Goal: Task Accomplishment & Management: Use online tool/utility

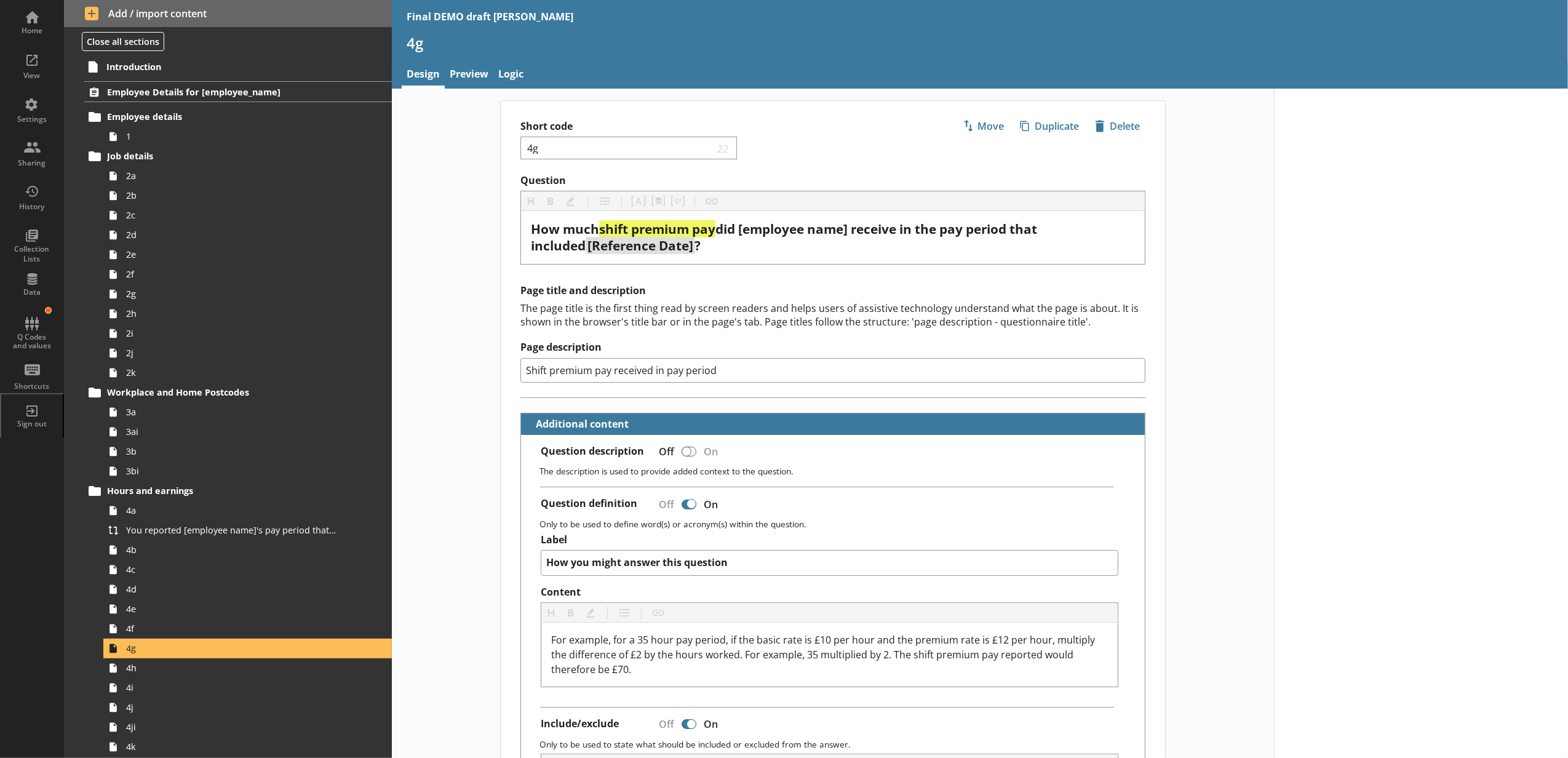
scroll to position [683, 0]
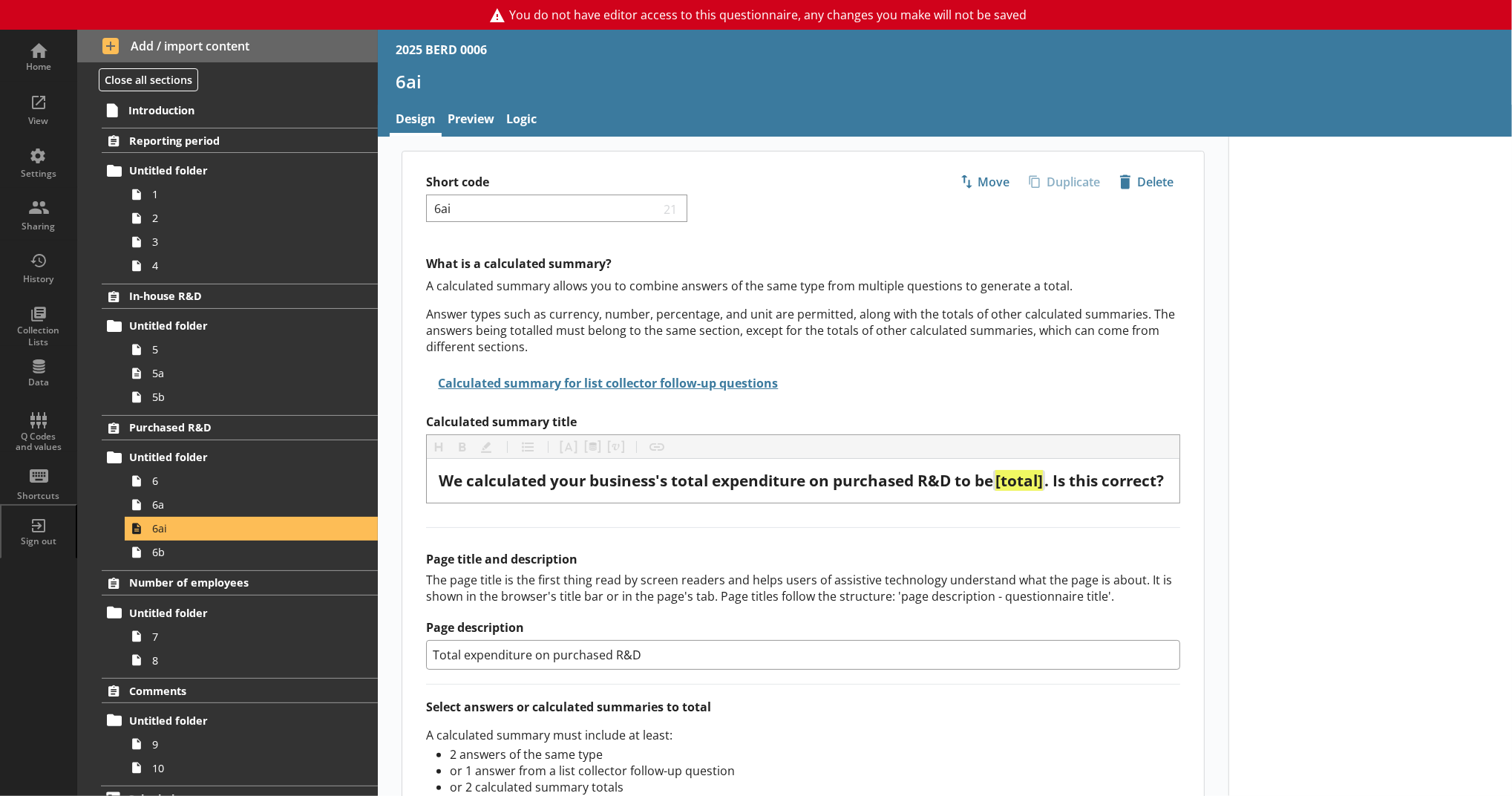
scroll to position [21, 0]
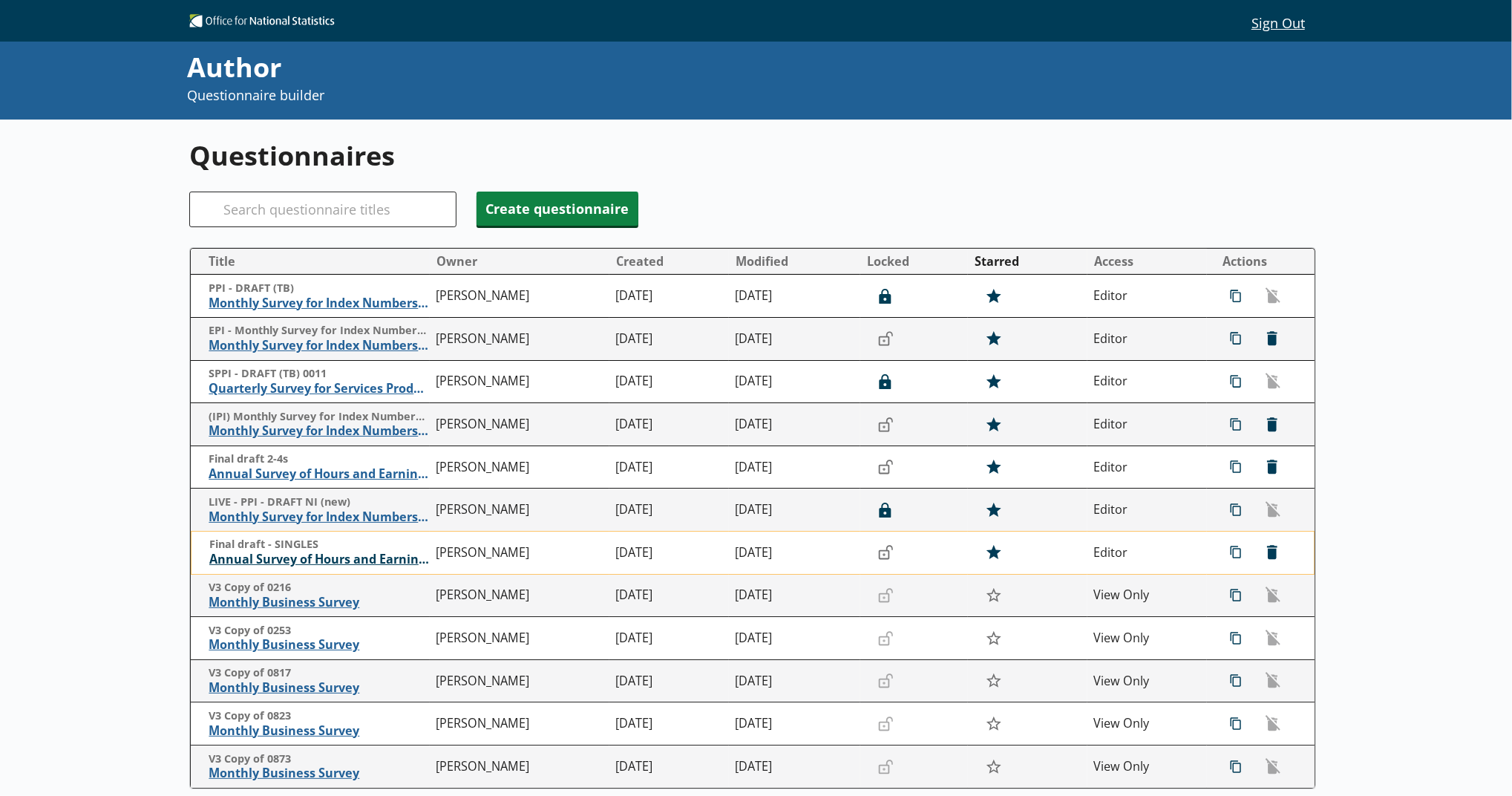
click at [333, 554] on td "Final draft - SINGLES Annual Survey of Hours and Earnings ([PERSON_NAME])" at bounding box center [309, 553] width 239 height 43
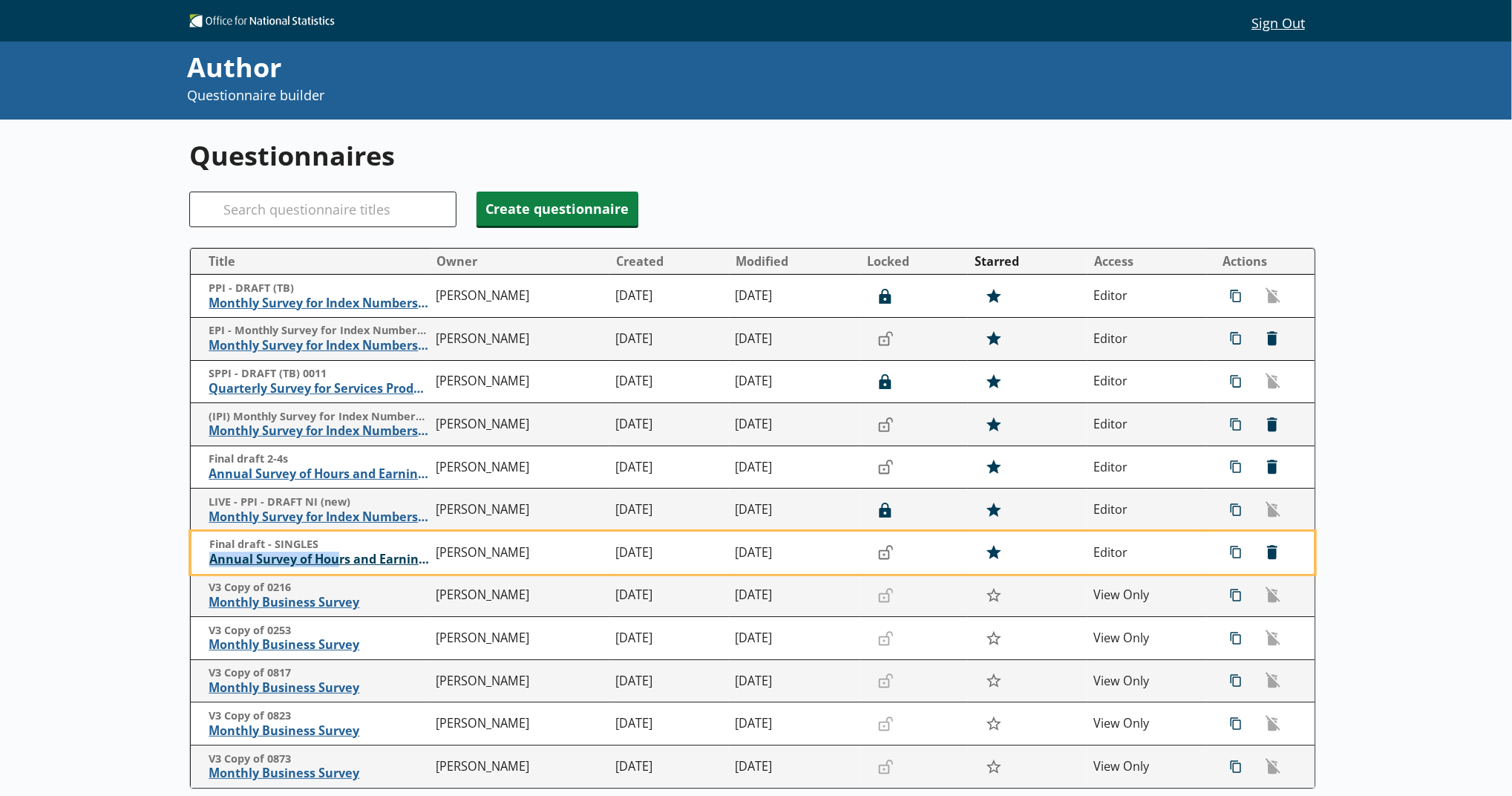
click at [333, 557] on span "Annual Survey of Hours and Earnings ([PERSON_NAME])" at bounding box center [319, 560] width 220 height 16
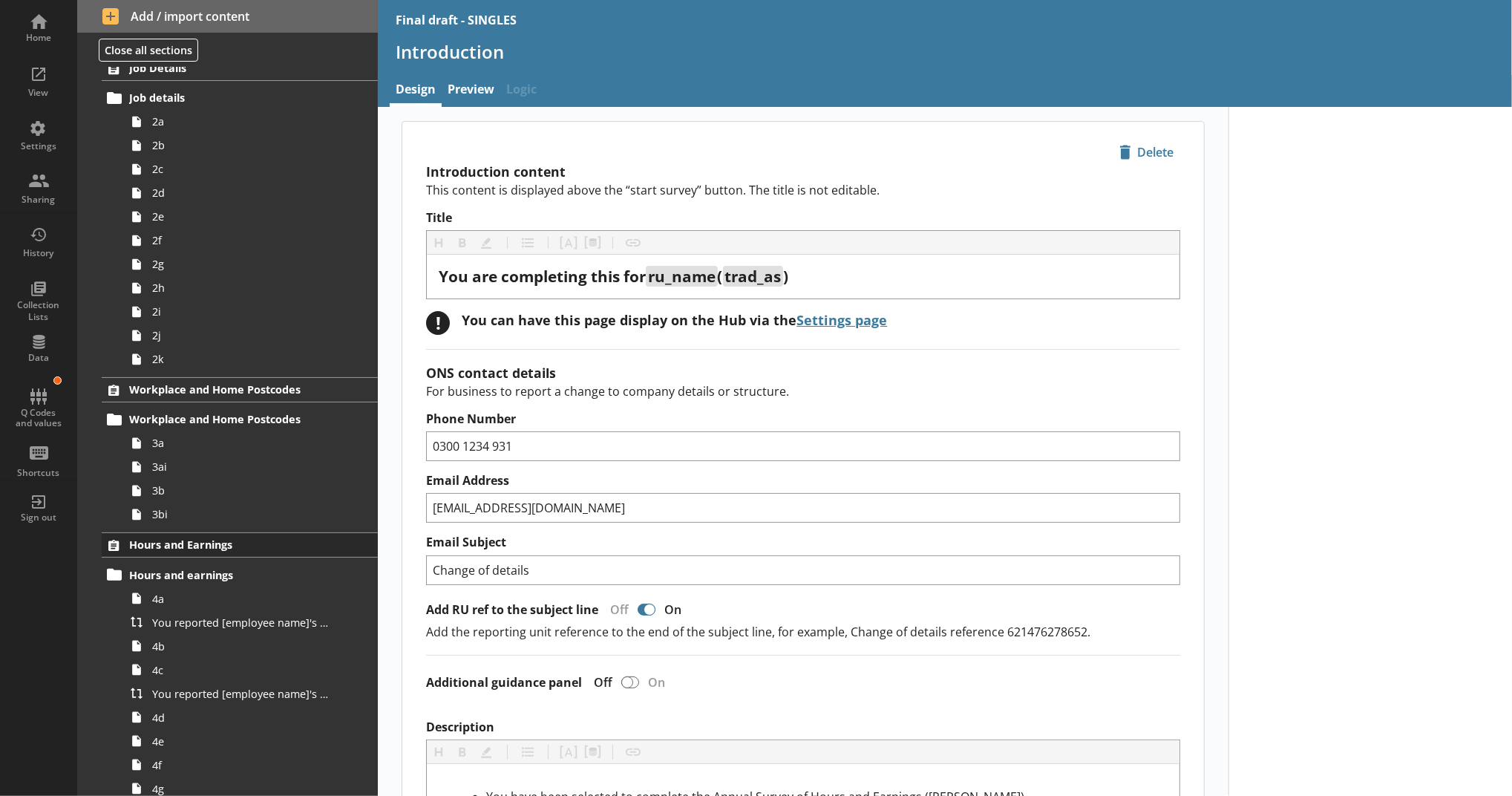
scroll to position [164, 0]
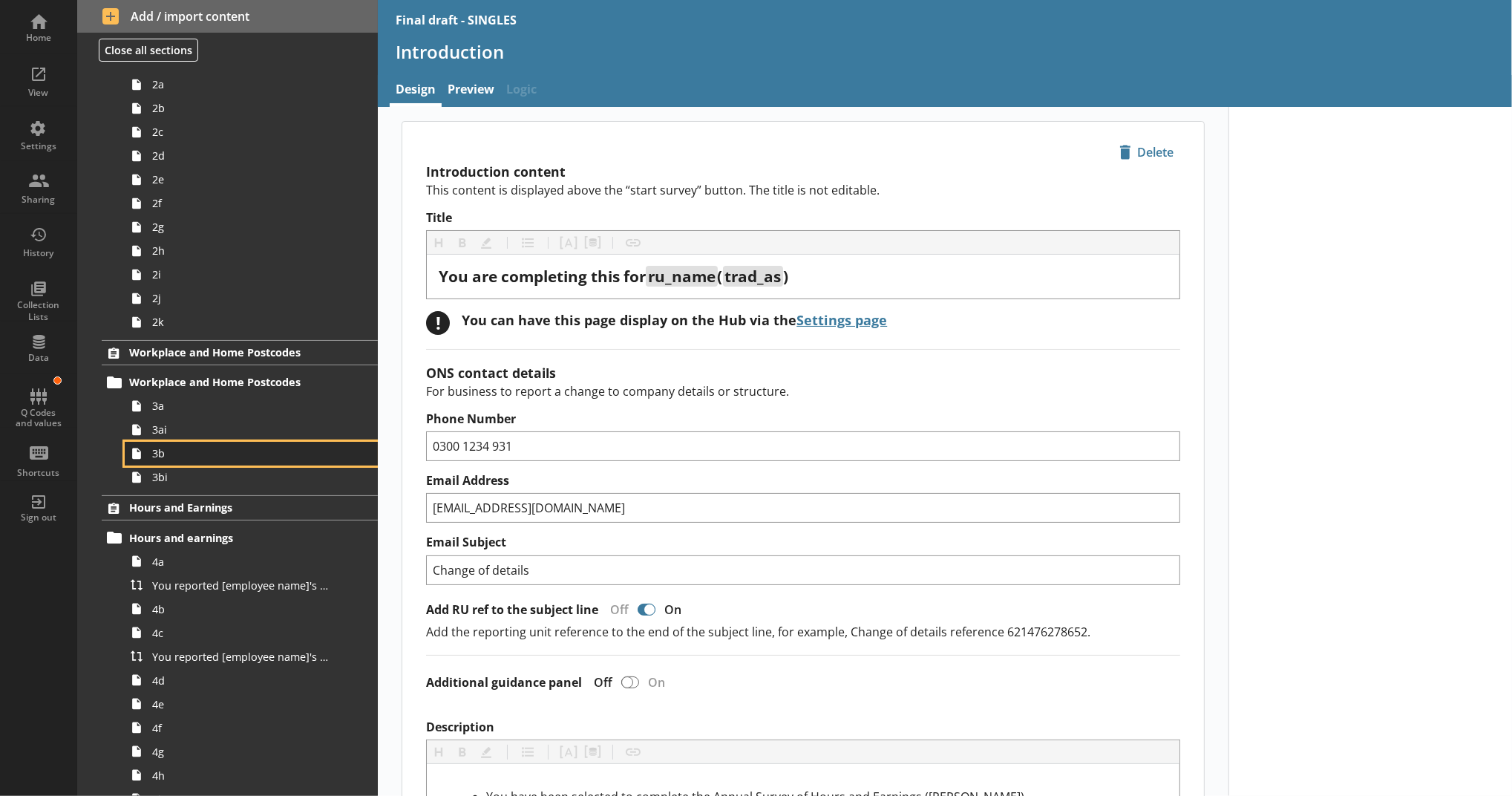
click at [234, 442] on link "3b" at bounding box center [251, 454] width 253 height 24
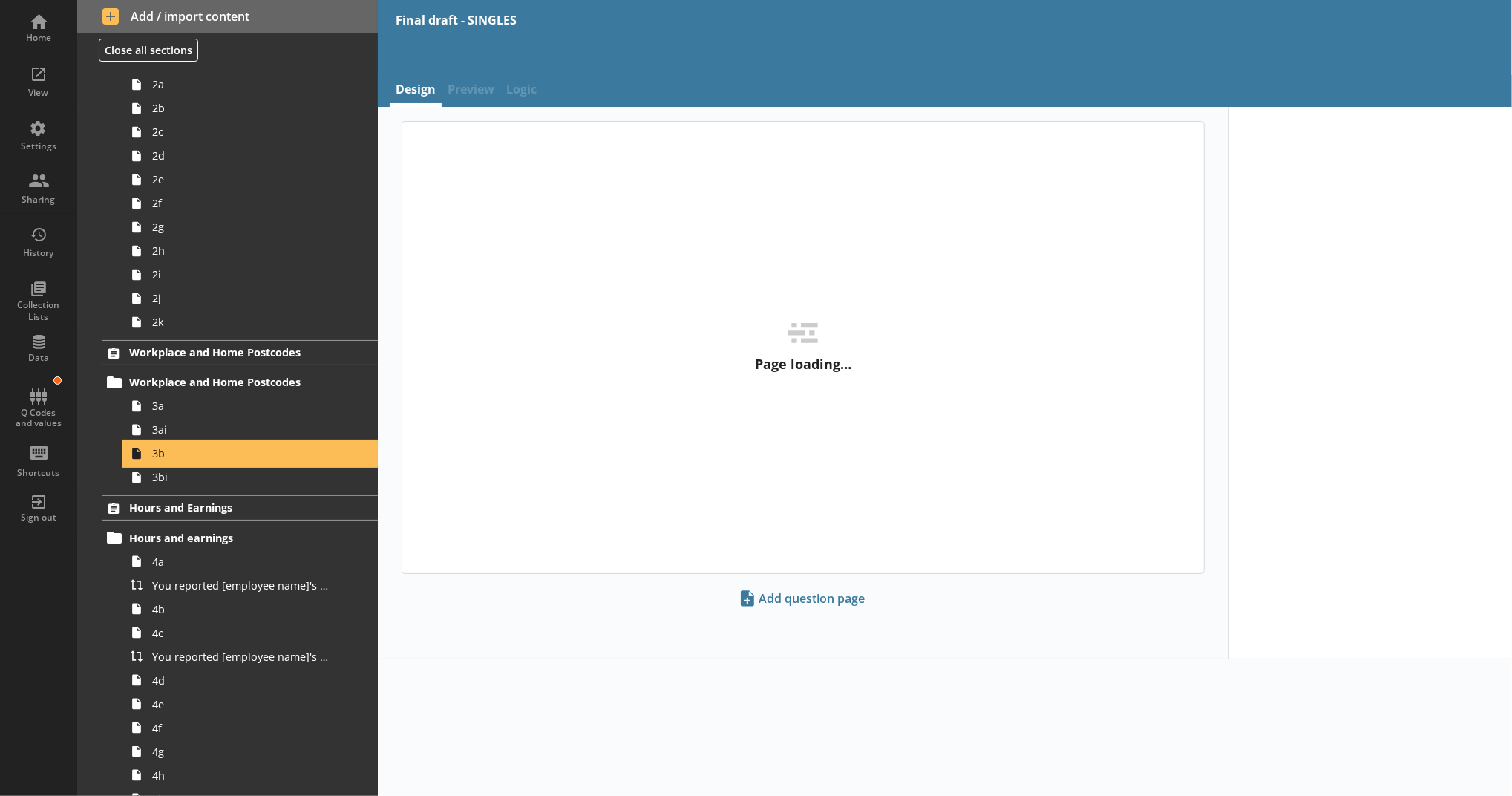
type textarea "x"
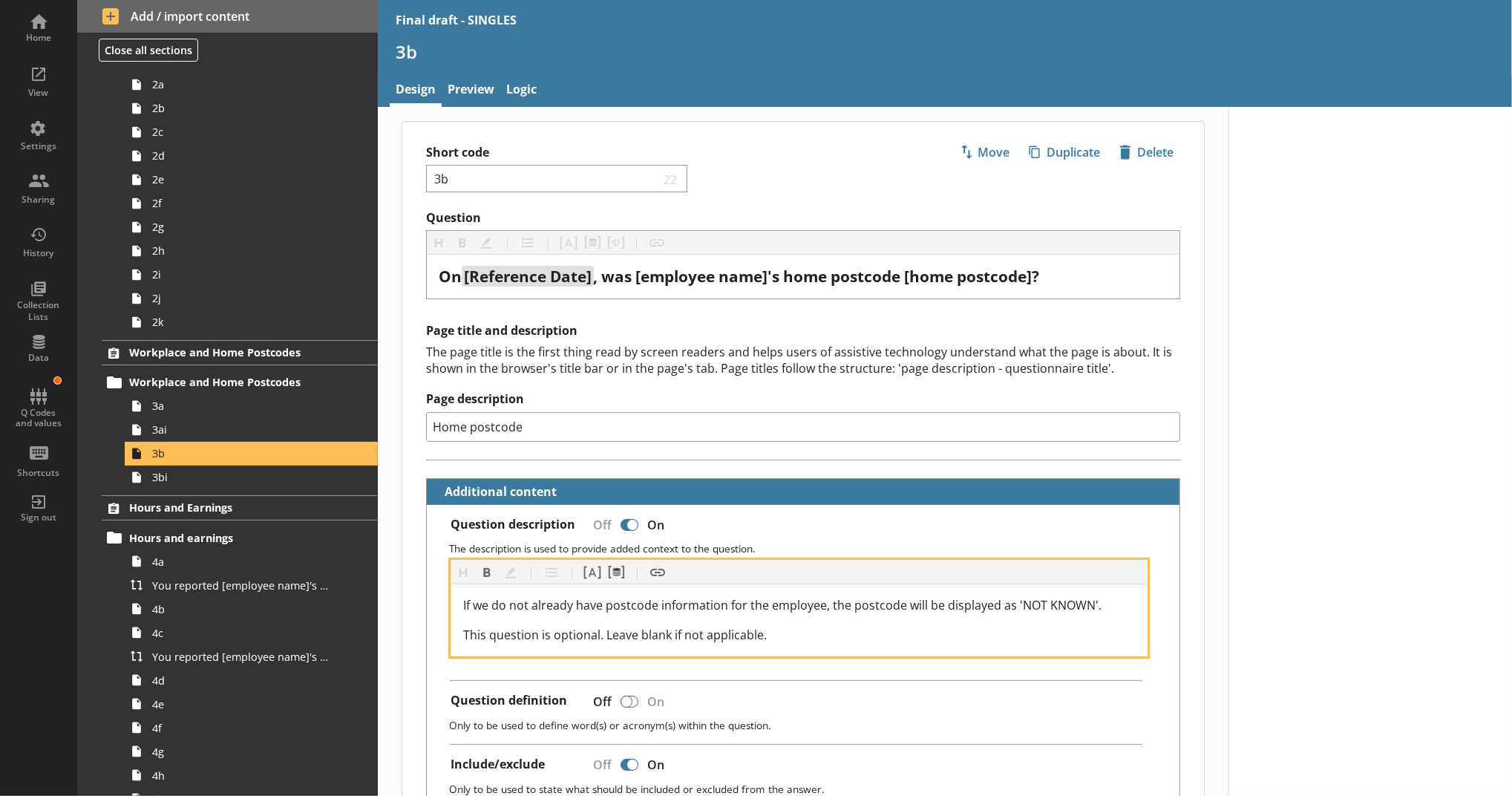
click at [755, 636] on span "This question is optional. Leave blank if not applicable." at bounding box center [615, 635] width 304 height 17
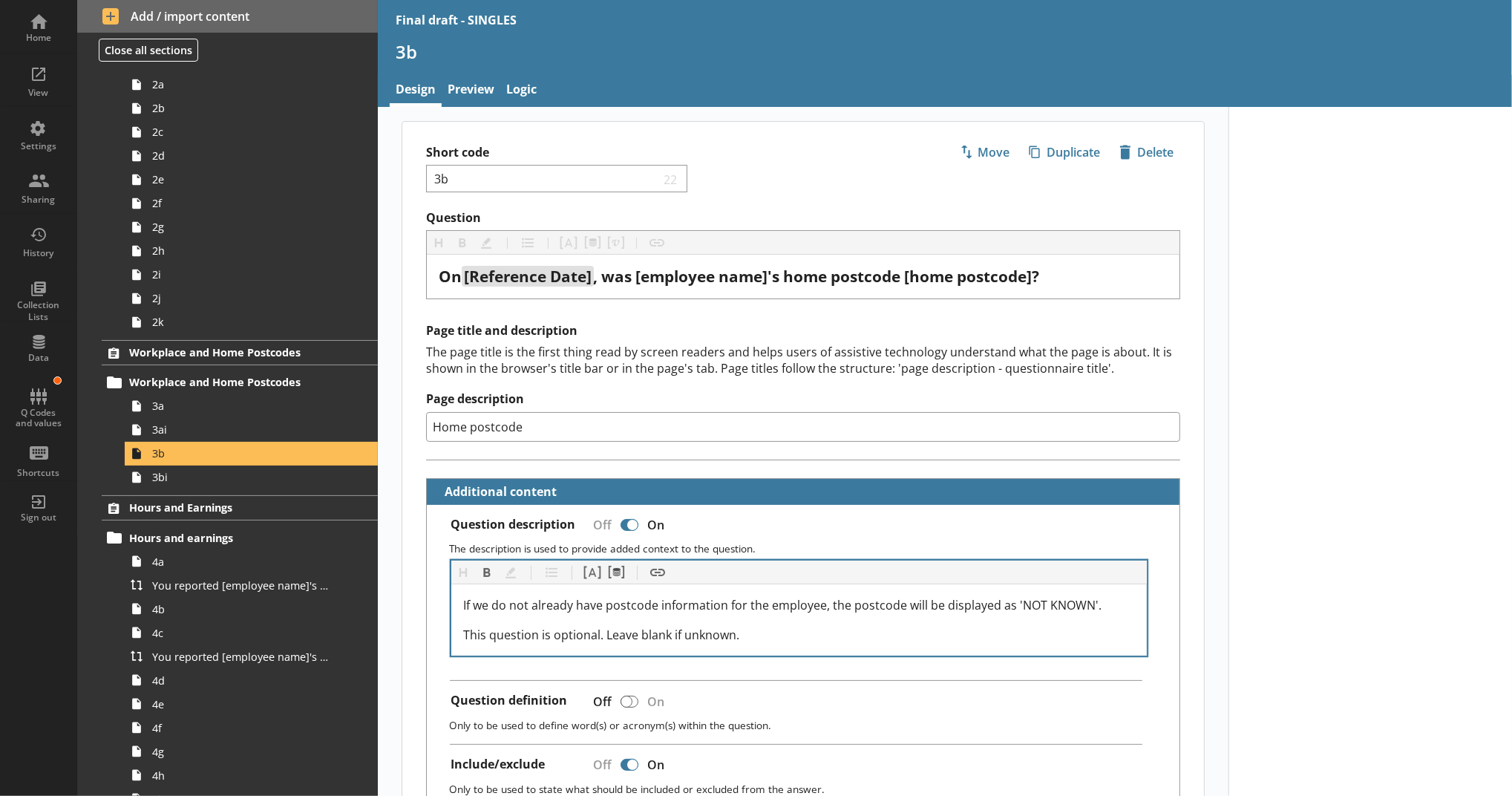
click at [884, 644] on div "If we do not already have postcode information for the employee, the postcode w…" at bounding box center [799, 620] width 696 height 71
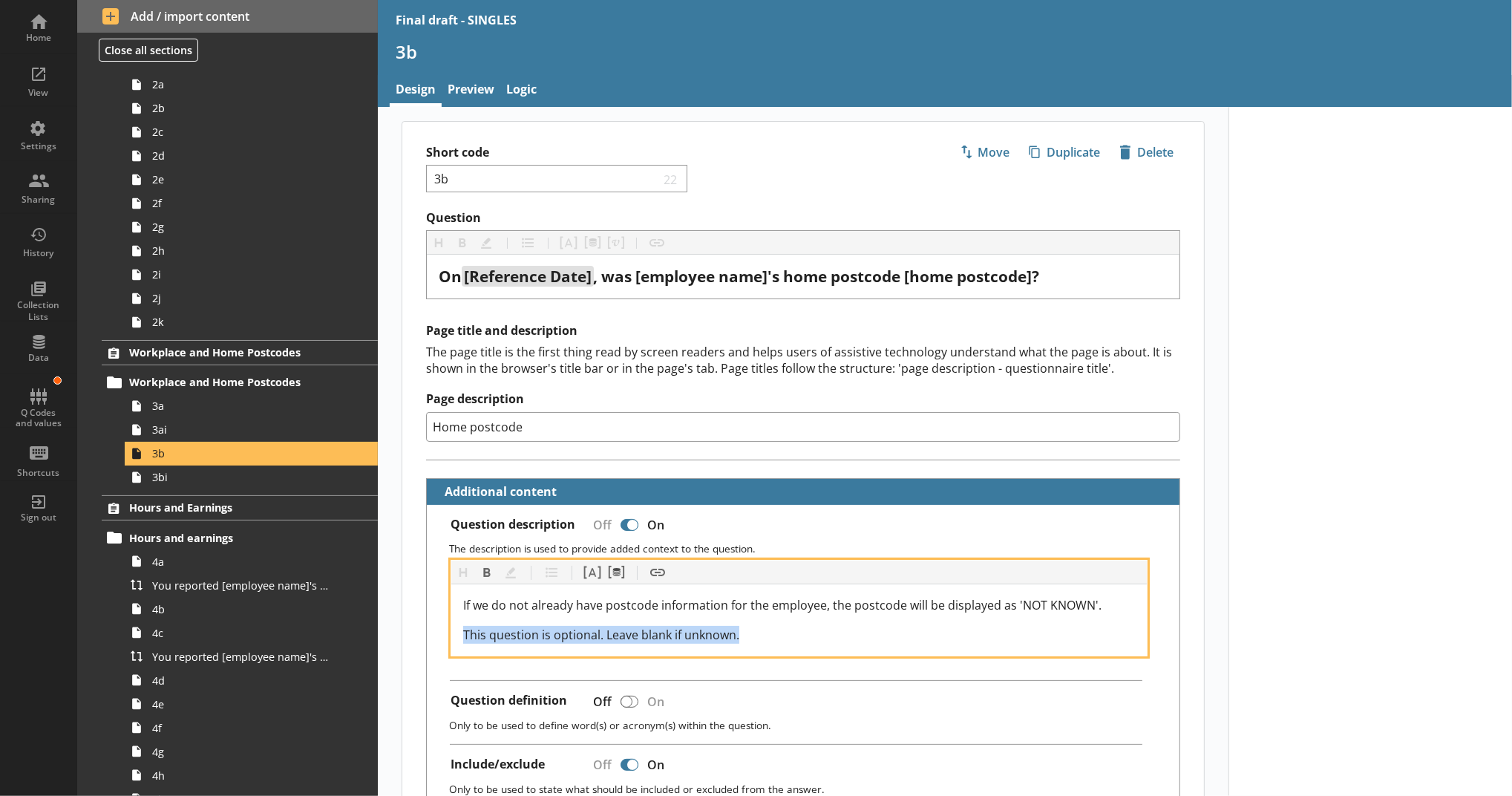
drag, startPoint x: 861, startPoint y: 632, endPoint x: 454, endPoint y: 636, distance: 407.0
click at [454, 636] on div "If we do not already have postcode information for the employee, the postcode w…" at bounding box center [799, 620] width 696 height 71
copy span "This question is optional. Leave blank if unknown."
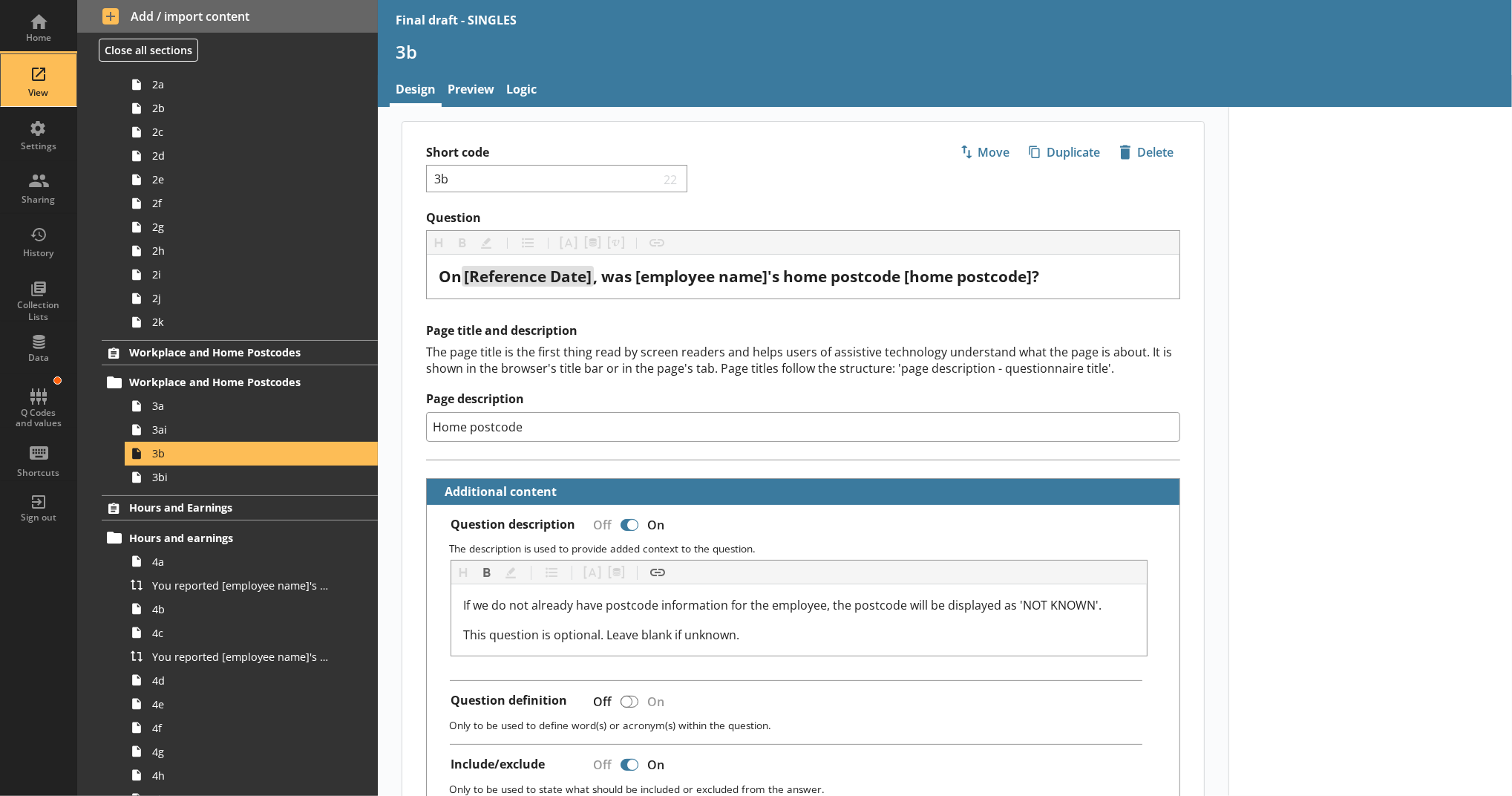
click at [40, 91] on div "View" at bounding box center [39, 92] width 52 height 12
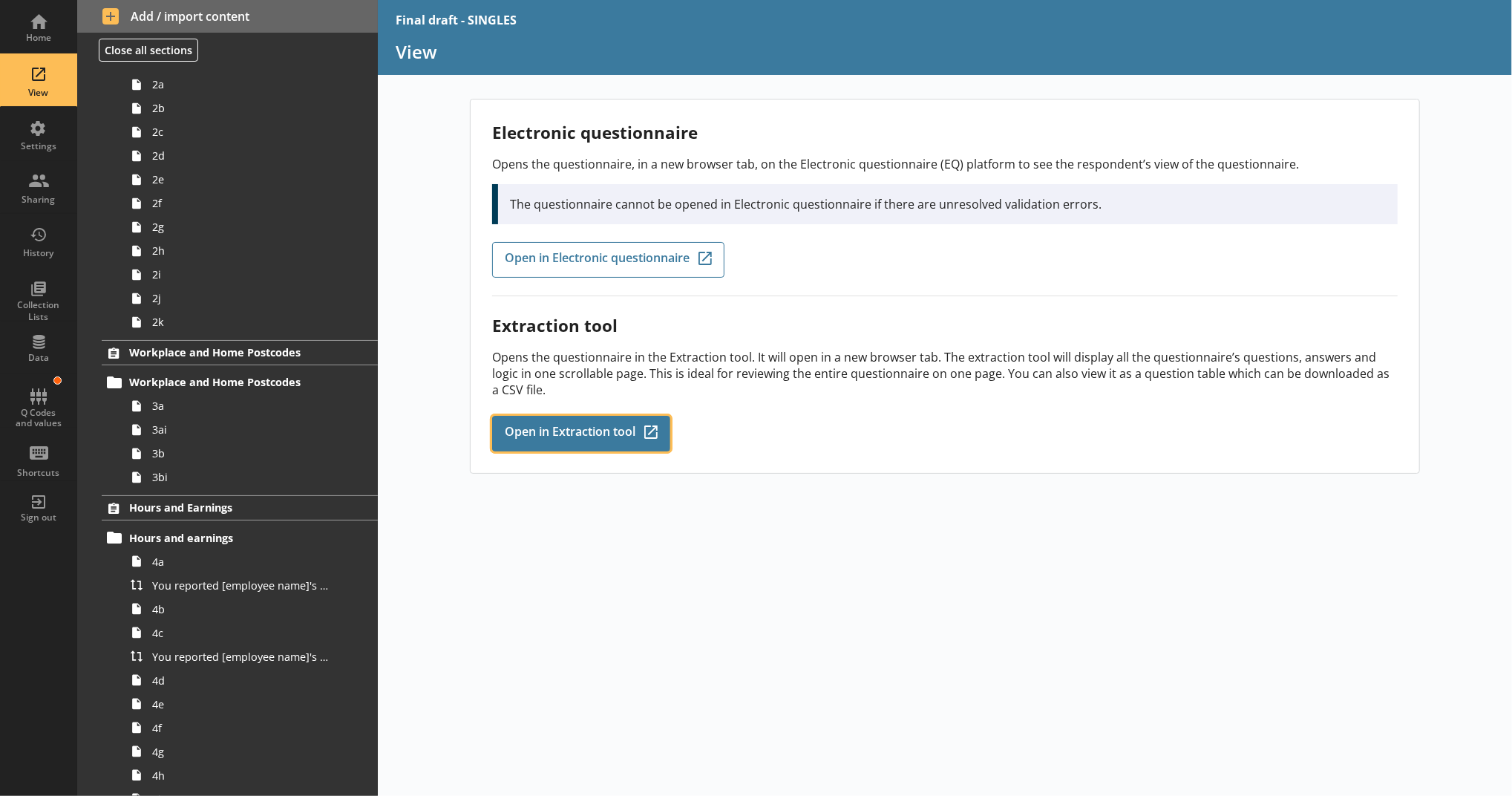
click at [612, 437] on link "Open in Extraction tool Q-Codes_Icon Created with Sketch." at bounding box center [581, 433] width 178 height 36
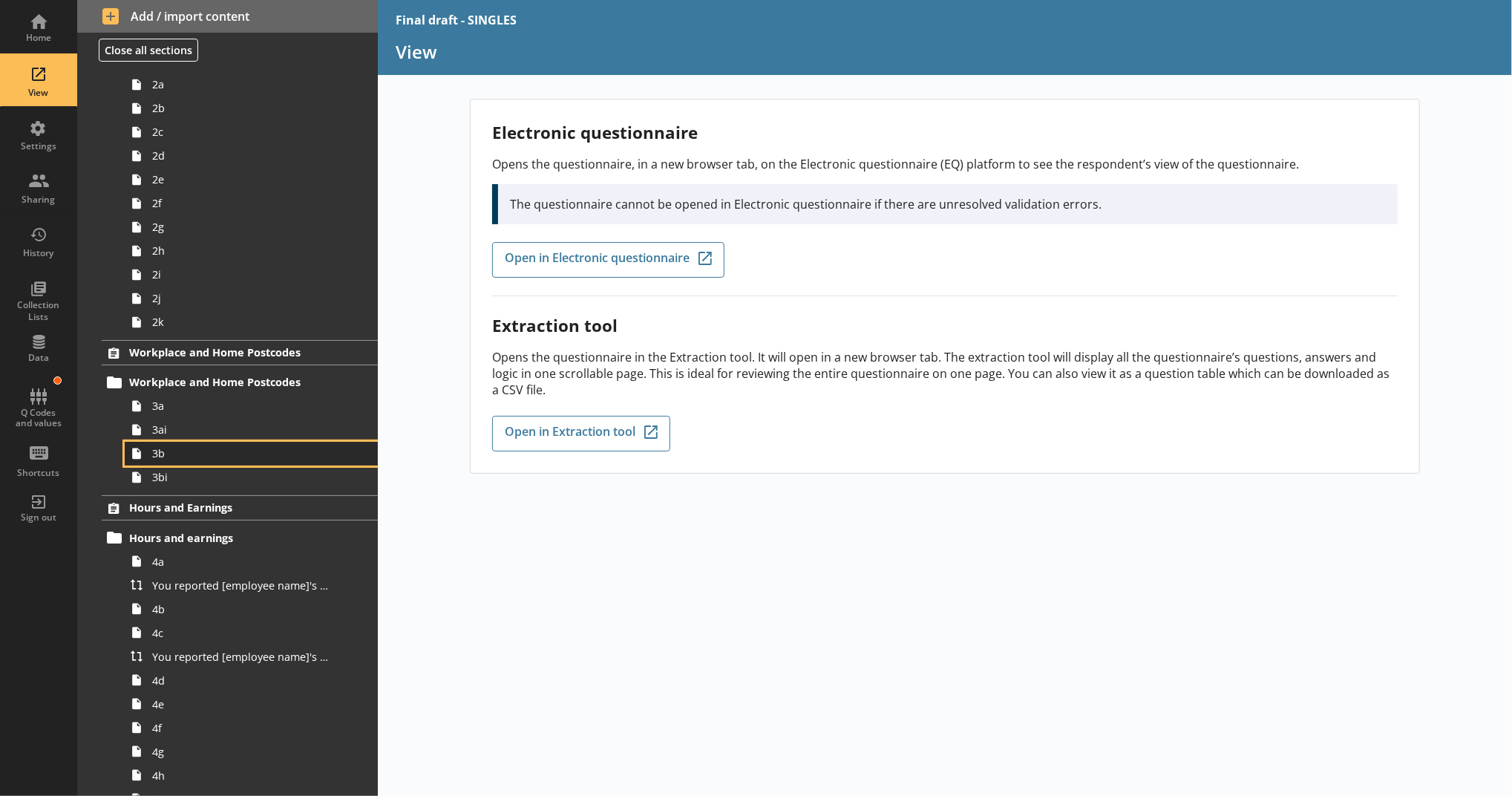
click at [240, 462] on link "3b" at bounding box center [251, 454] width 253 height 24
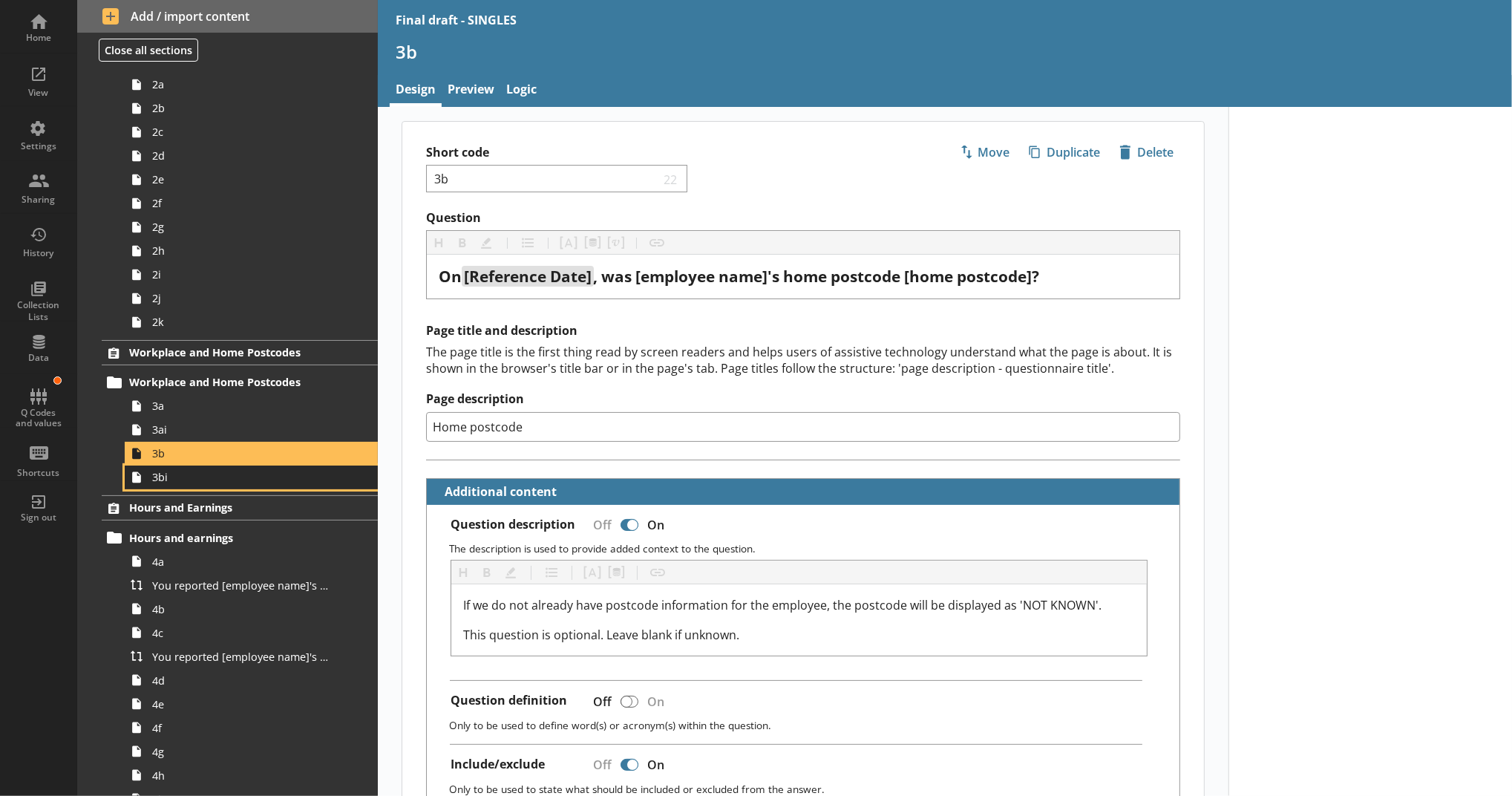
click at [240, 480] on span "3bi" at bounding box center [243, 477] width 182 height 14
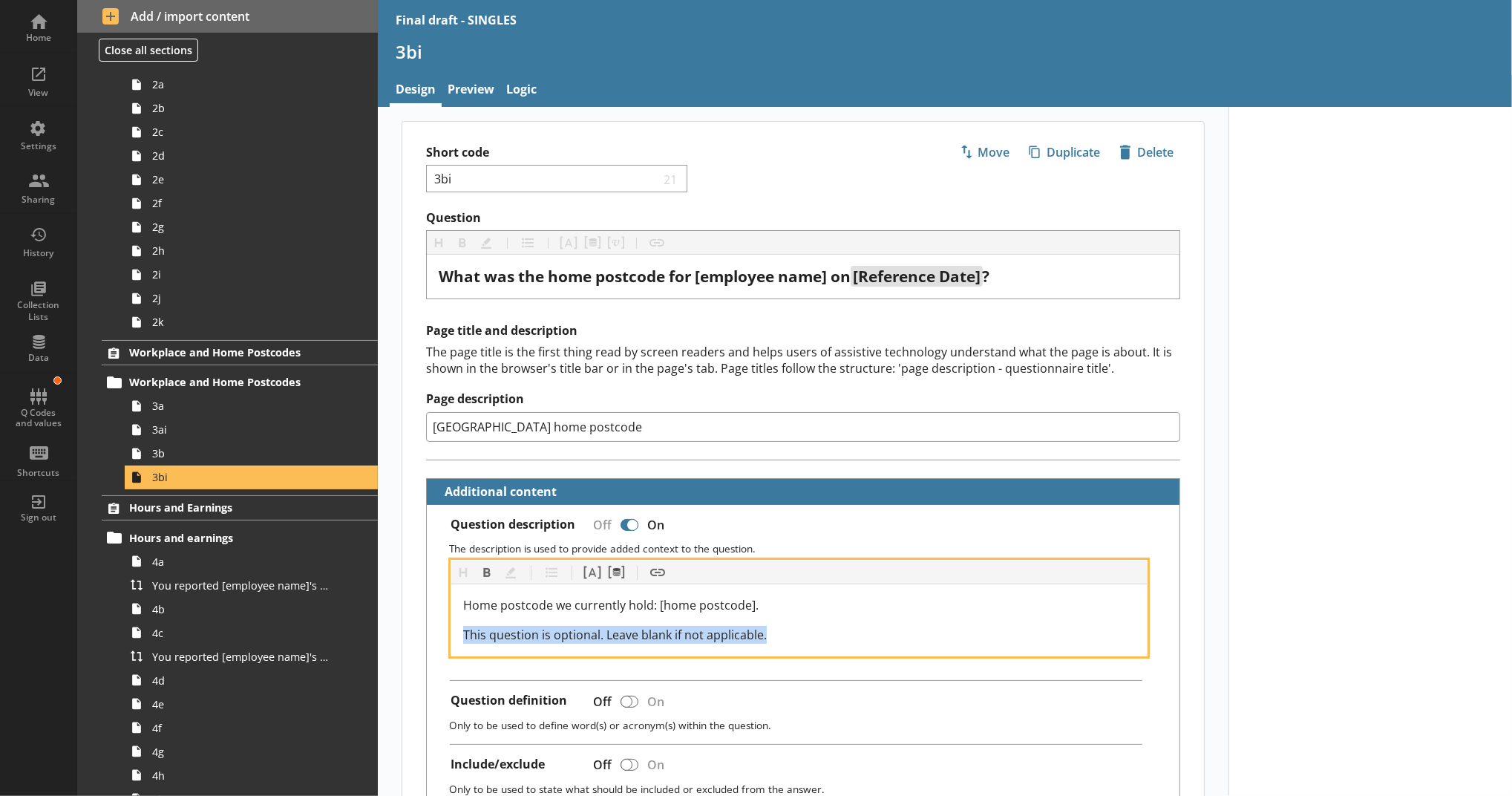
drag, startPoint x: 835, startPoint y: 633, endPoint x: 454, endPoint y: 635, distance: 381.0
click at [454, 635] on div "Home postcode we currently hold: [home postcode]. This question is optional. Le…" at bounding box center [799, 620] width 696 height 71
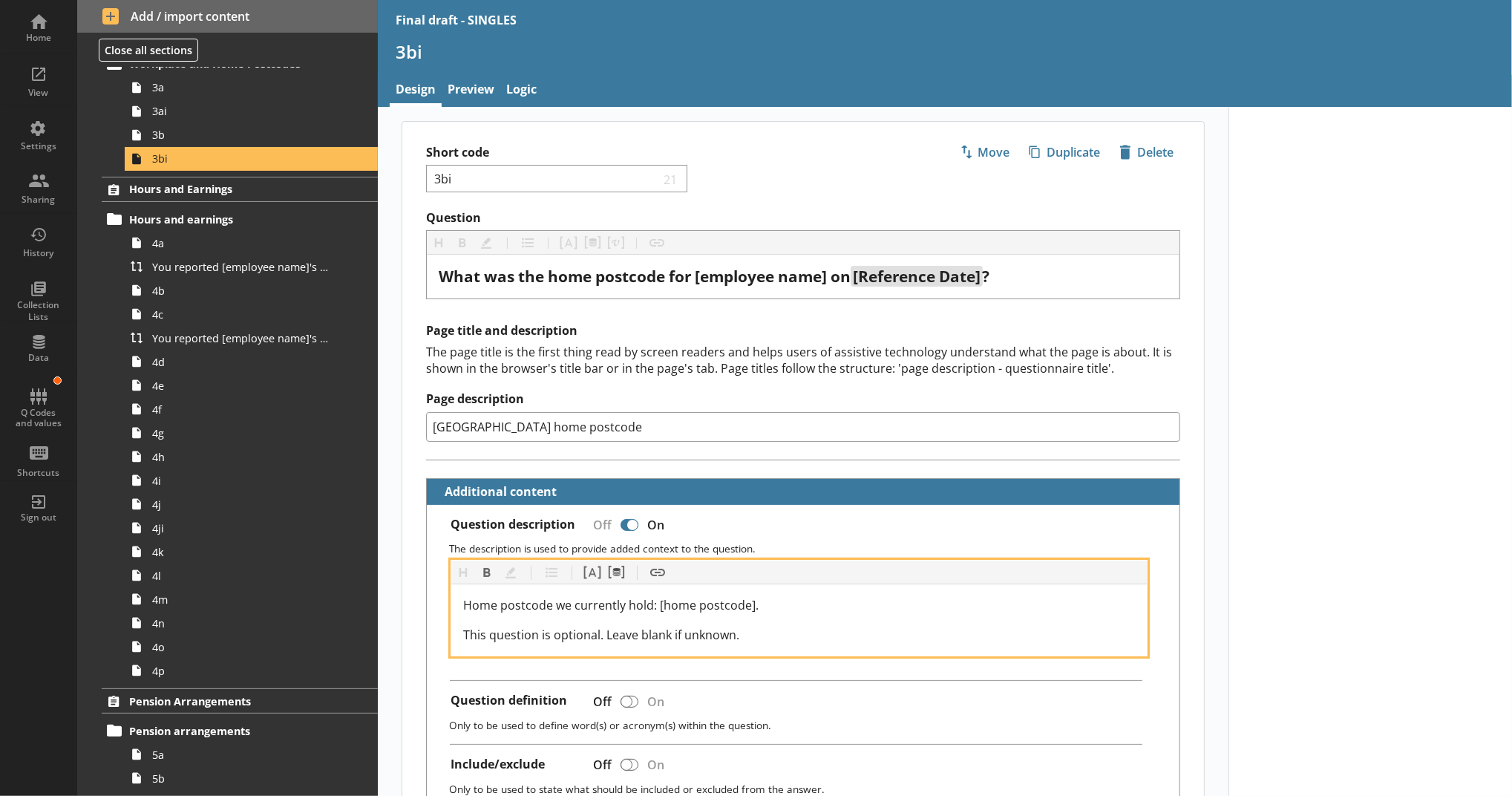
scroll to position [659, 0]
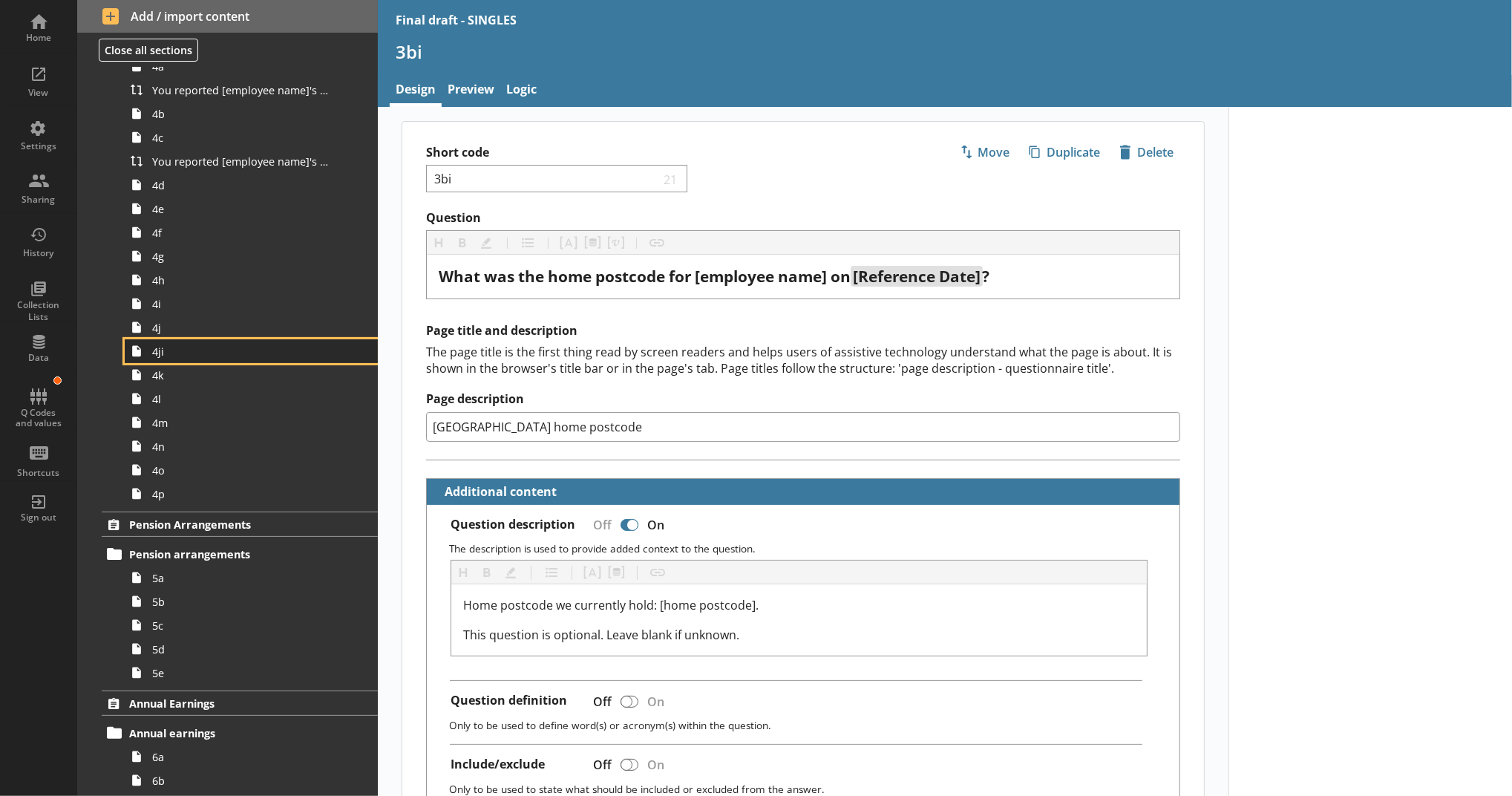
click at [209, 352] on span "4ji" at bounding box center [243, 352] width 182 height 14
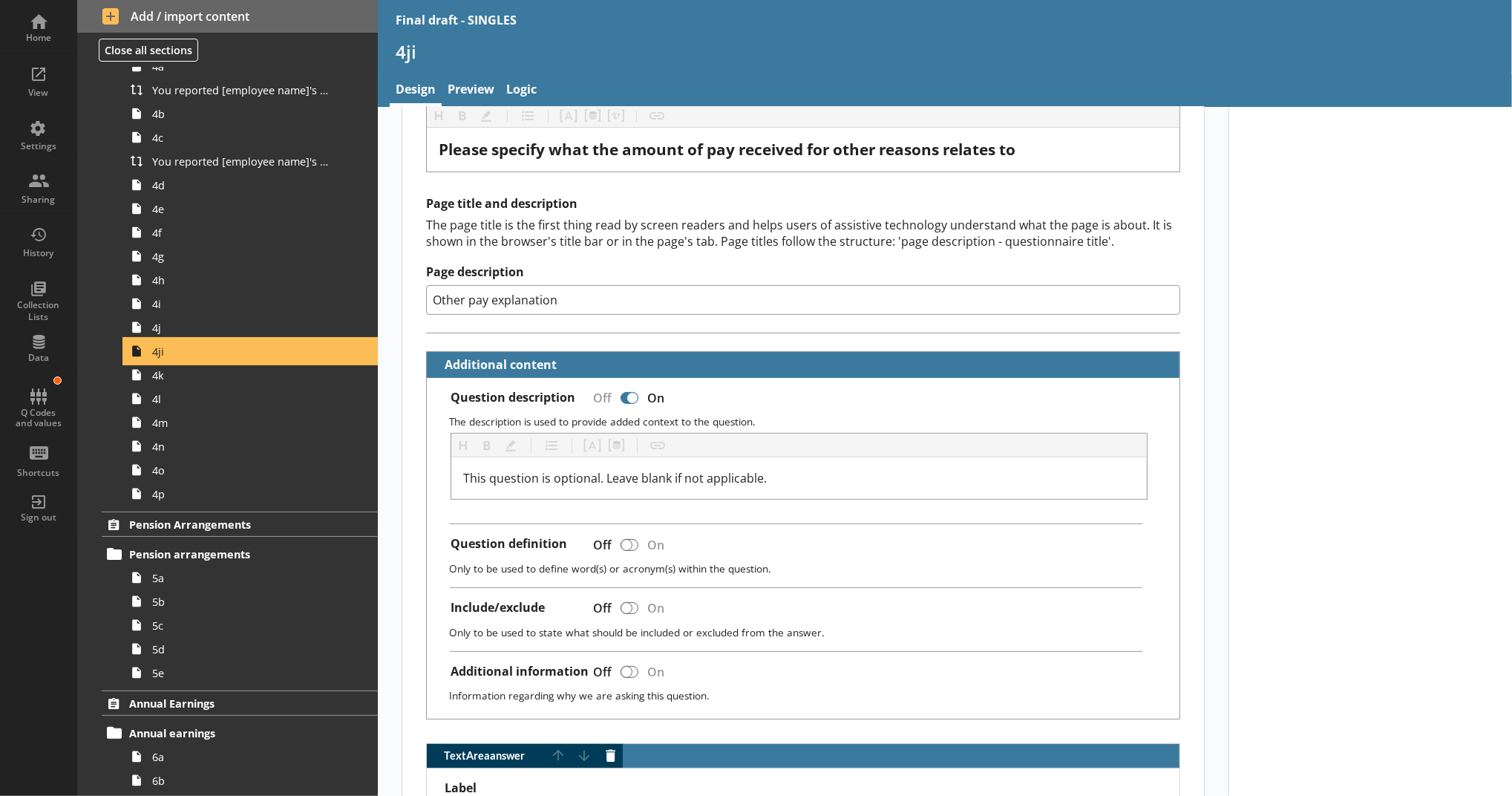
scroll to position [164, 0]
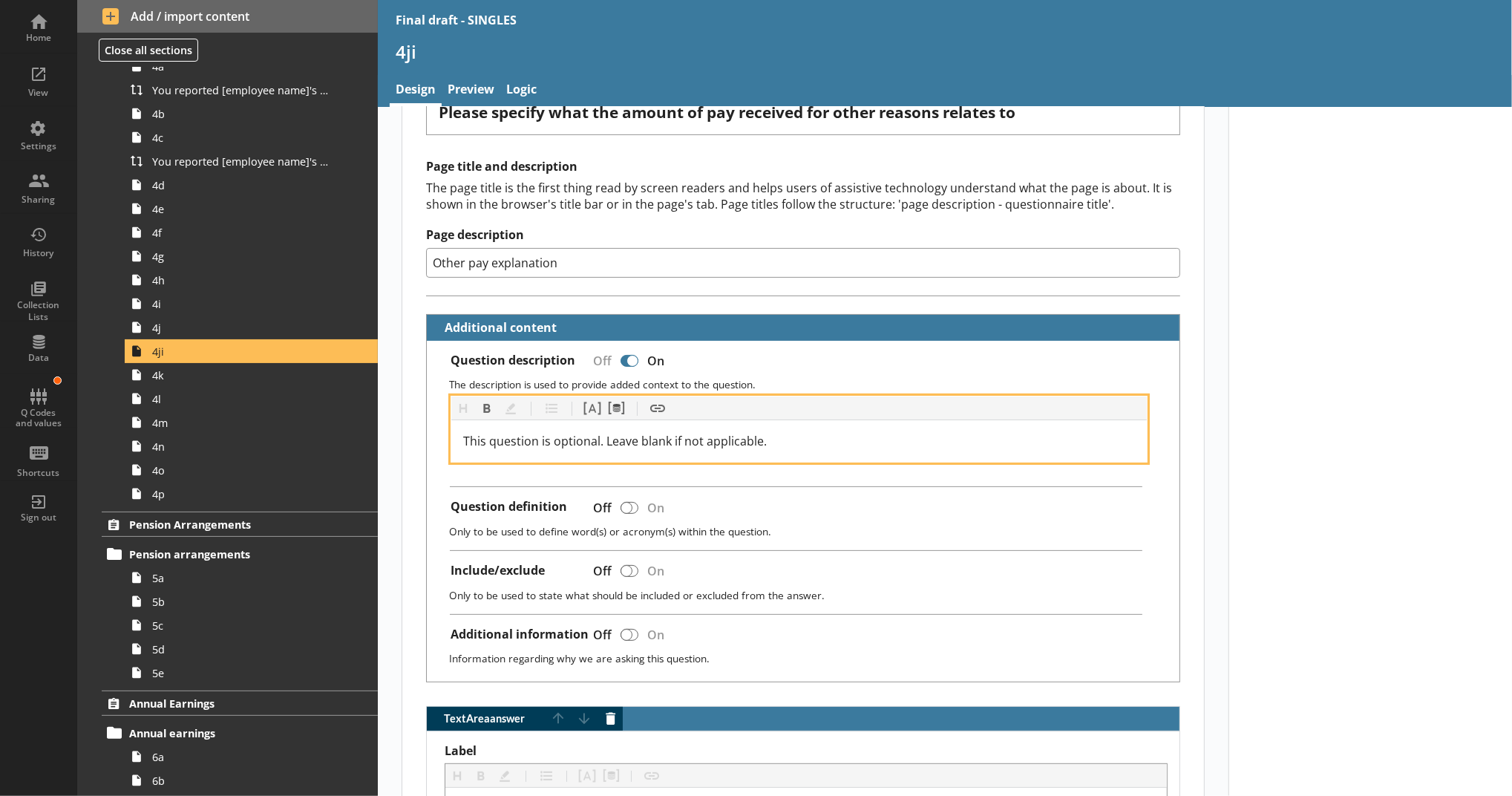
drag, startPoint x: 793, startPoint y: 429, endPoint x: 574, endPoint y: 430, distance: 219.0
click at [574, 430] on div "This question is optional. Leave blank if not applicable." at bounding box center [799, 441] width 696 height 41
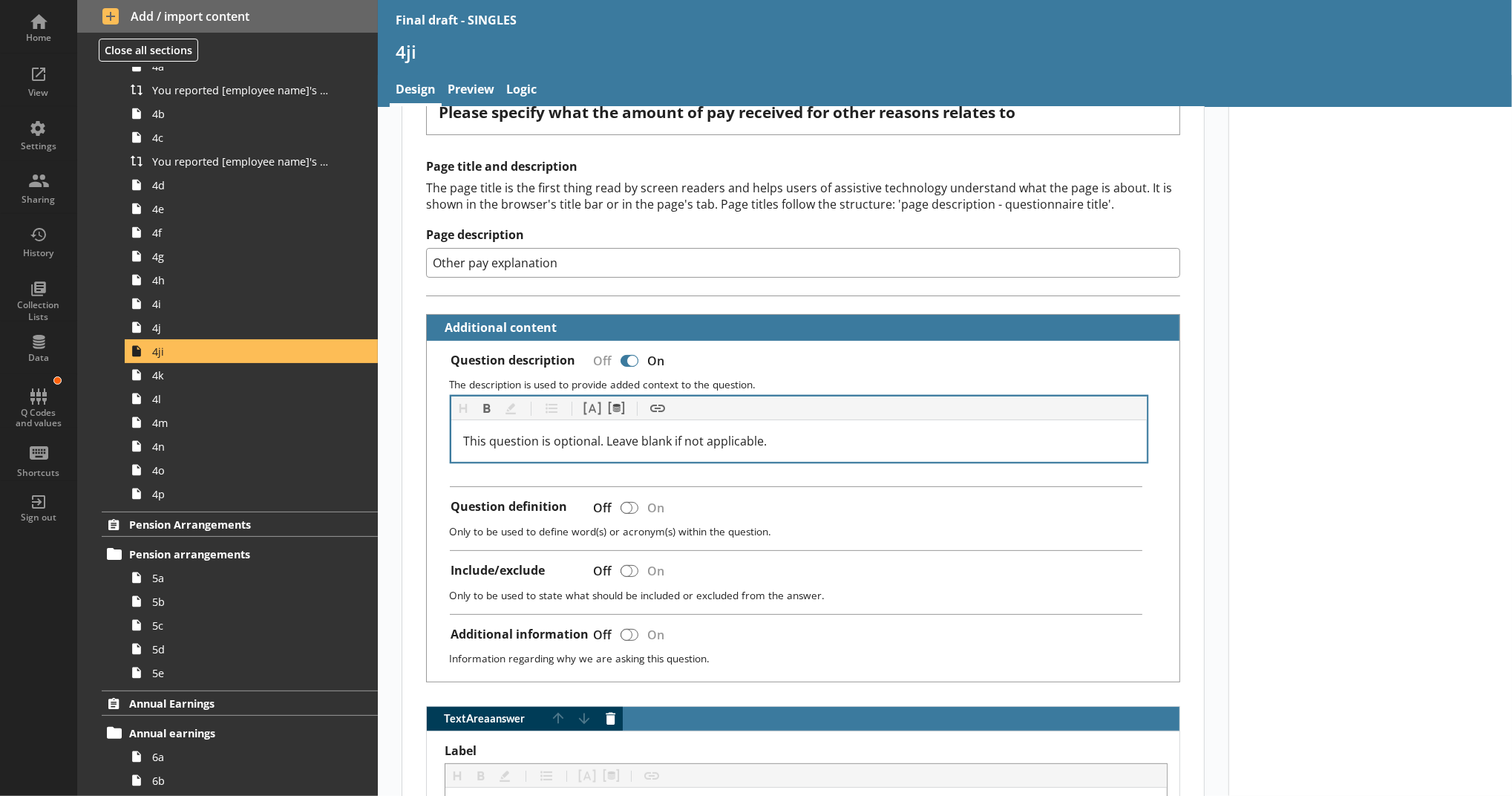
drag, startPoint x: 776, startPoint y: 426, endPoint x: 744, endPoint y: 440, distance: 34.9
click at [744, 440] on div "This question is optional. Leave blank if not applicable." at bounding box center [799, 441] width 696 height 41
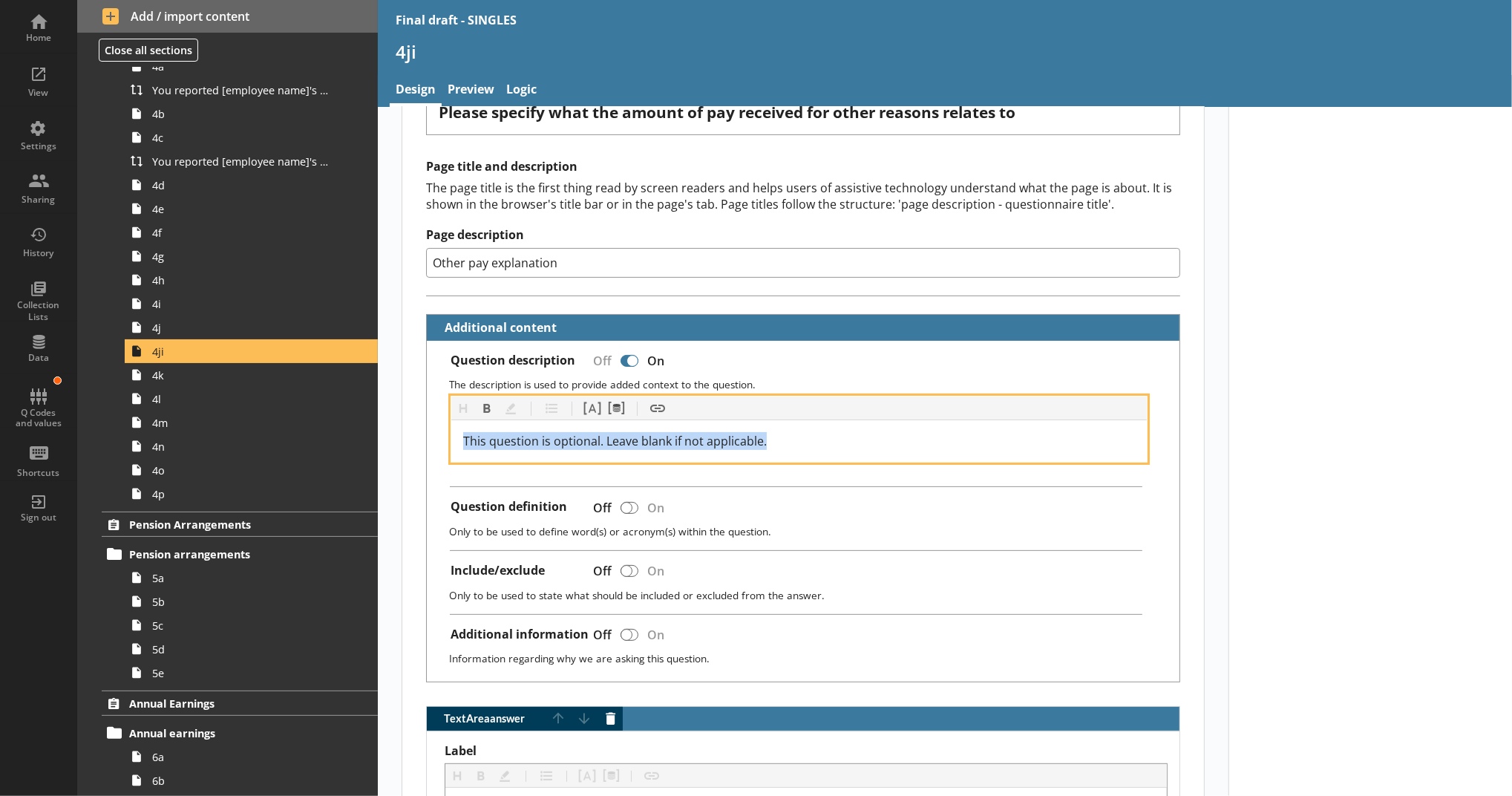
drag, startPoint x: 792, startPoint y: 446, endPoint x: 445, endPoint y: 463, distance: 347.4
click at [445, 463] on div "Question description Off On The description is used to provide added context to…" at bounding box center [803, 512] width 753 height 341
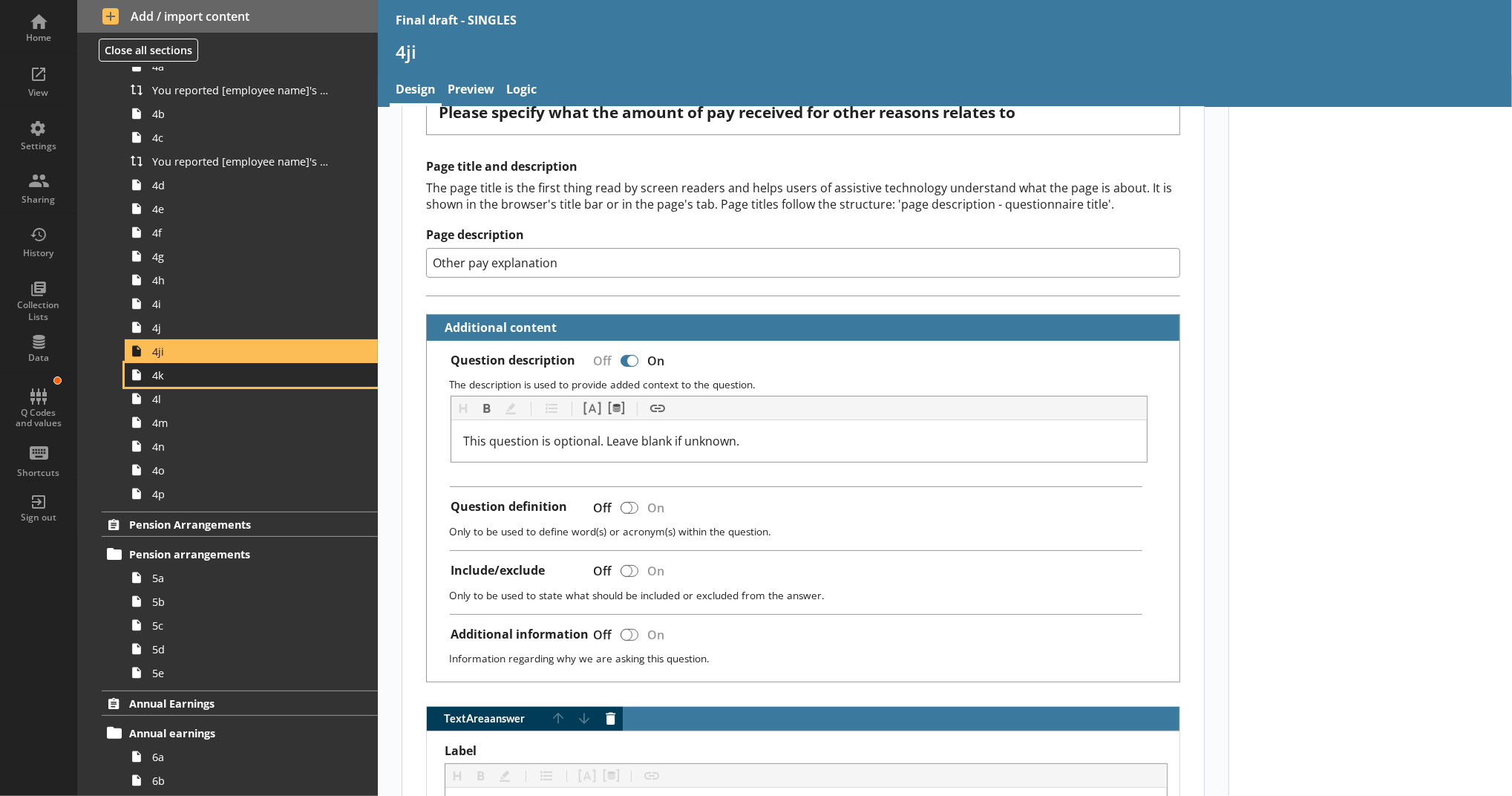
click at [175, 385] on link "4k" at bounding box center [251, 375] width 253 height 24
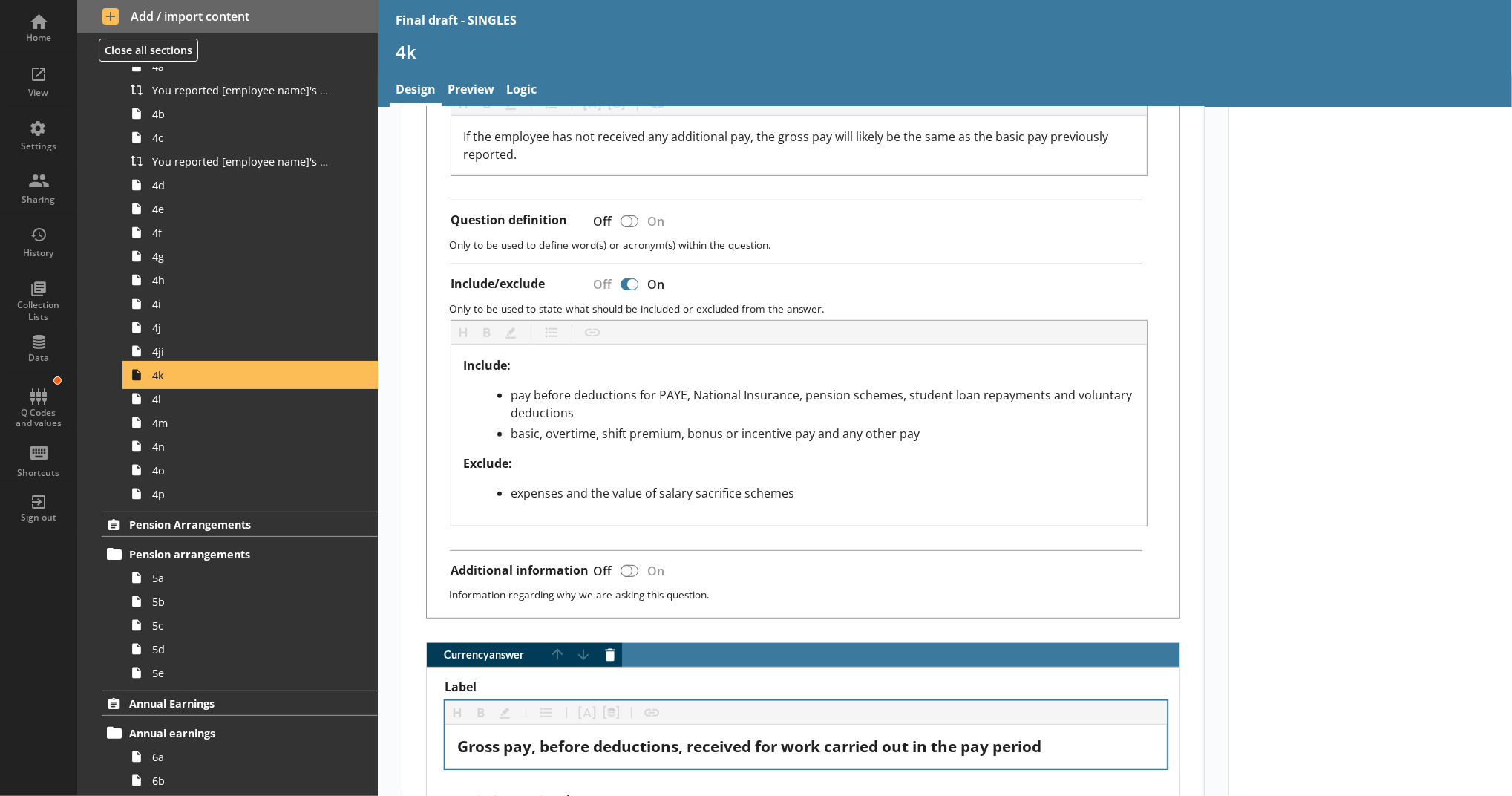
scroll to position [660, 0]
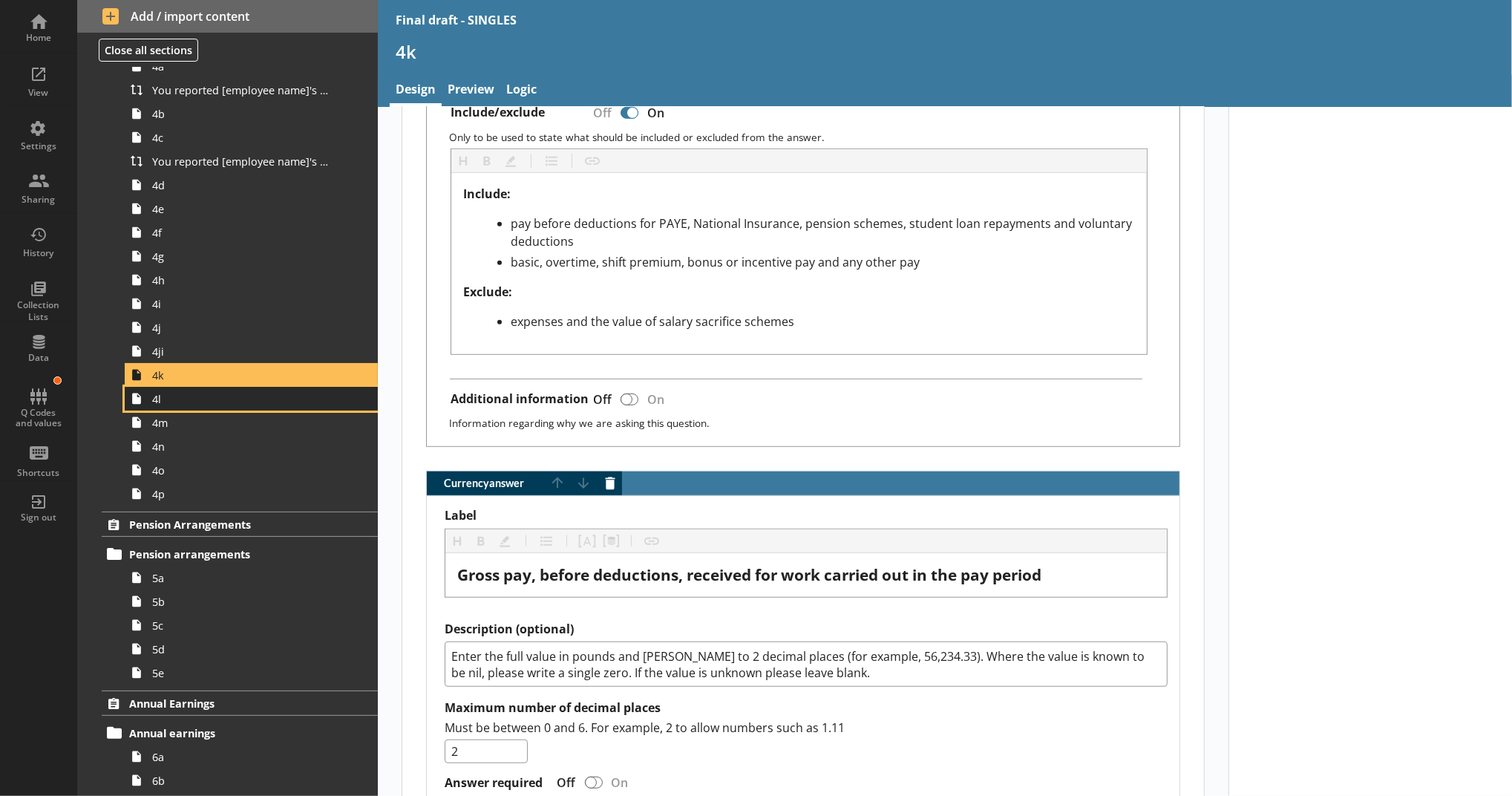
click at [182, 405] on span "4l" at bounding box center [243, 399] width 182 height 14
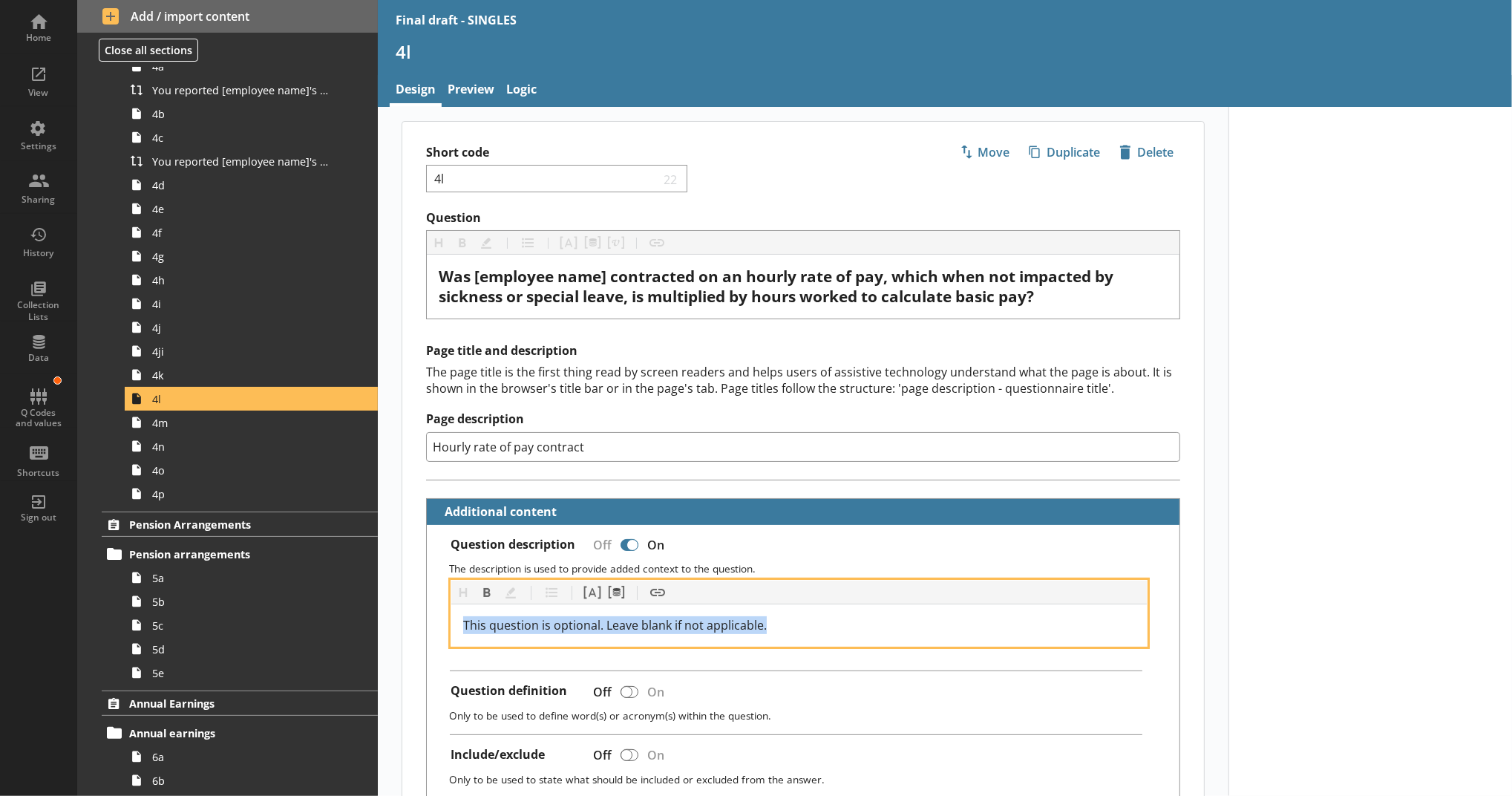
drag, startPoint x: 766, startPoint y: 625, endPoint x: 445, endPoint y: 616, distance: 321.1
click at [451, 616] on div "This question is optional. Leave blank if not applicable." at bounding box center [799, 625] width 696 height 41
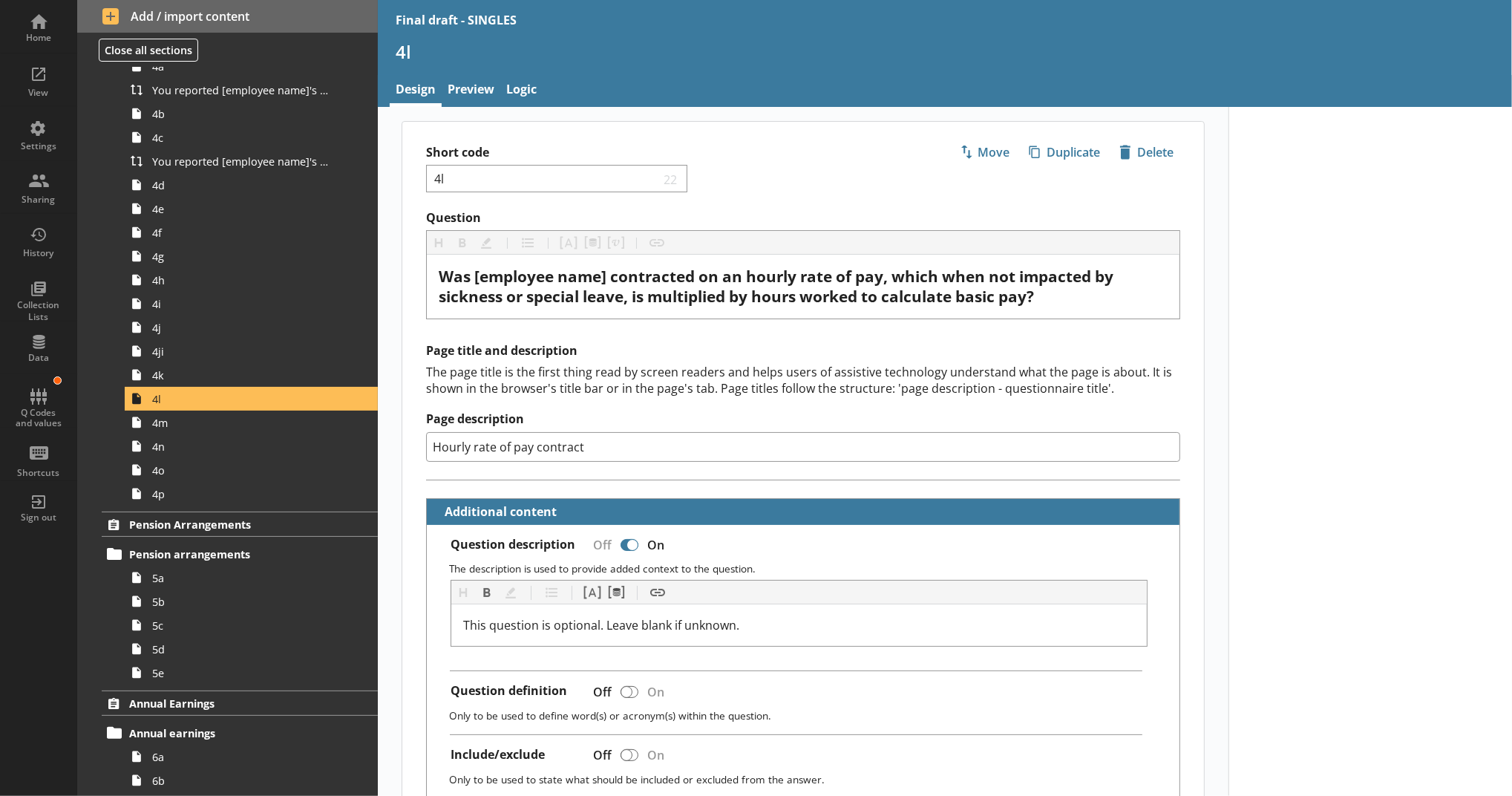
click at [263, 448] on span "4n" at bounding box center [243, 447] width 182 height 14
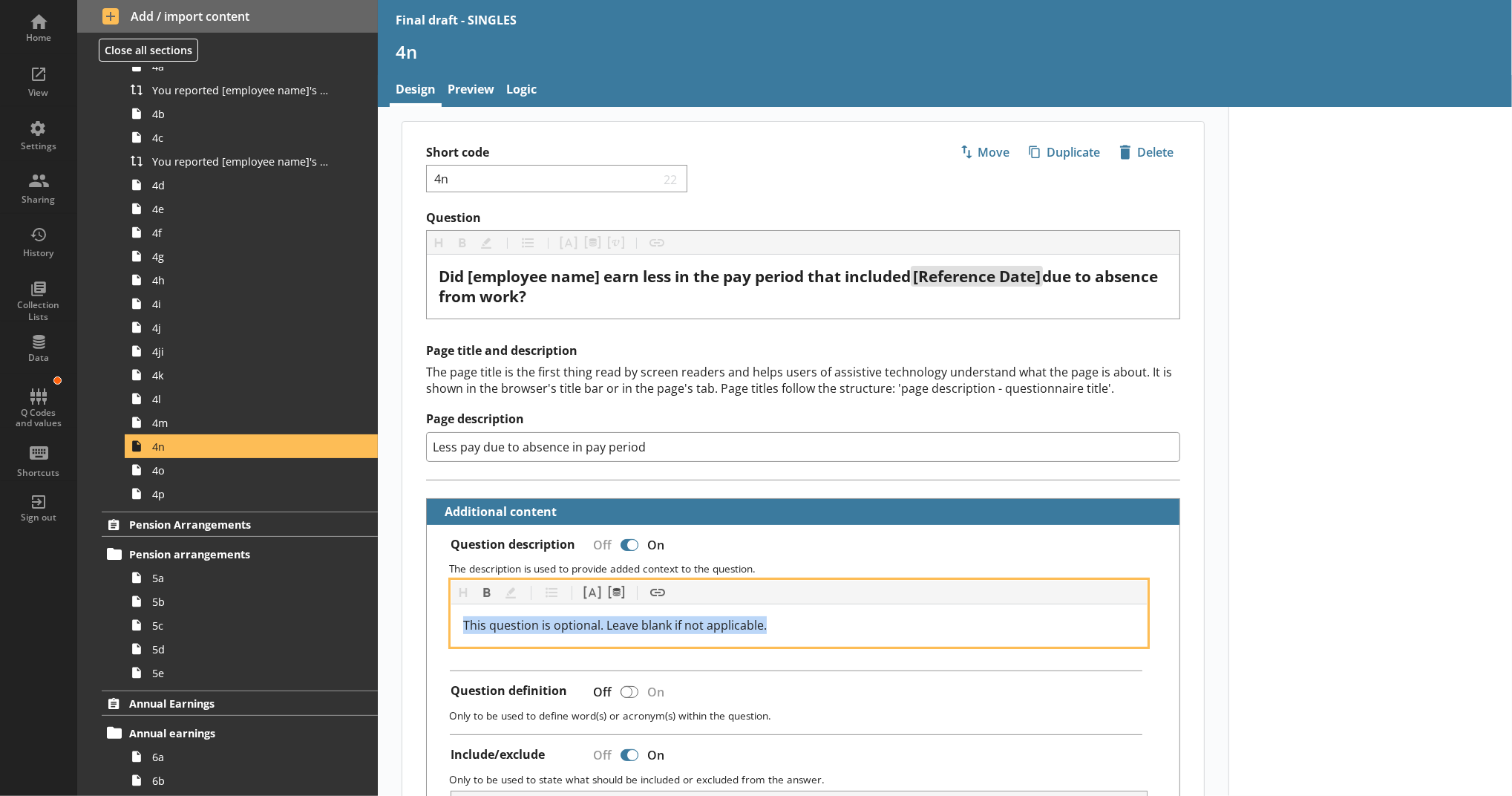
drag, startPoint x: 779, startPoint y: 628, endPoint x: 448, endPoint y: 620, distance: 331.1
click at [451, 620] on div "This question is optional. Leave blank if not applicable." at bounding box center [799, 625] width 696 height 41
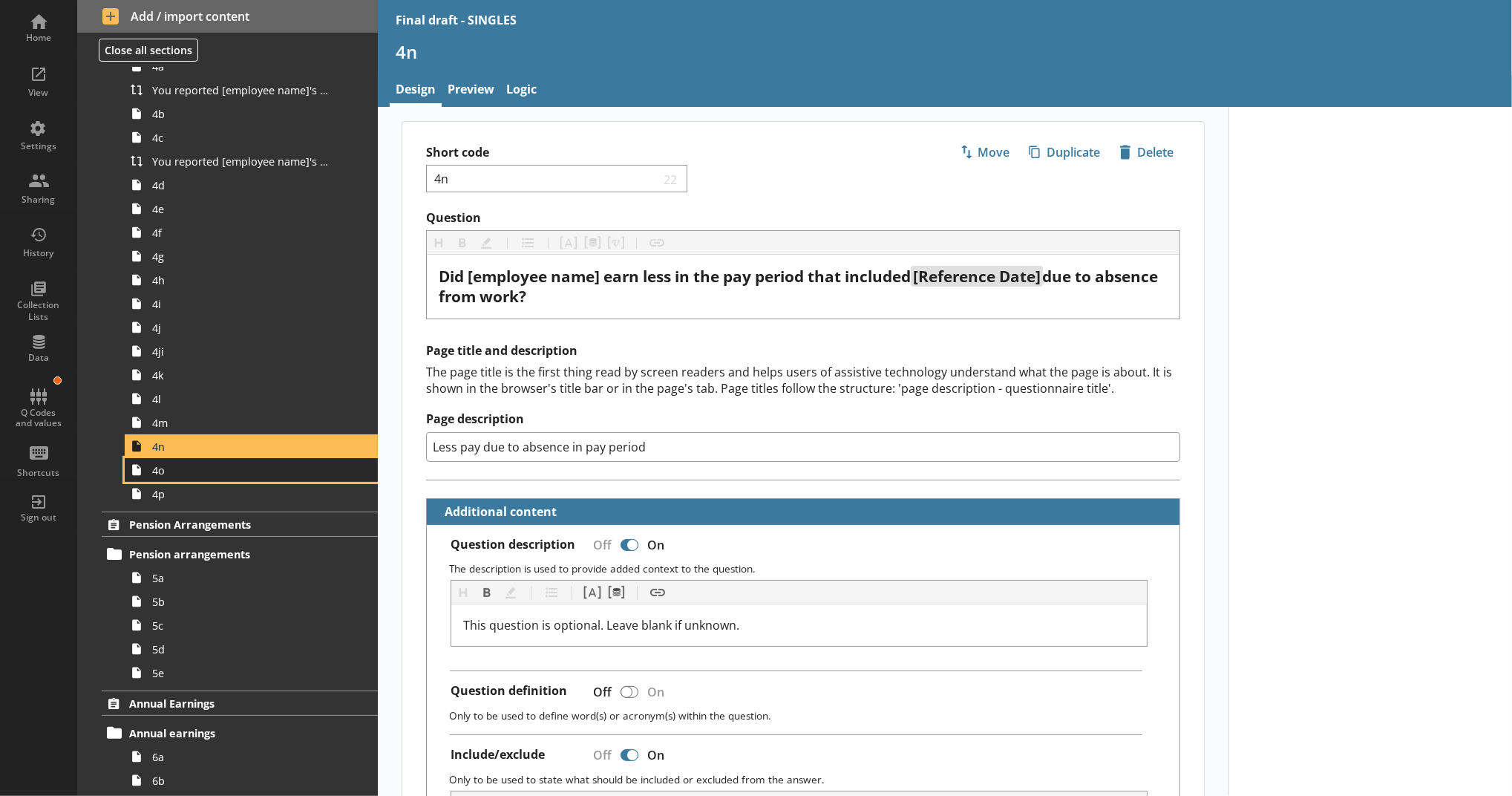
click at [236, 477] on span "4o" at bounding box center [243, 471] width 182 height 14
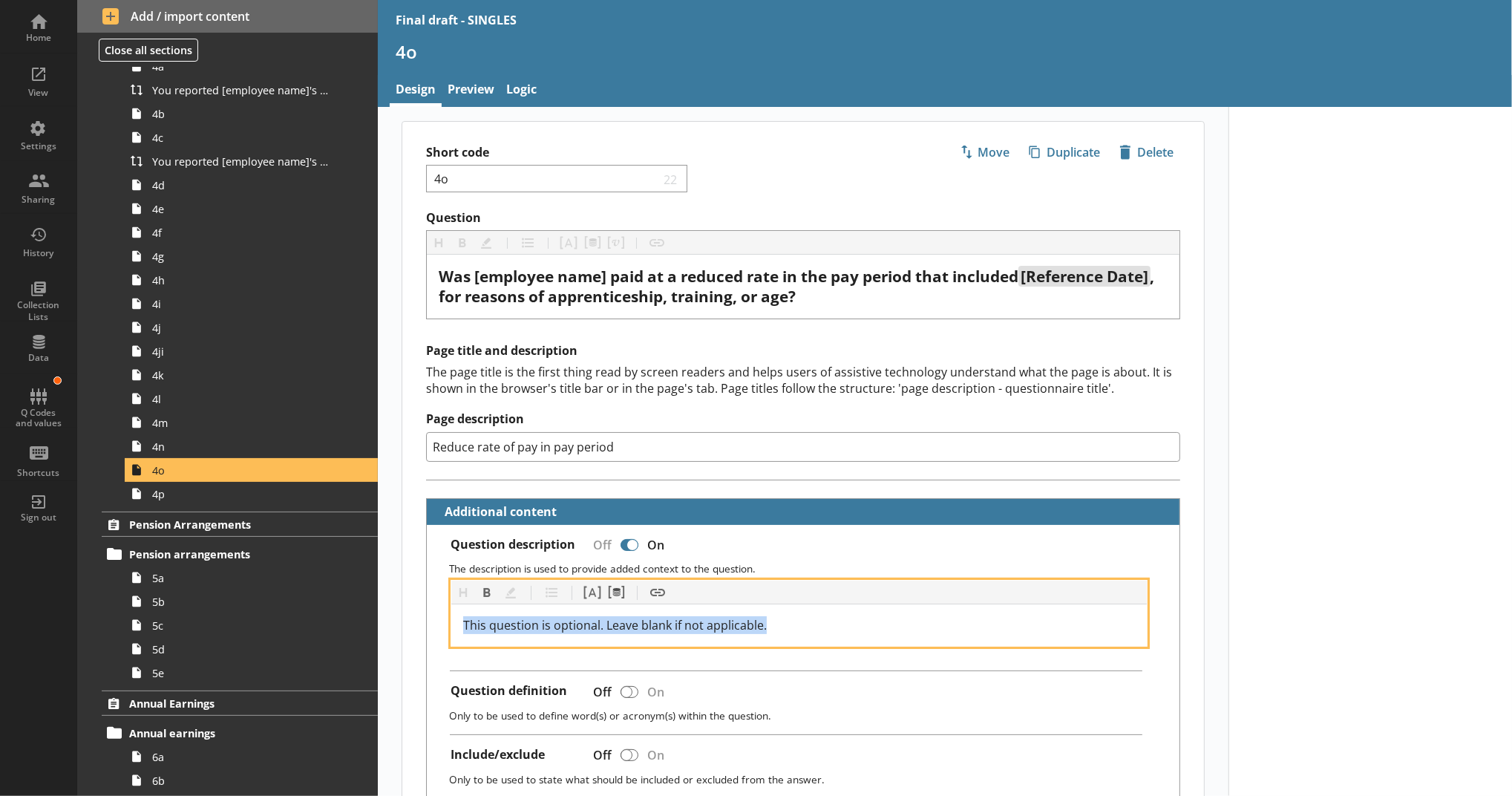
drag, startPoint x: 778, startPoint y: 632, endPoint x: 440, endPoint y: 626, distance: 338.1
click at [440, 626] on div "Heading Heading Bold Bold Highlight Highlight List List Pipe answer Pipe answer…" at bounding box center [803, 613] width 729 height 67
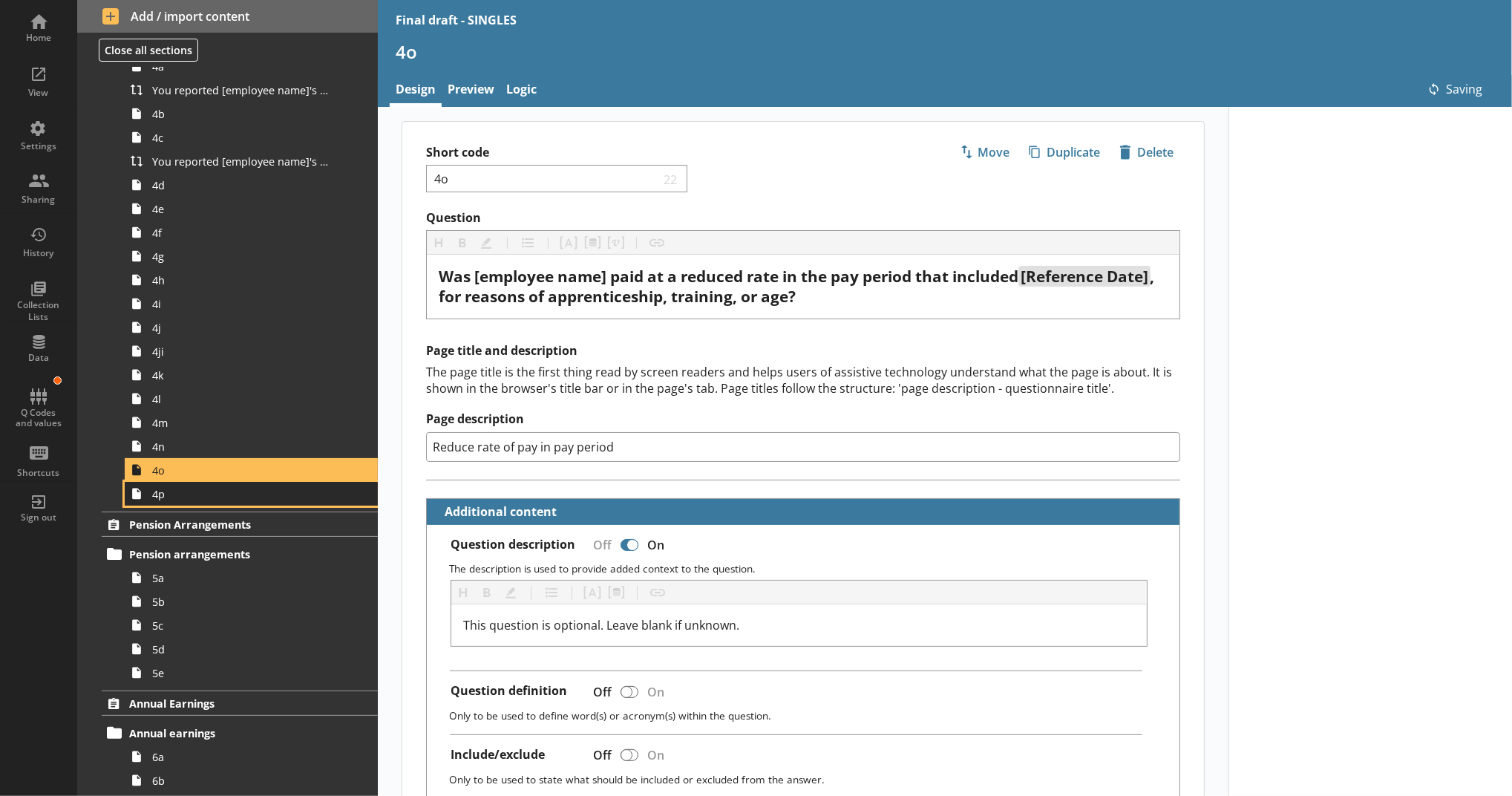
click at [218, 491] on span "4p" at bounding box center [243, 494] width 182 height 14
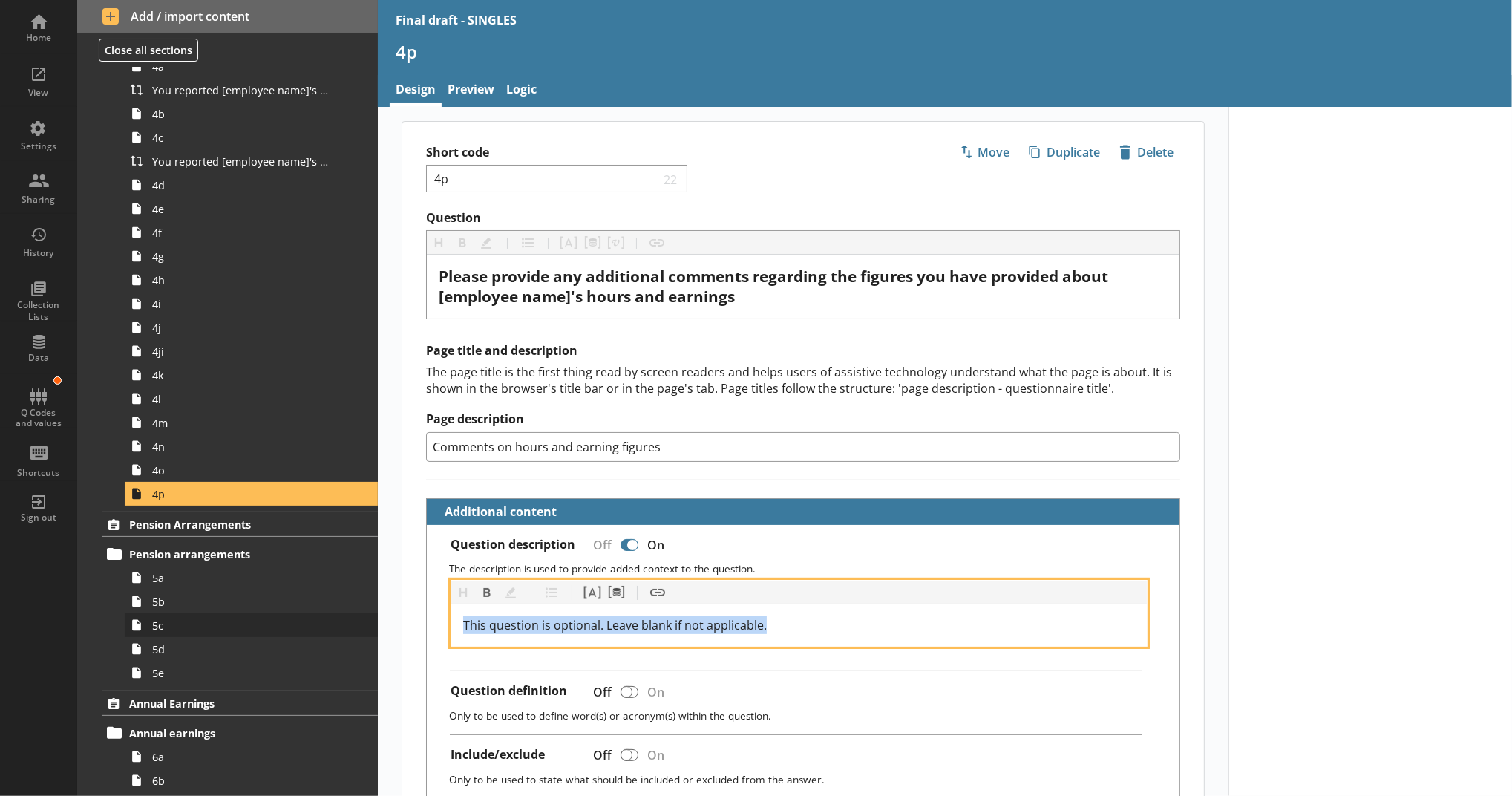
drag, startPoint x: 792, startPoint y: 626, endPoint x: 355, endPoint y: 627, distance: 437.0
click at [355, 627] on div "Home View Settings Sharing History Collection Lists Data Q Codes and values Sho…" at bounding box center [756, 398] width 1512 height 796
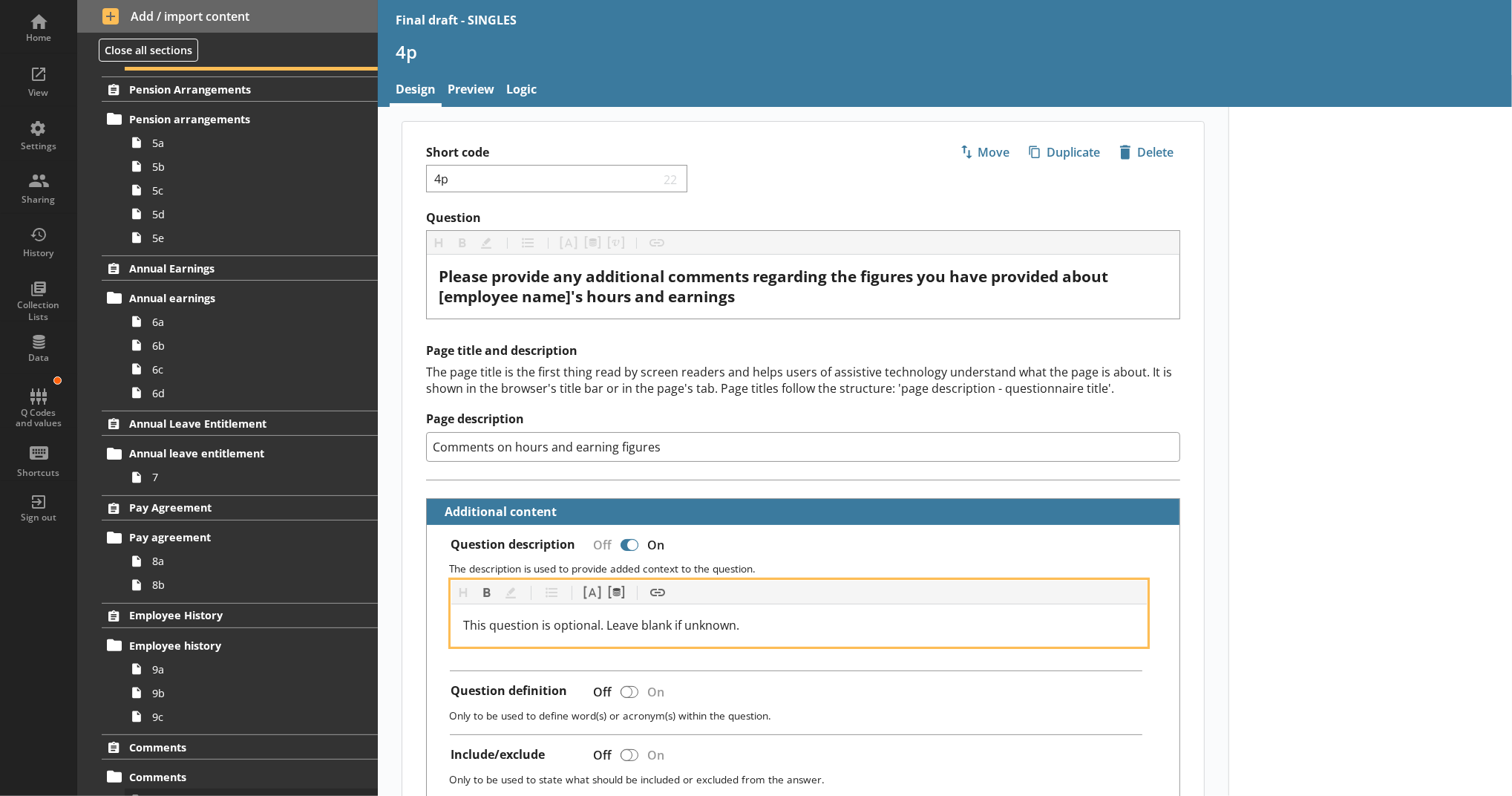
scroll to position [1149, 0]
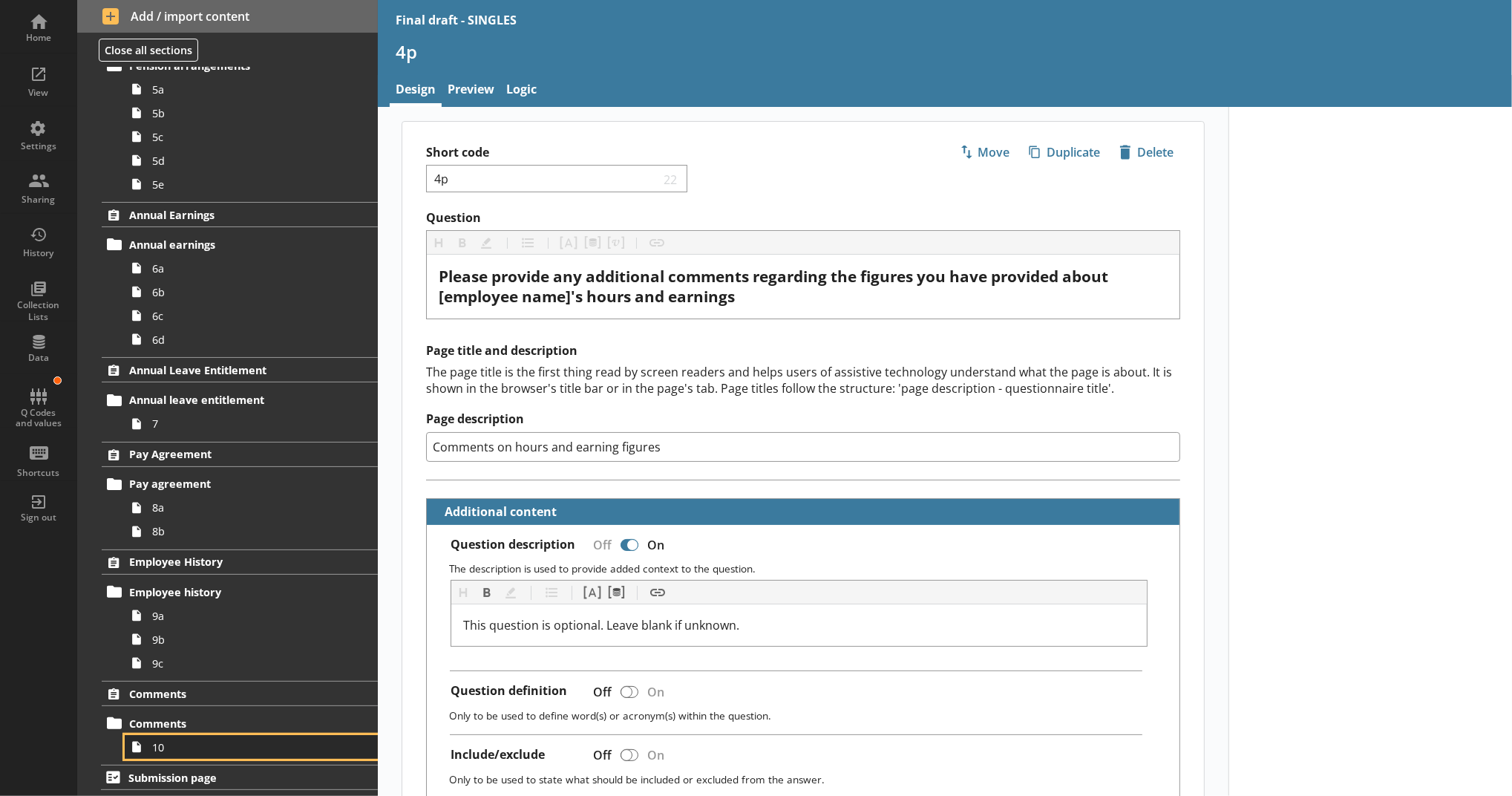
click at [234, 756] on link "10" at bounding box center [251, 747] width 253 height 24
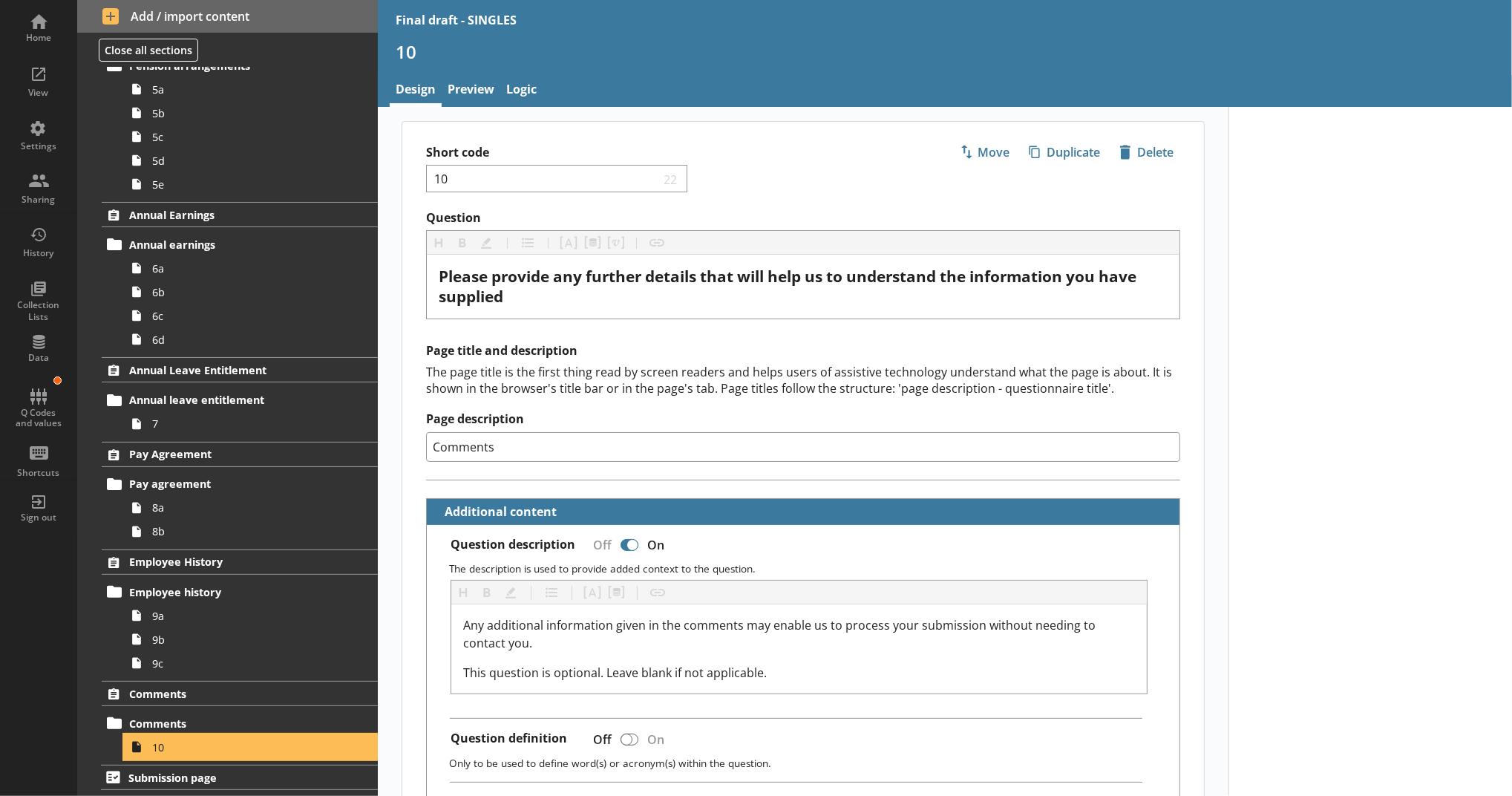
scroll to position [164, 0]
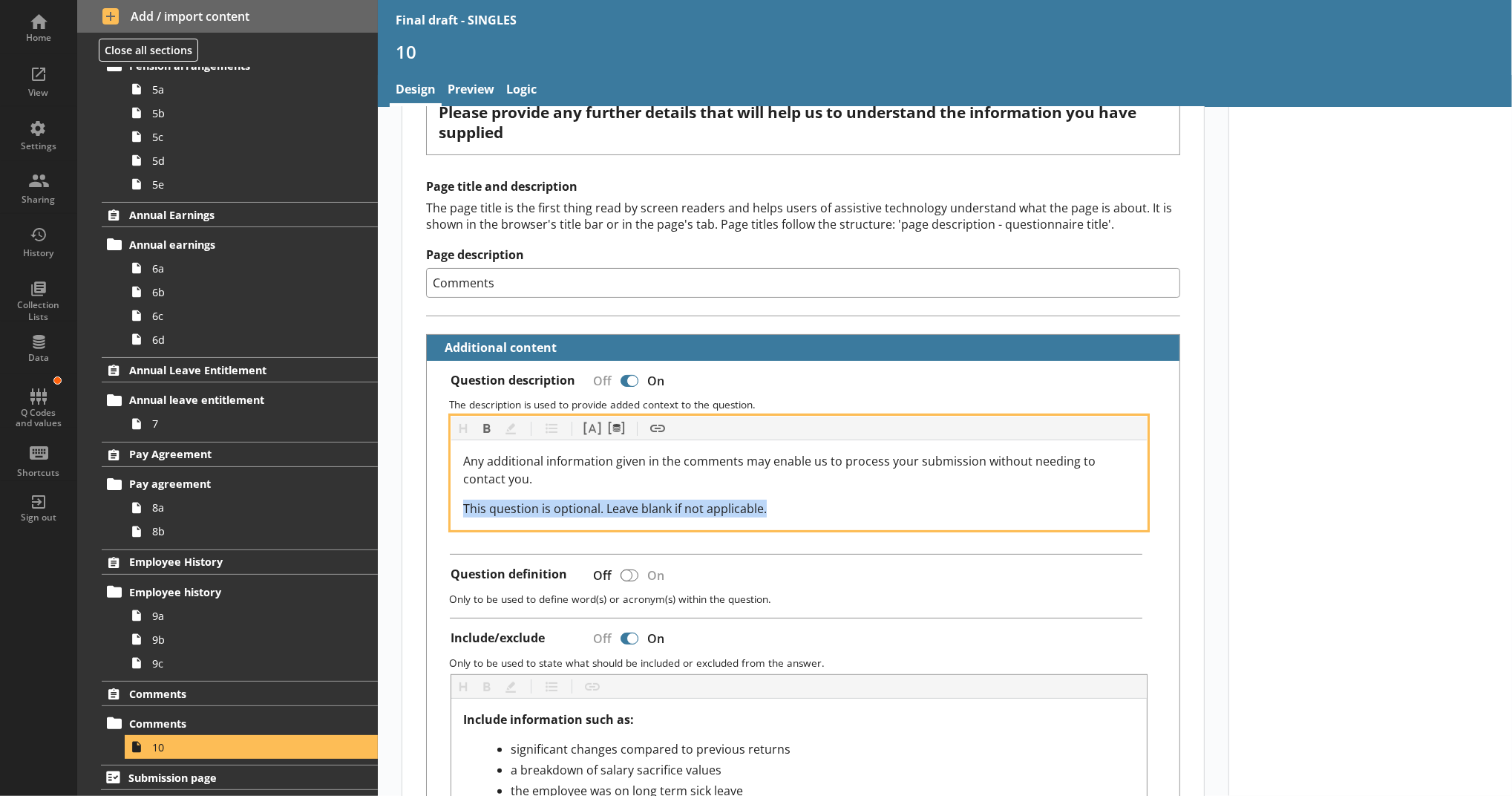
drag, startPoint x: 769, startPoint y: 501, endPoint x: 448, endPoint y: 498, distance: 321.0
click at [451, 498] on div "Any additional information given in the comments may enable us to process your …" at bounding box center [799, 485] width 696 height 89
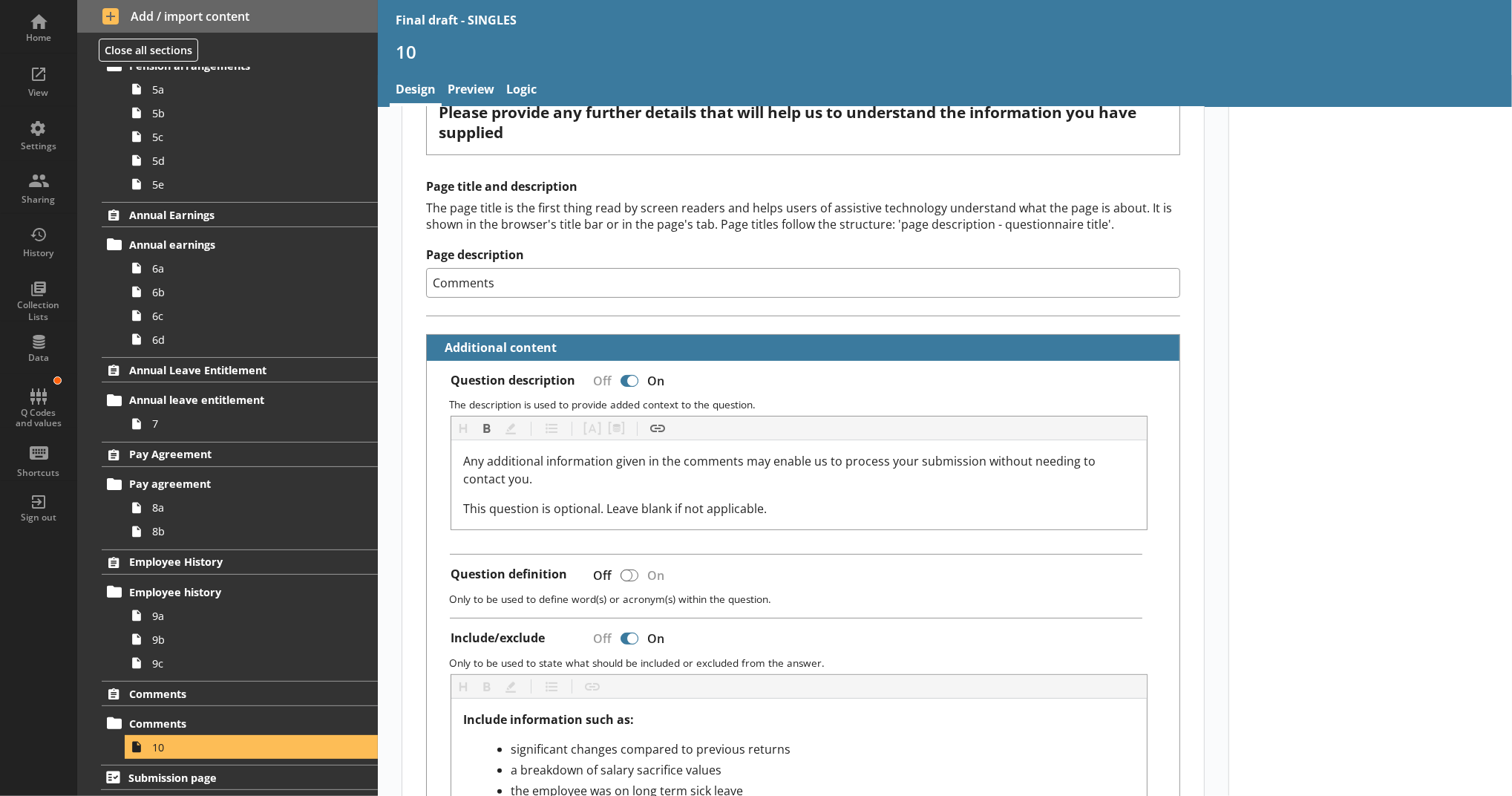
click at [1311, 494] on div at bounding box center [1370, 685] width 283 height 1484
click at [39, 15] on div "Home" at bounding box center [39, 27] width 52 height 52
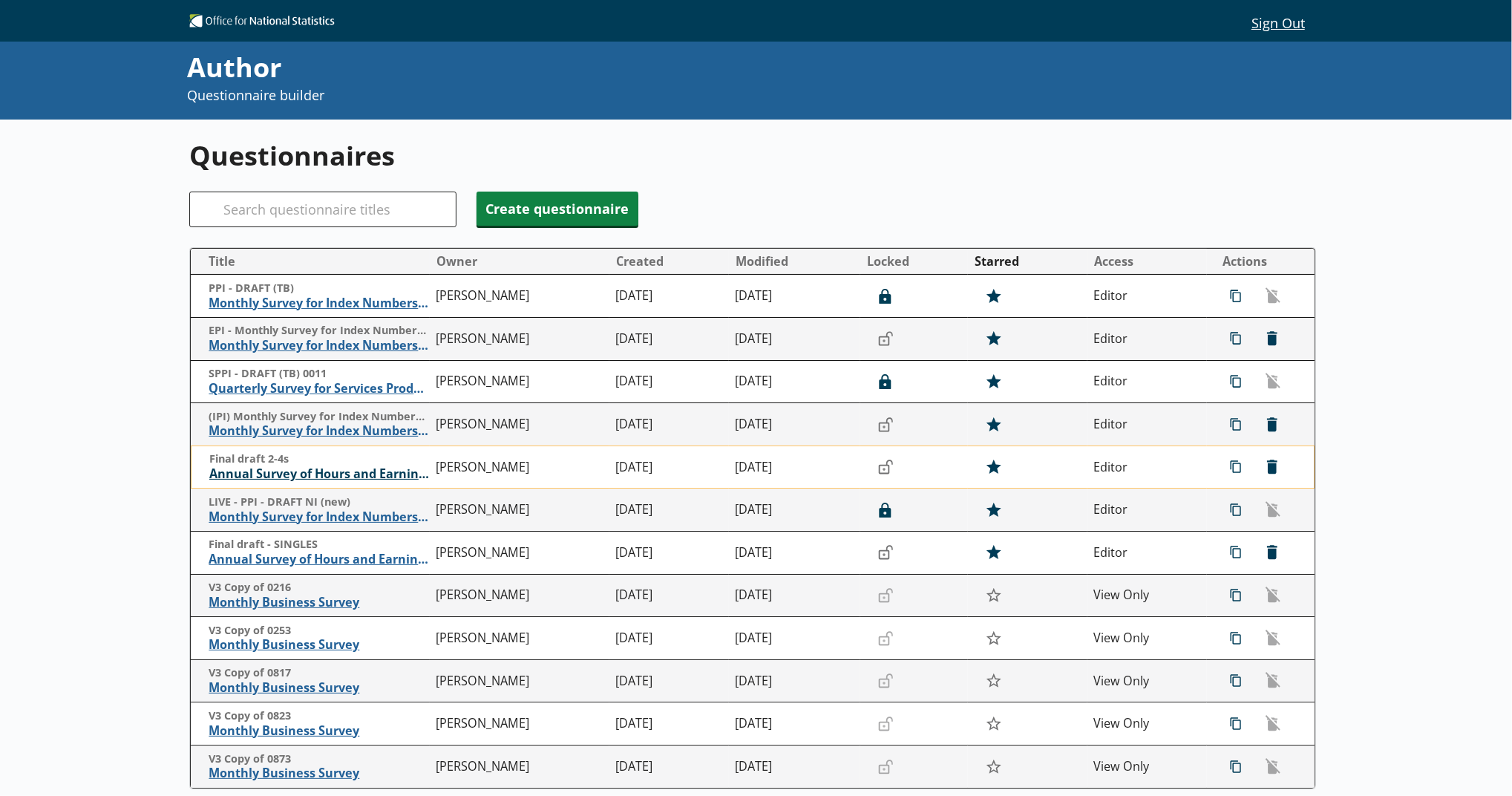
click at [304, 480] on span "Annual Survey of Hours and Earnings ([PERSON_NAME])" at bounding box center [319, 475] width 220 height 16
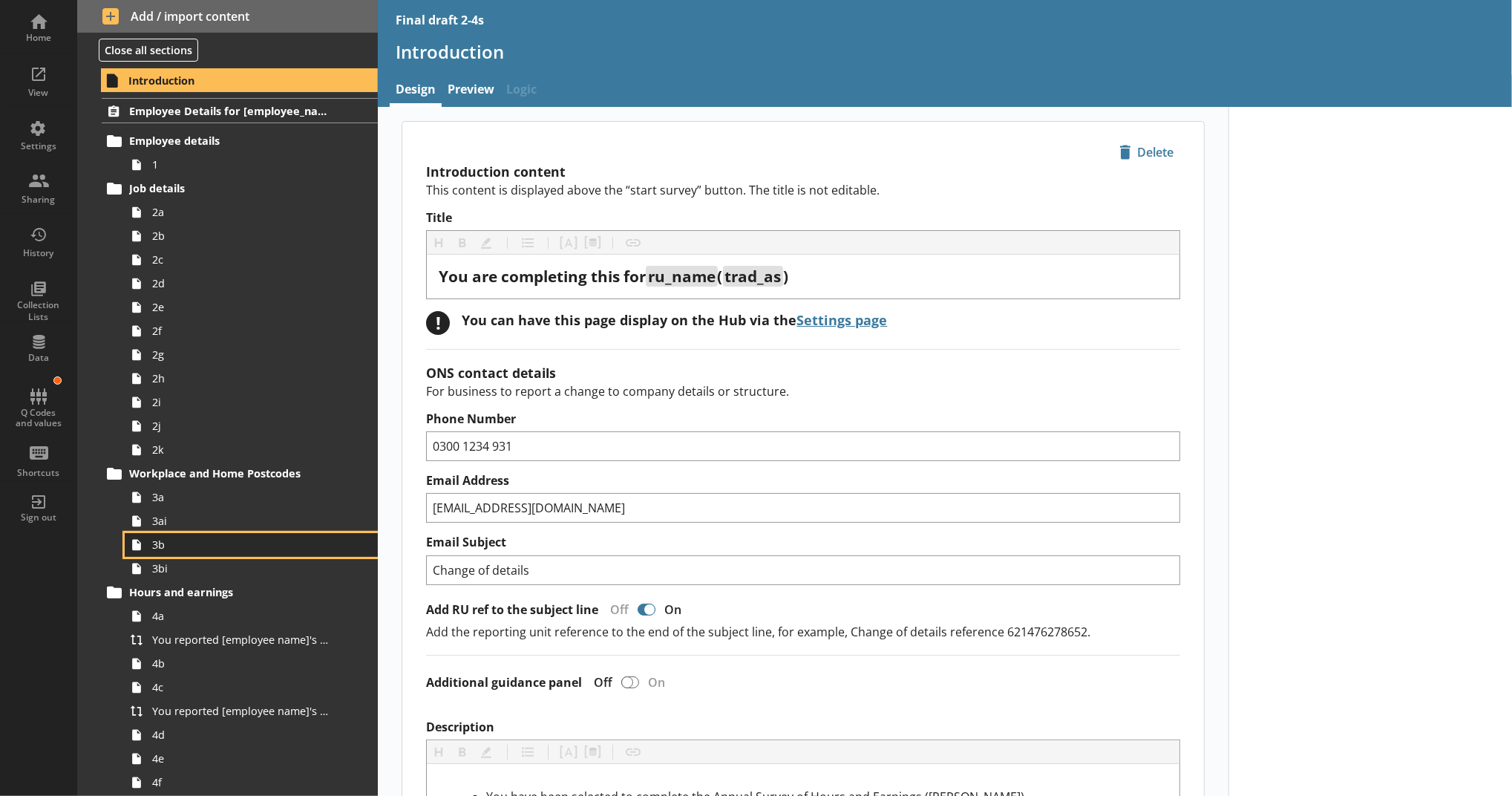
click at [226, 549] on span "3b" at bounding box center [243, 544] width 182 height 14
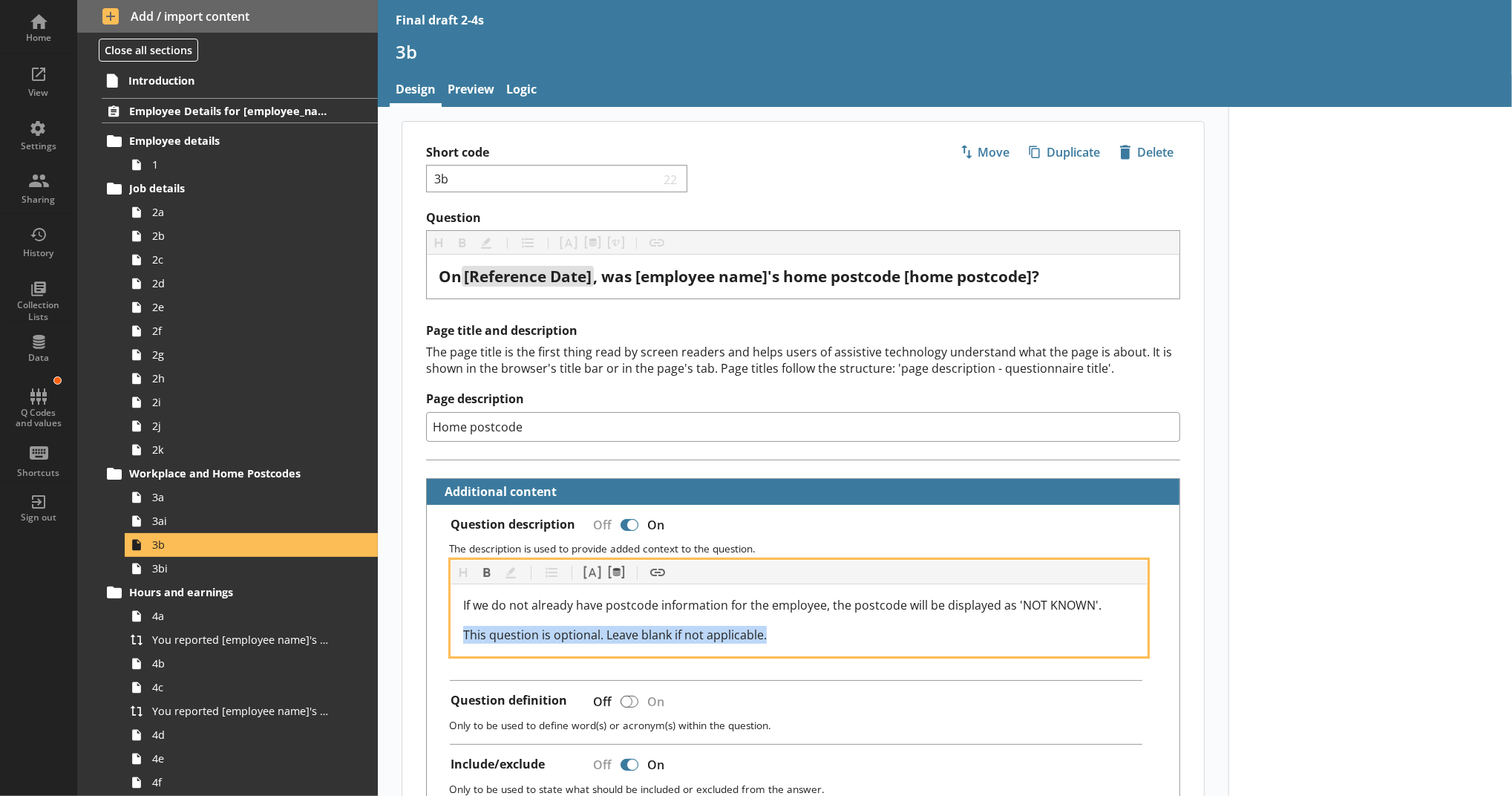
drag, startPoint x: 801, startPoint y: 636, endPoint x: 428, endPoint y: 633, distance: 373.0
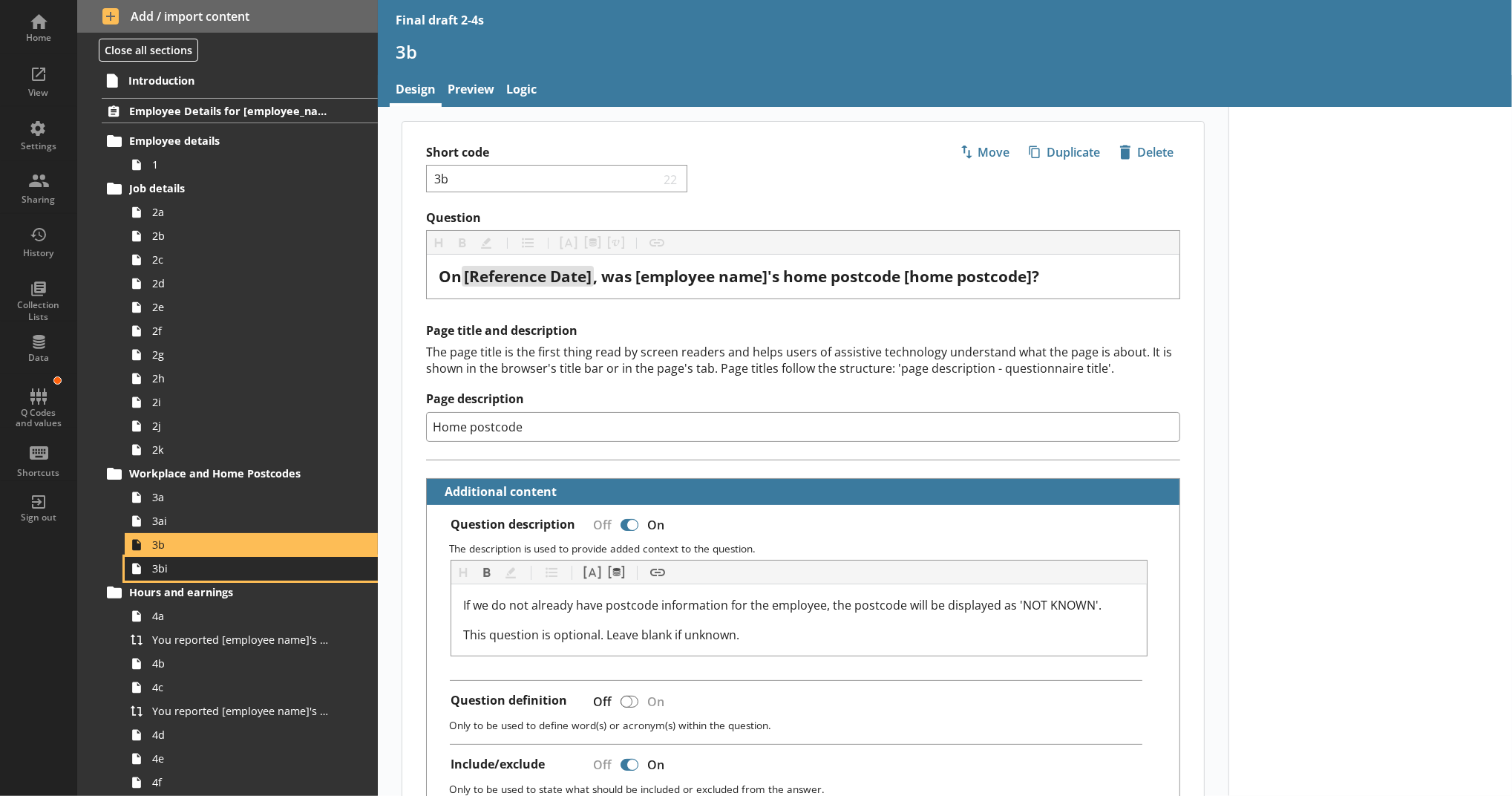
click at [219, 572] on span "3bi" at bounding box center [243, 568] width 182 height 14
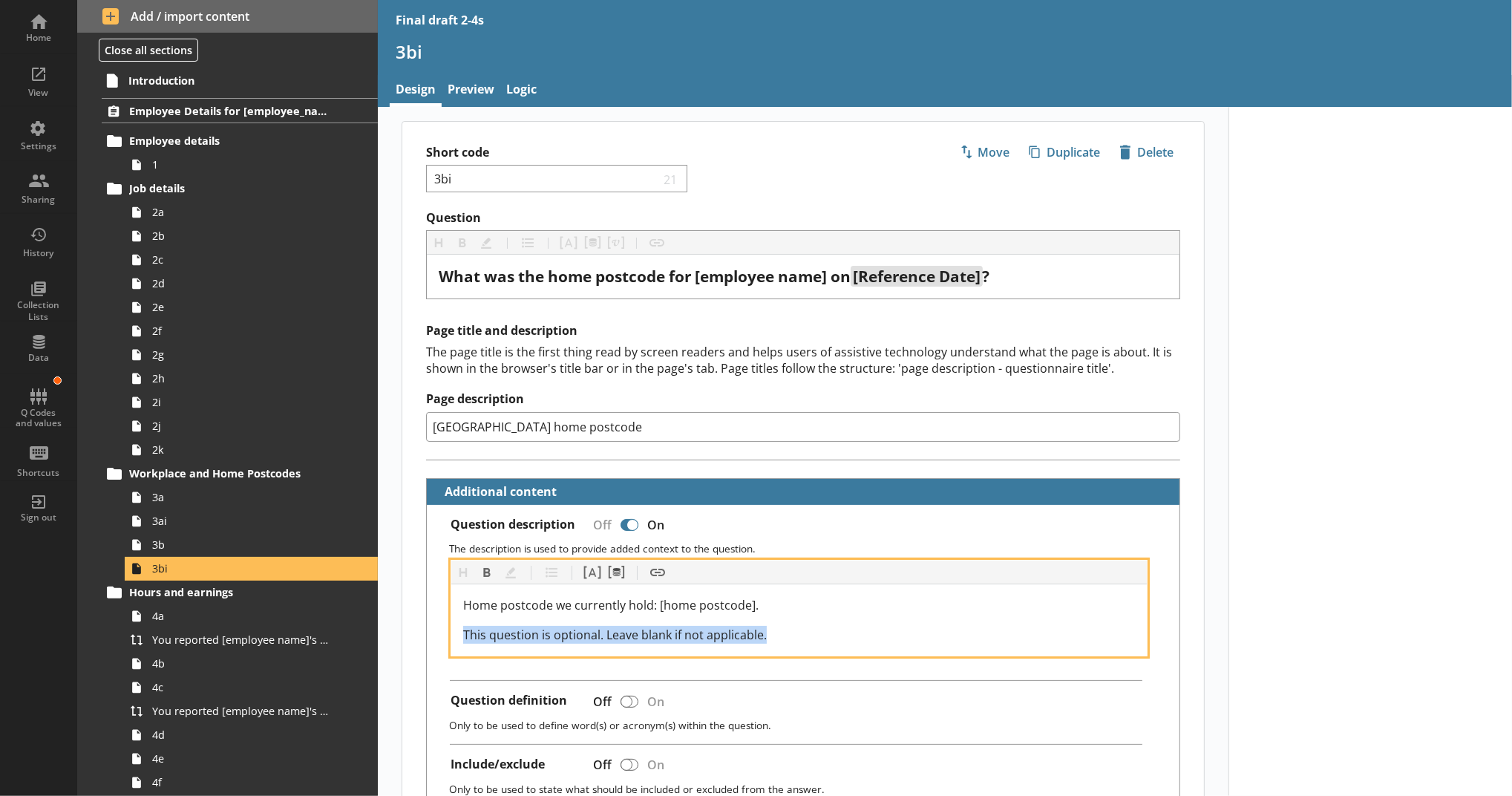
drag, startPoint x: 787, startPoint y: 633, endPoint x: 396, endPoint y: 620, distance: 391.2
click at [401, 620] on div "Short code 3bi 21 Move icon-copy Duplicate icon-delete Created with Sketch. Del…" at bounding box center [803, 709] width 804 height 1175
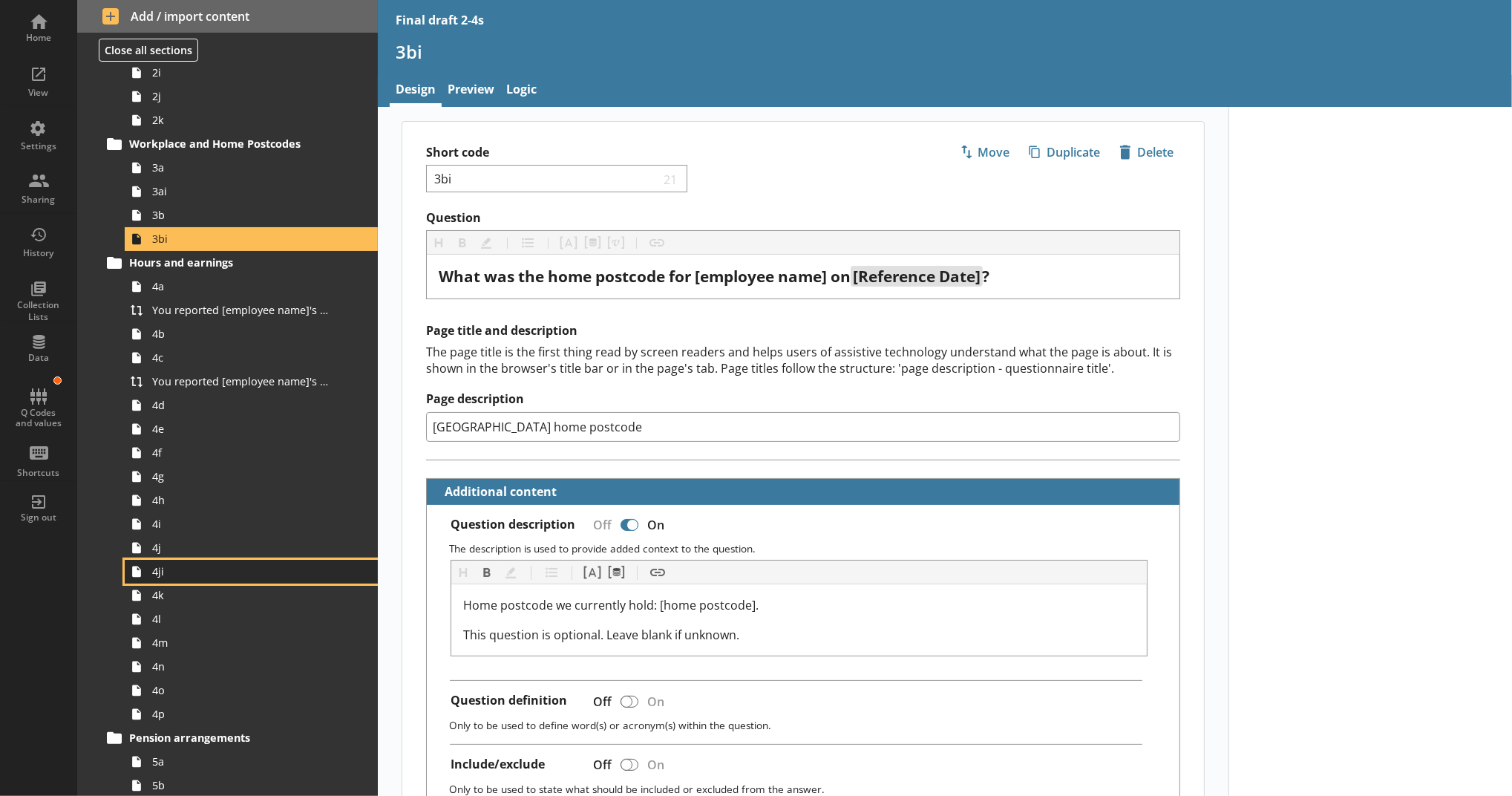
click at [186, 575] on span "4ji" at bounding box center [243, 571] width 182 height 14
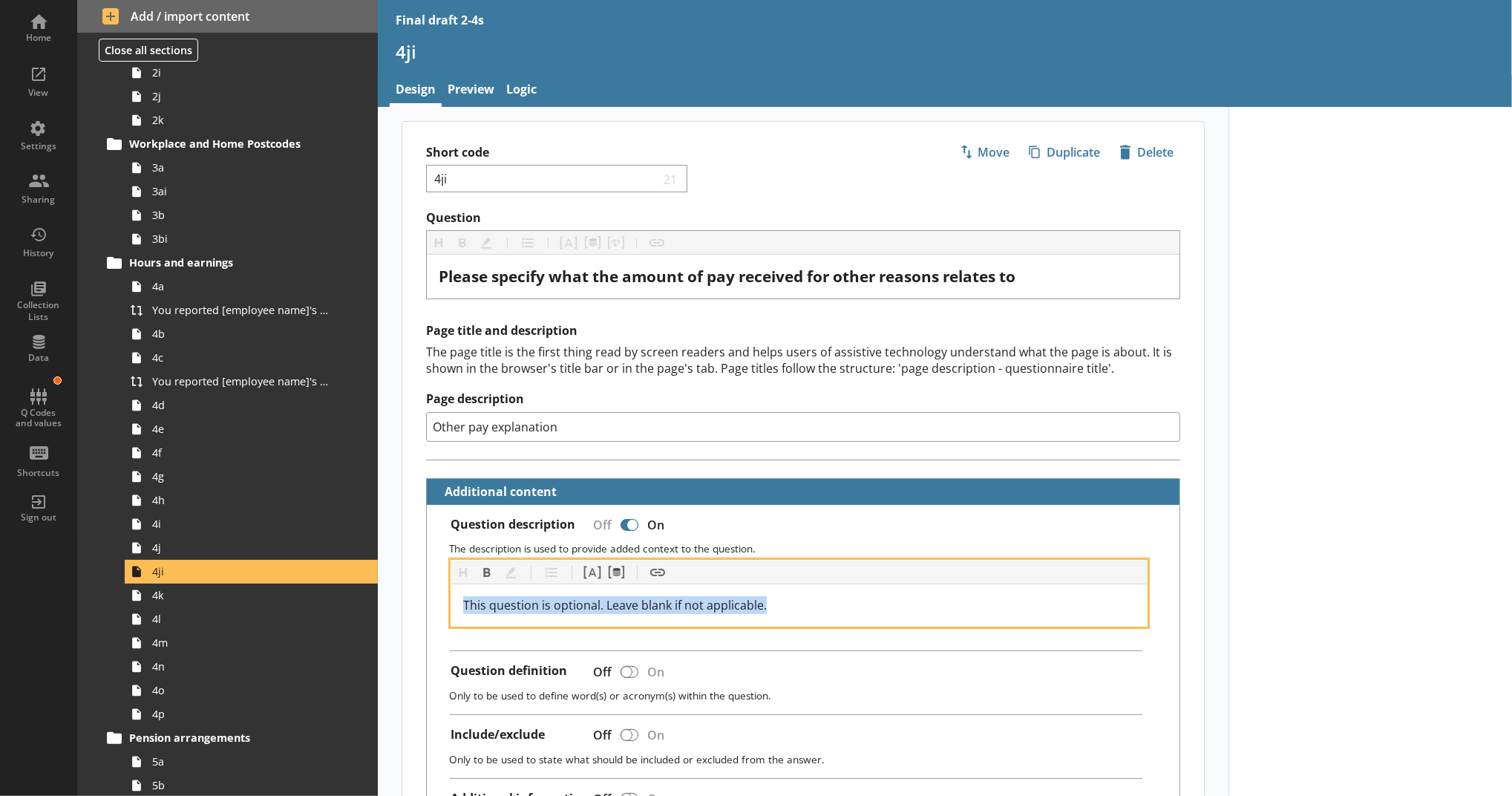
drag, startPoint x: 787, startPoint y: 607, endPoint x: 443, endPoint y: 599, distance: 344.1
click at [443, 599] on div "Heading Heading Bold Bold Highlight Highlight List List Pipe answer Pipe answer…" at bounding box center [803, 594] width 729 height 67
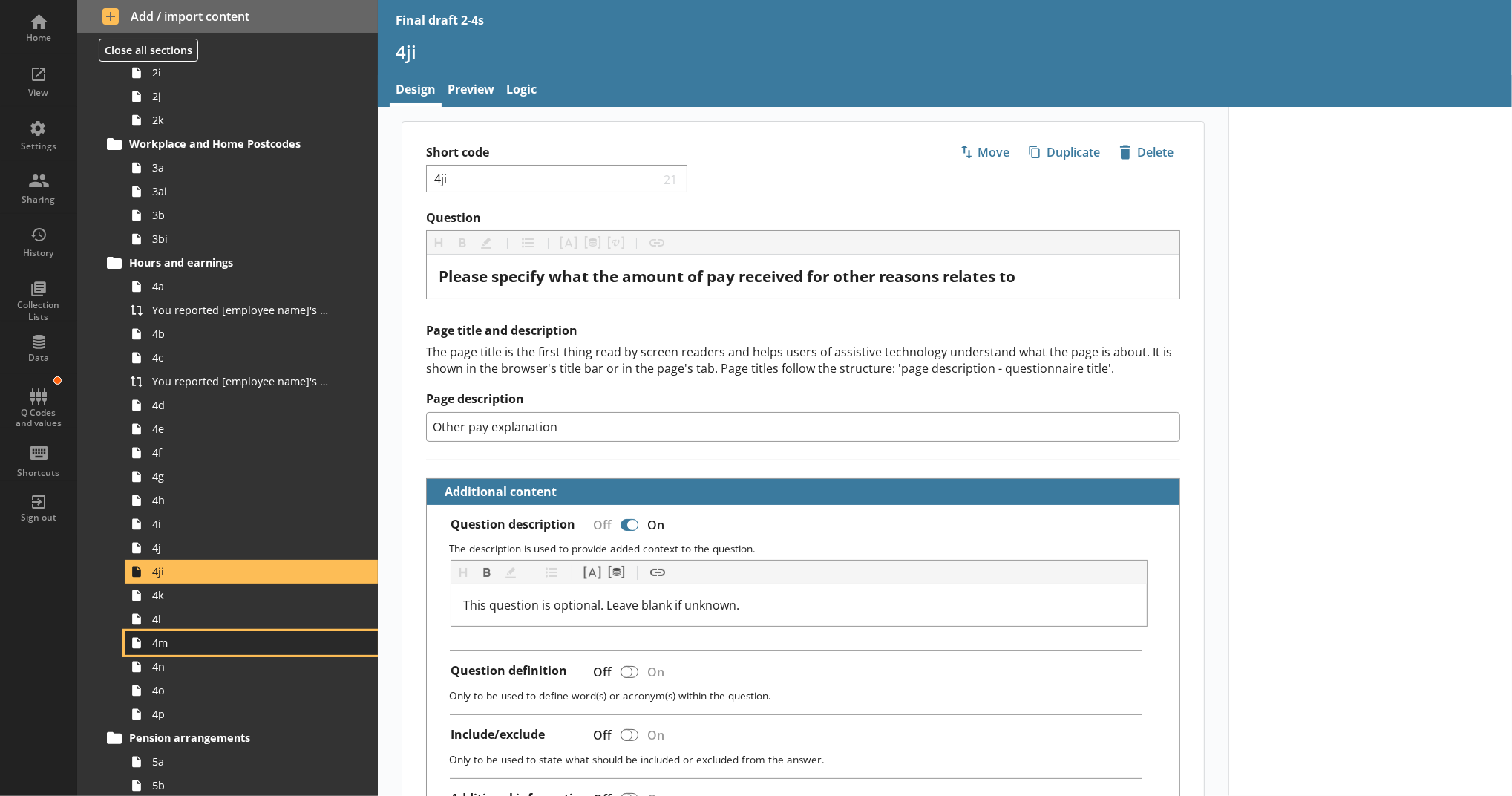
click at [240, 631] on link "4m" at bounding box center [251, 643] width 253 height 24
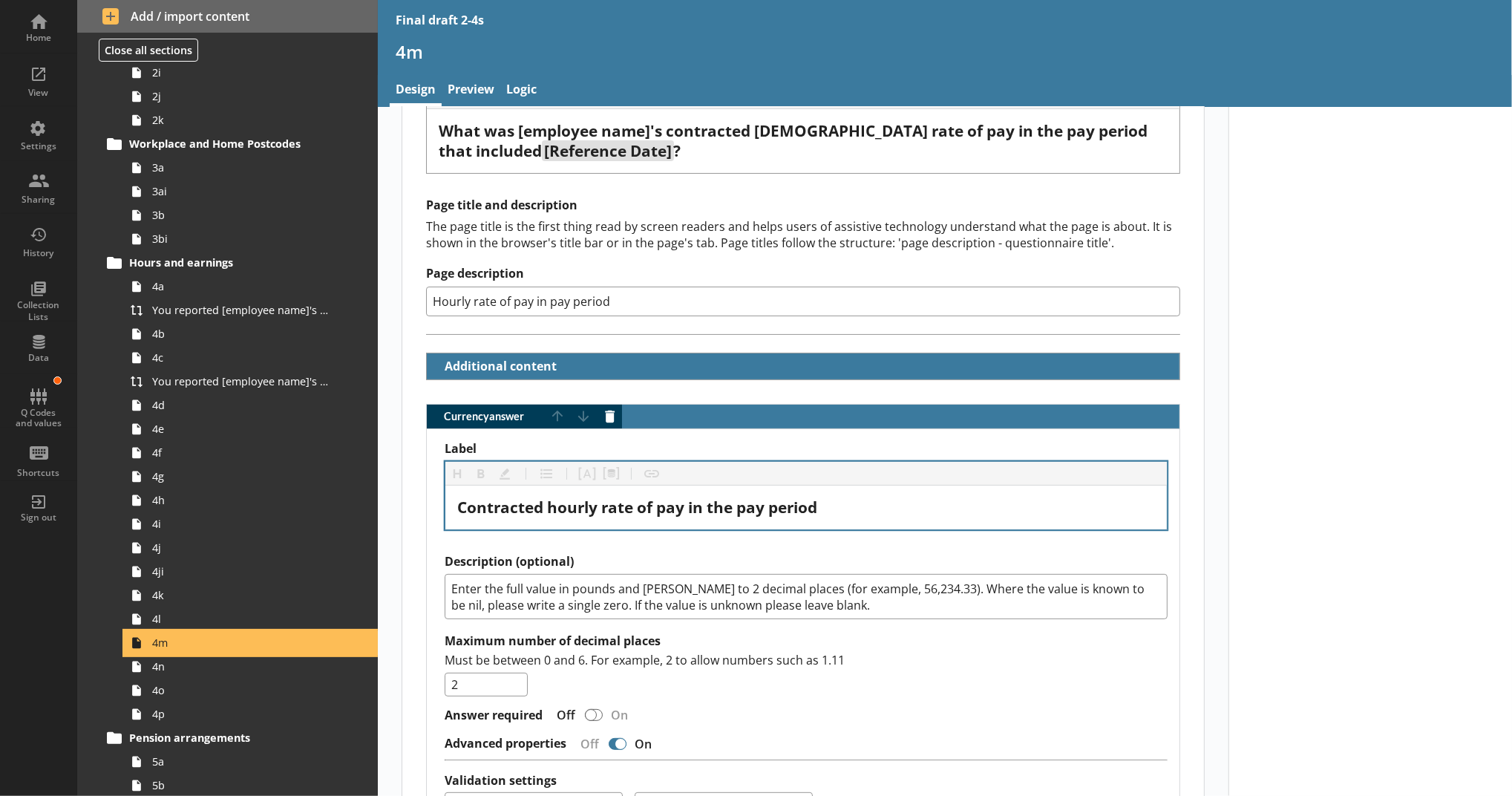
scroll to position [164, 0]
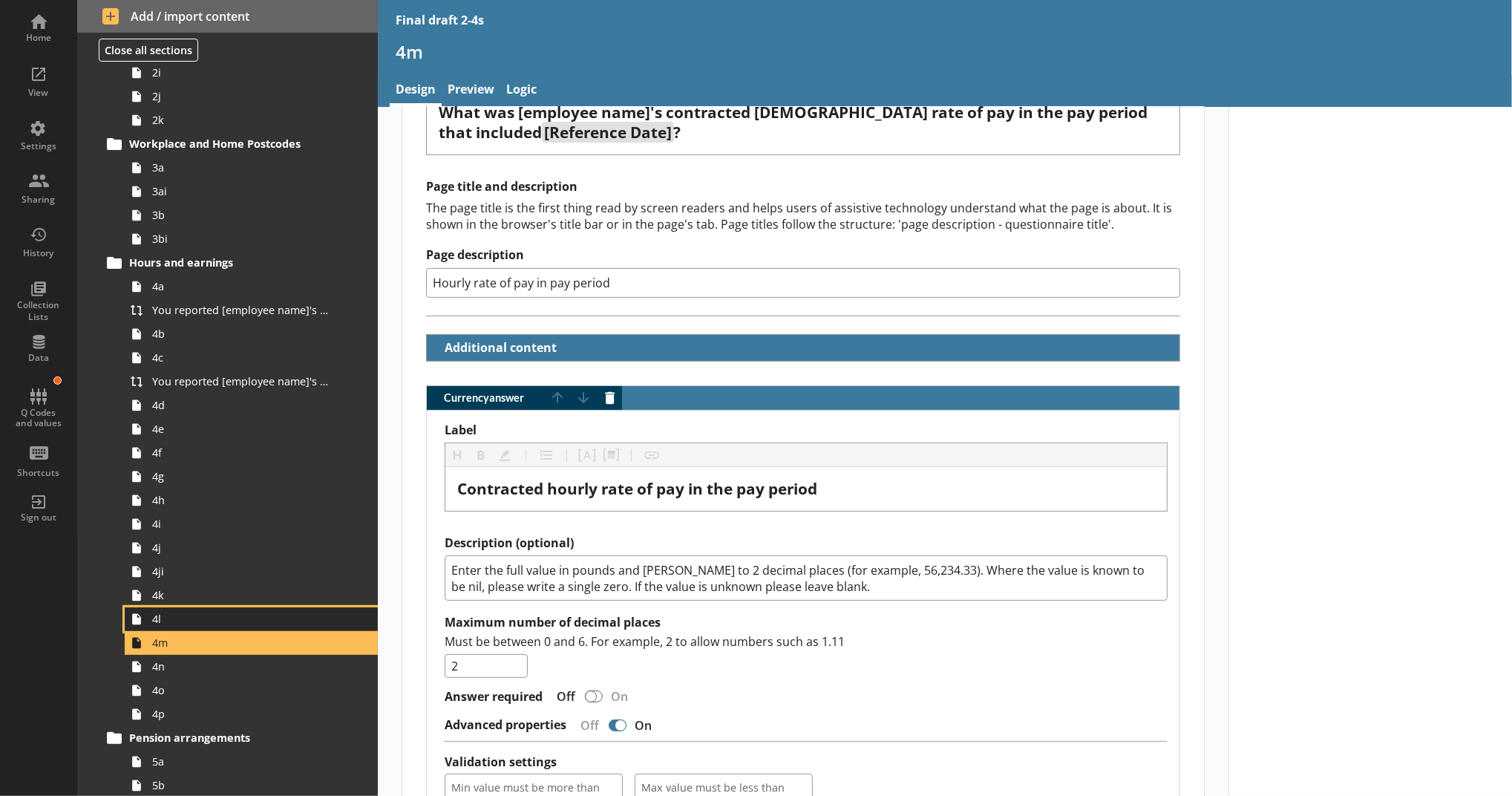
click at [265, 622] on span "4l" at bounding box center [243, 619] width 182 height 14
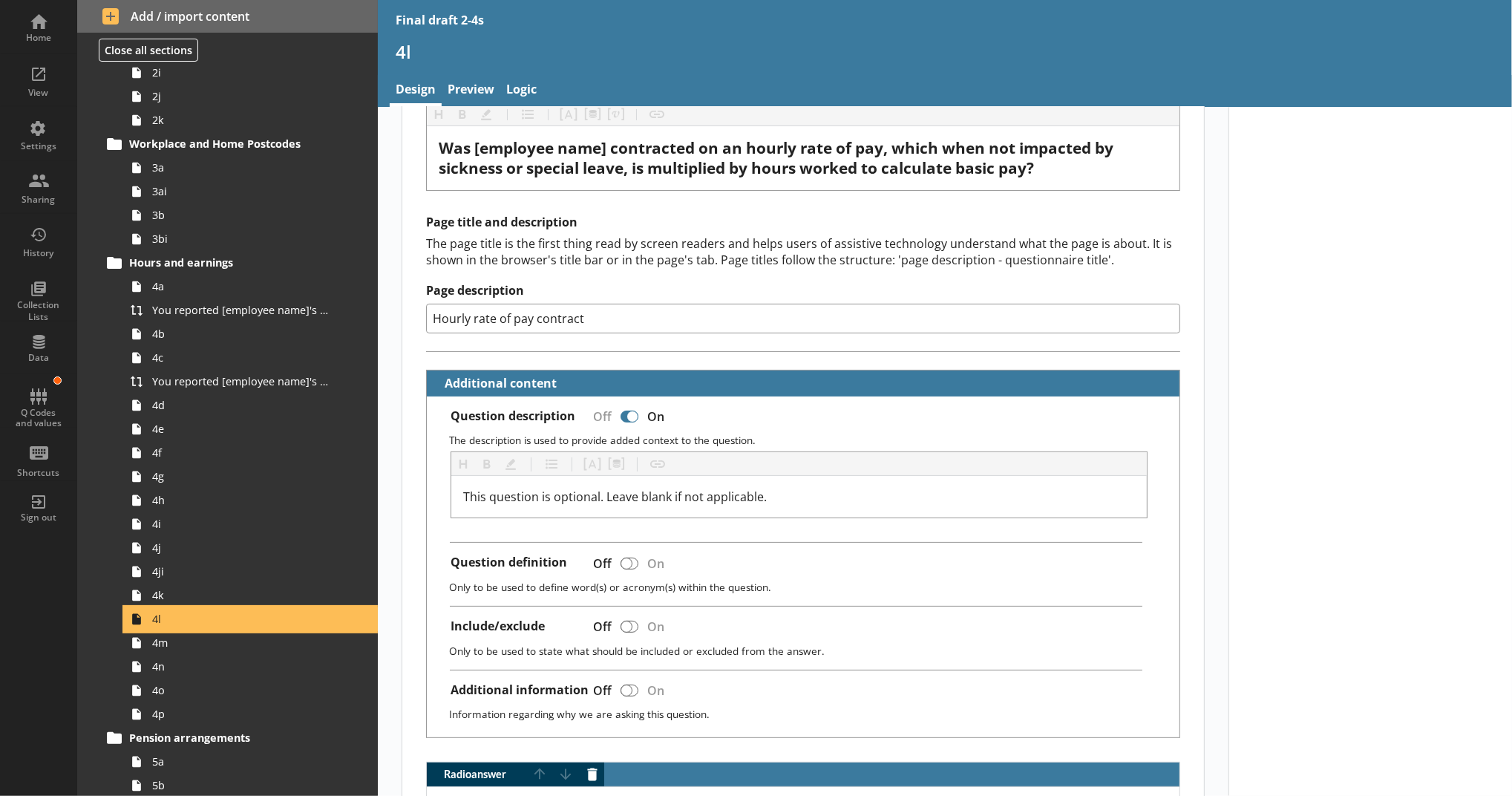
scroll to position [165, 0]
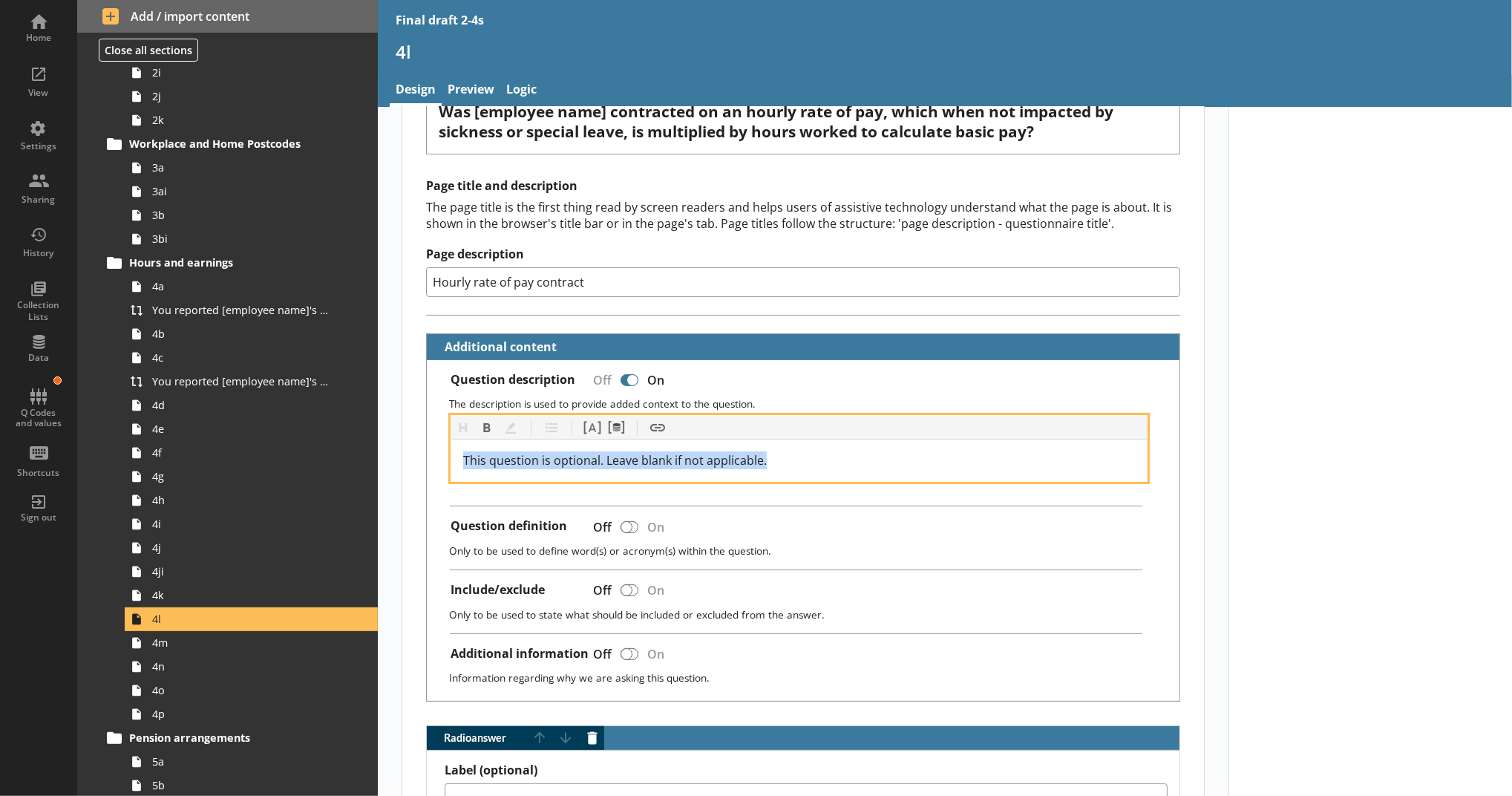
drag, startPoint x: 780, startPoint y: 458, endPoint x: 412, endPoint y: 462, distance: 368.0
click at [412, 462] on div "Question Heading Heading Bold Bold Highlight Highlight List List Pipe answer Pi…" at bounding box center [803, 769] width 802 height 1448
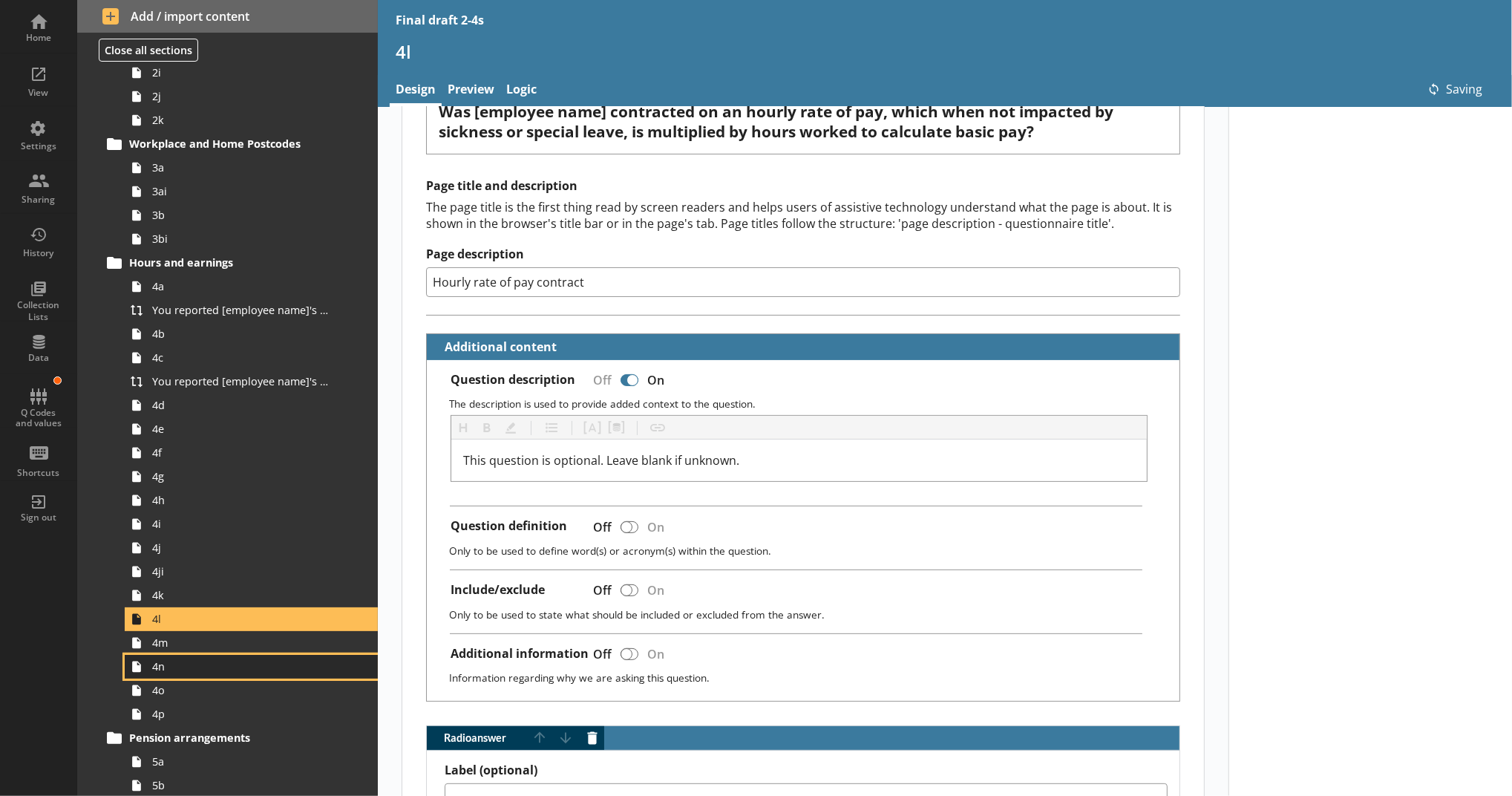
click at [227, 663] on span "4n" at bounding box center [243, 667] width 182 height 14
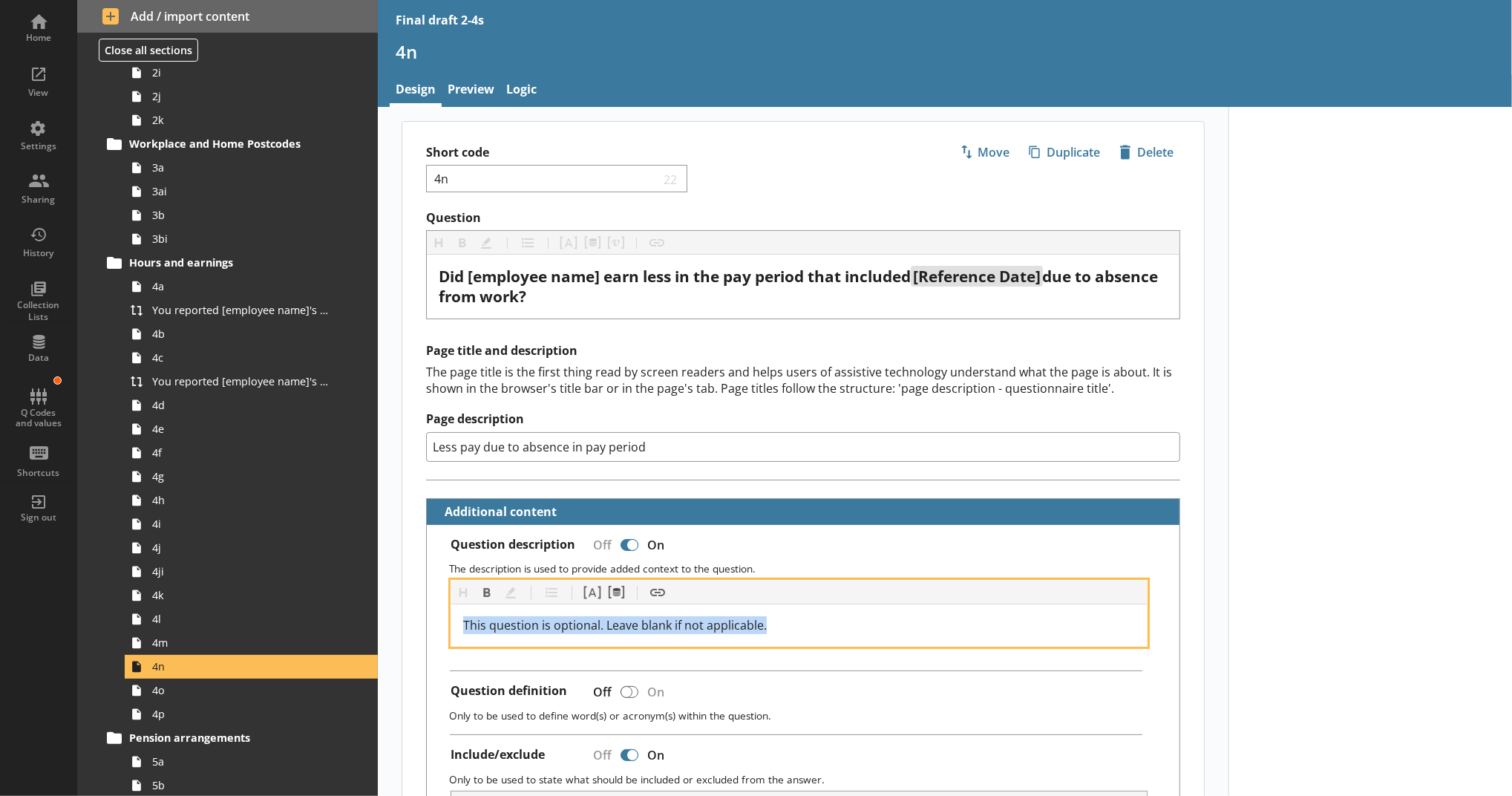
drag, startPoint x: 802, startPoint y: 626, endPoint x: 426, endPoint y: 630, distance: 376.0
click at [427, 630] on div "Question description Off On The description is used to provide added context to…" at bounding box center [803, 788] width 753 height 526
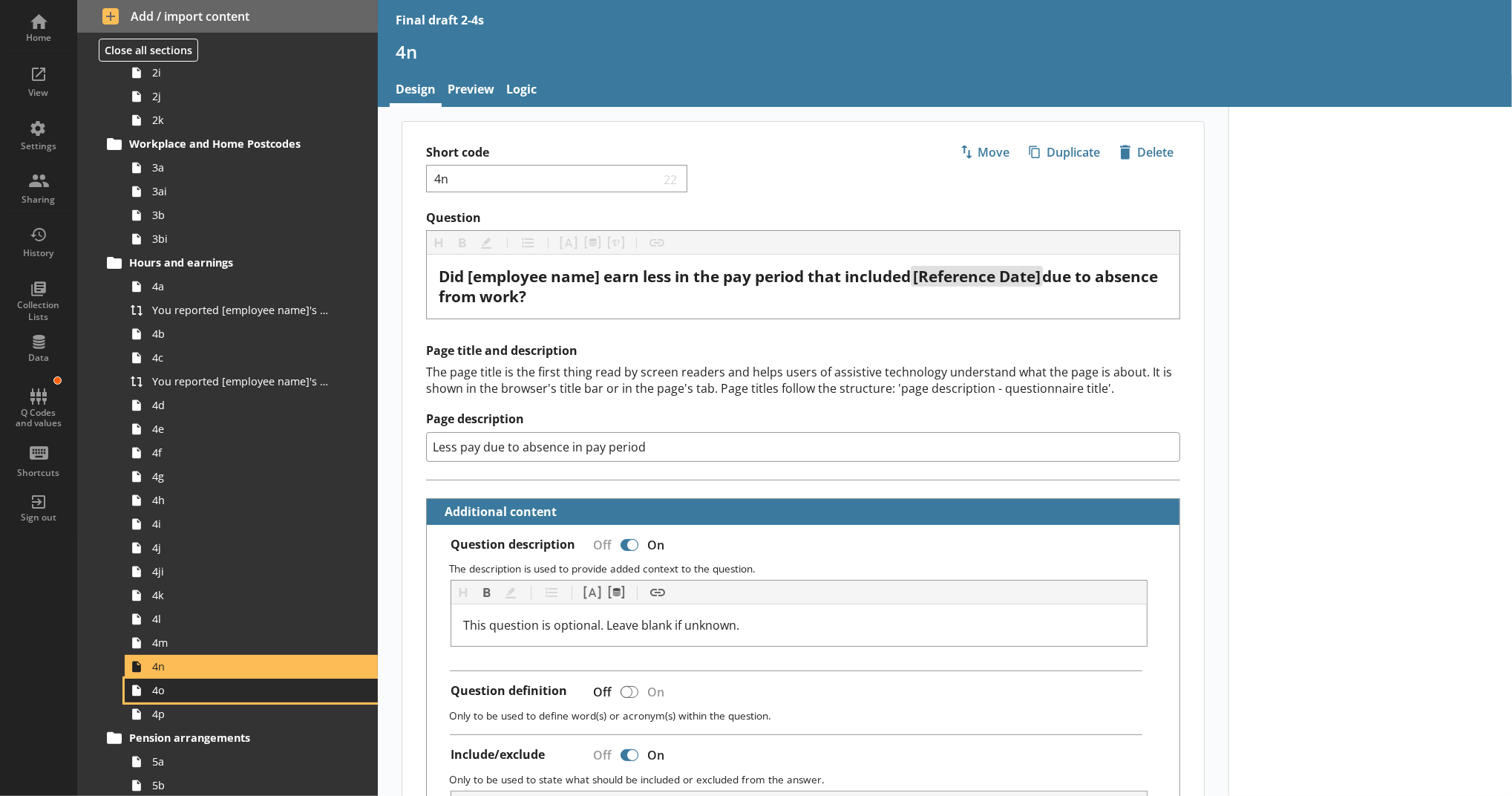
click at [217, 694] on span "4o" at bounding box center [243, 690] width 182 height 14
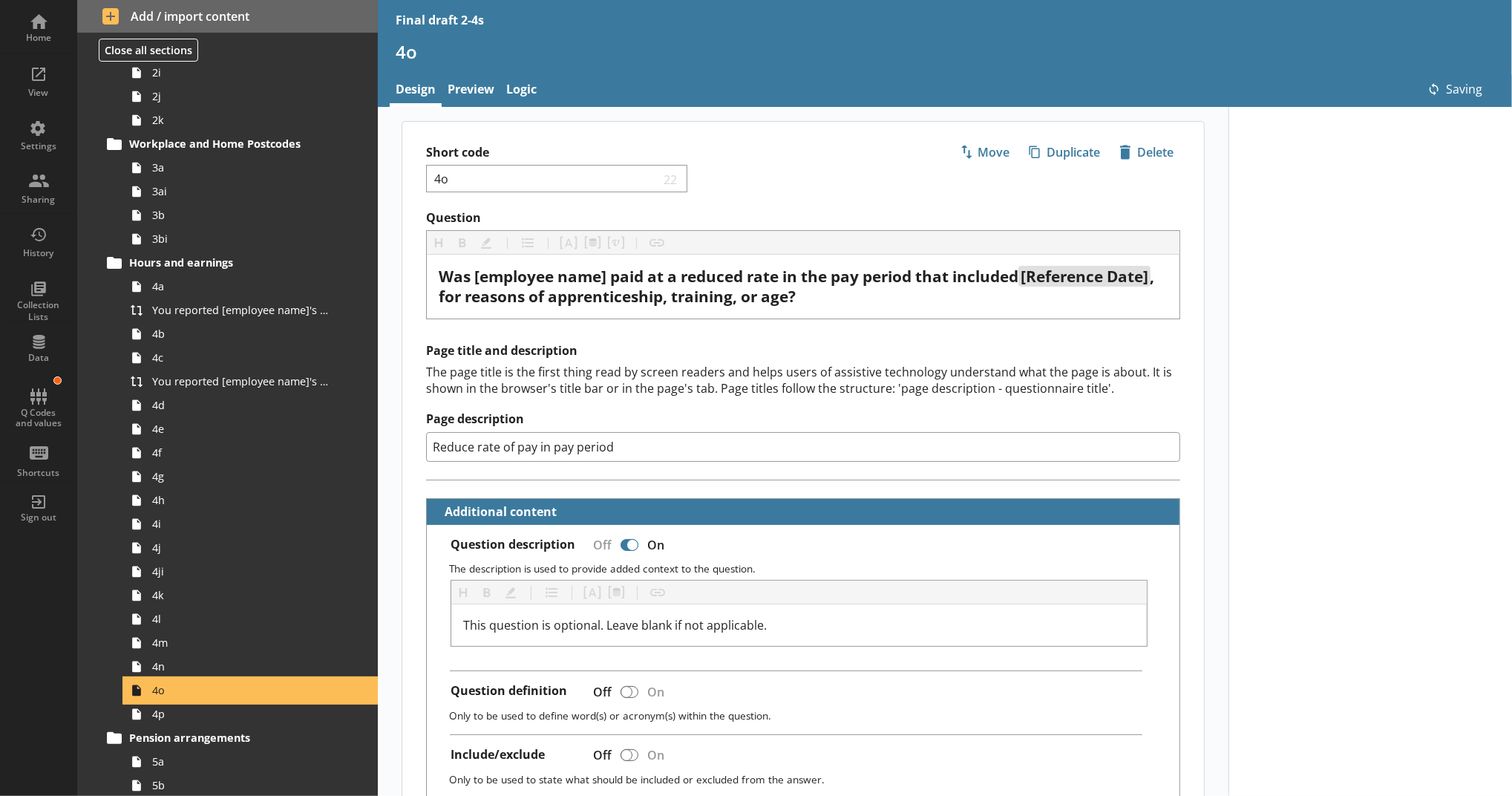
scroll to position [164, 0]
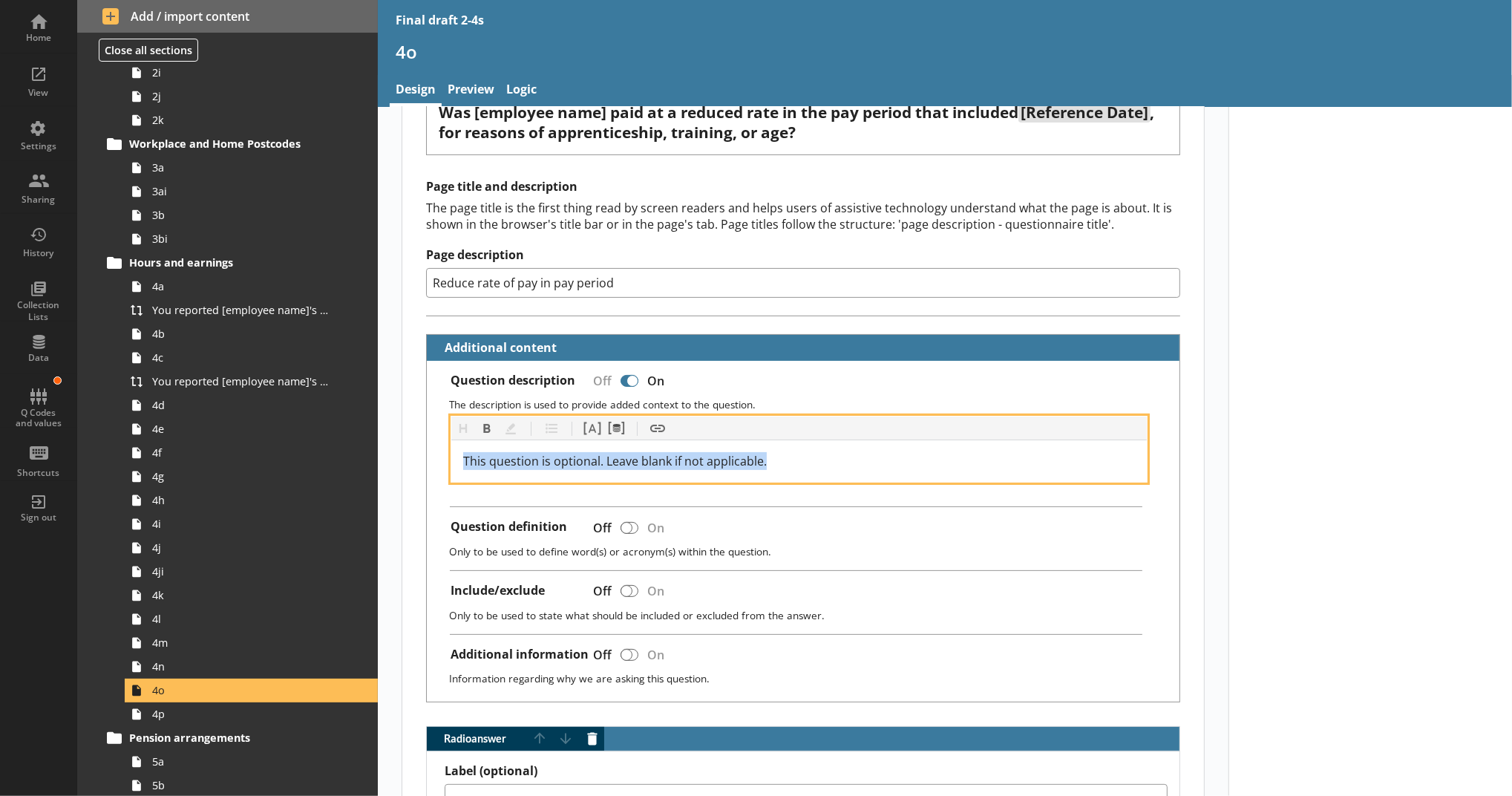
drag, startPoint x: 781, startPoint y: 459, endPoint x: 405, endPoint y: 464, distance: 376.0
click at [405, 464] on div "Question Heading Heading Bold Bold Highlight Highlight List List Pipe answer Pi…" at bounding box center [803, 762] width 802 height 1432
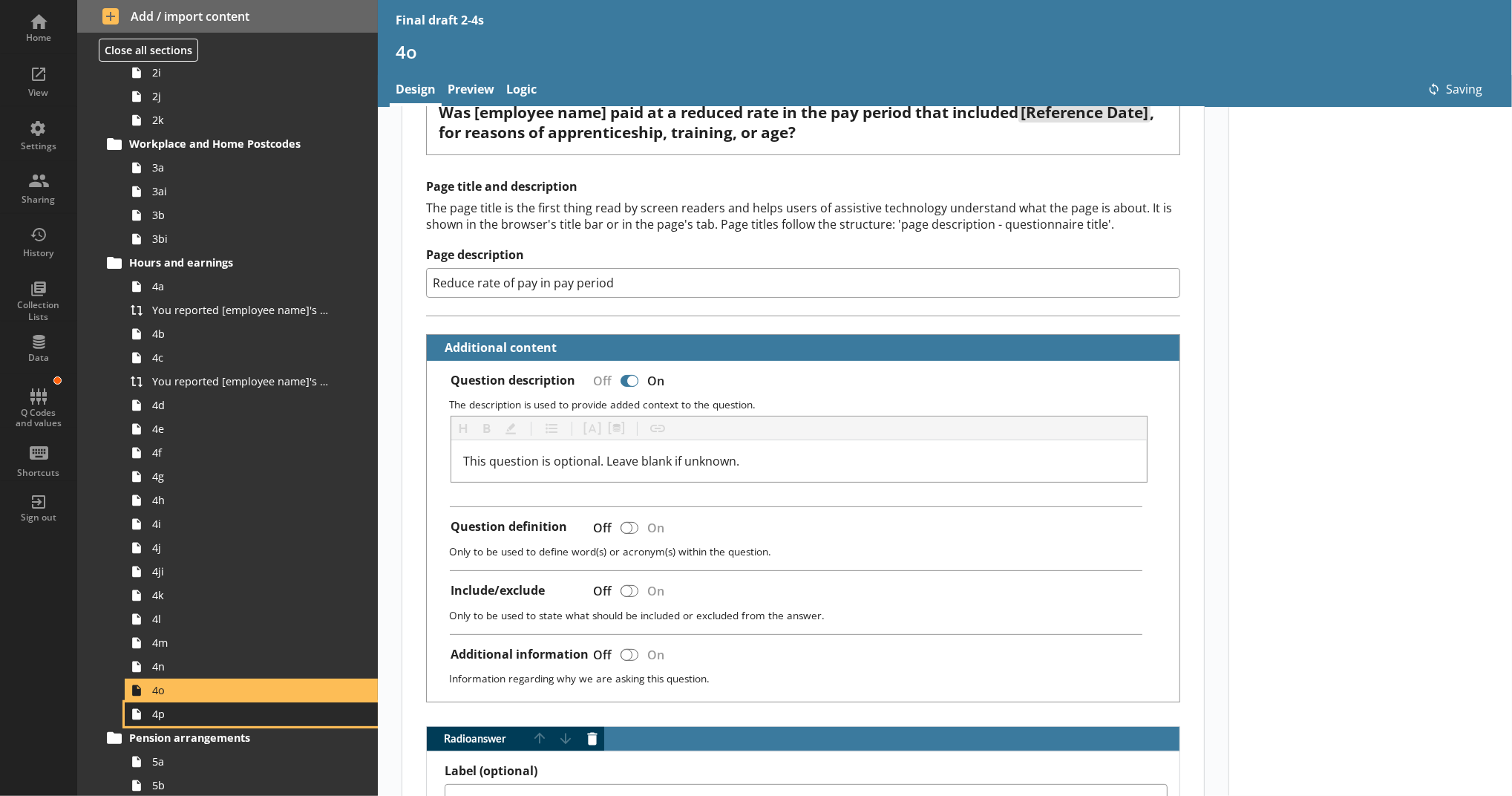
click at [241, 713] on span "4p" at bounding box center [243, 714] width 182 height 14
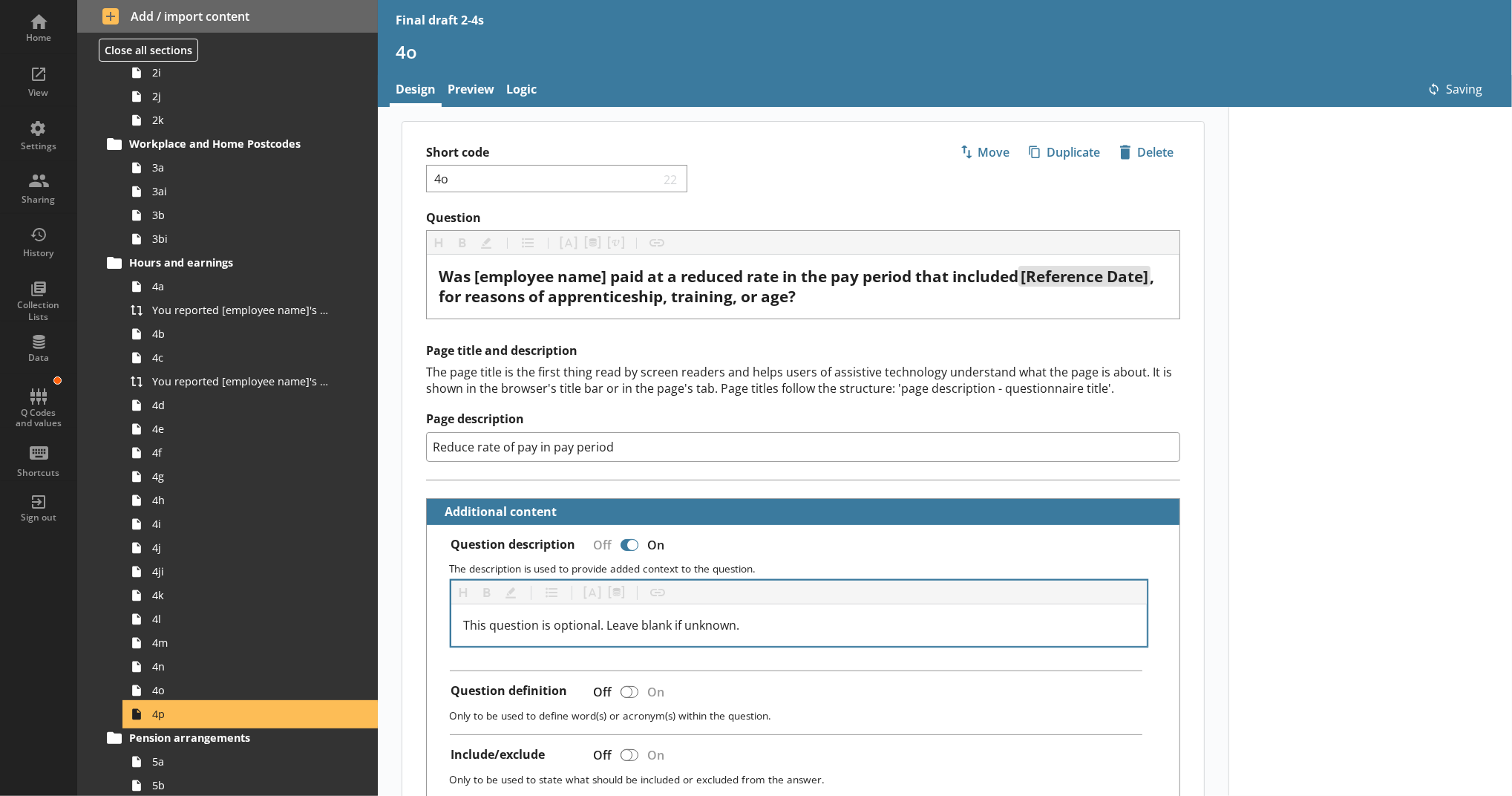
type textarea "x"
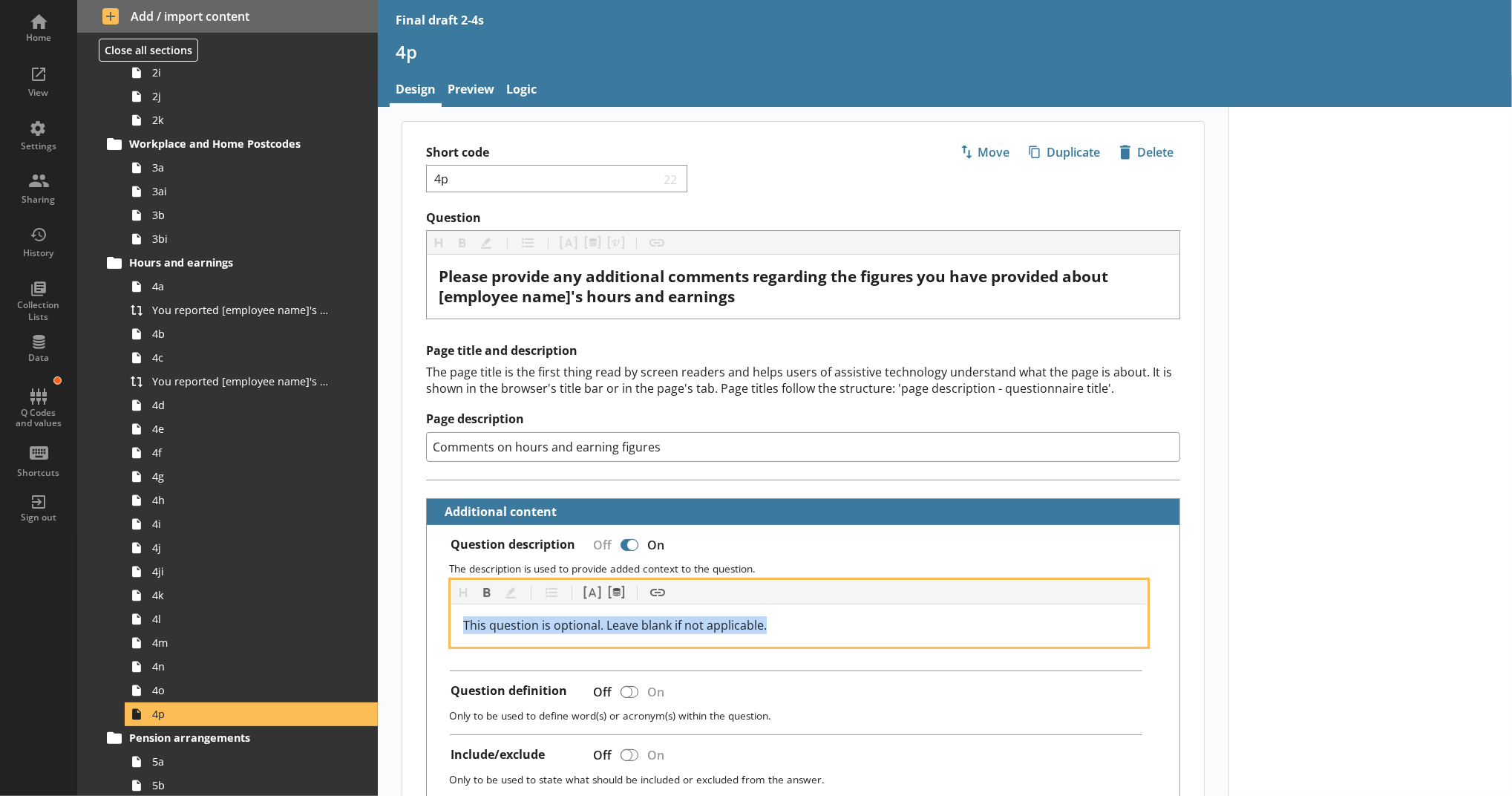
drag, startPoint x: 792, startPoint y: 628, endPoint x: 394, endPoint y: 642, distance: 398.2
click at [394, 642] on main "Short code 4p 22 Move icon-copy Duplicate icon-delete Created with Sketch. Dele…" at bounding box center [803, 686] width 831 height 1129
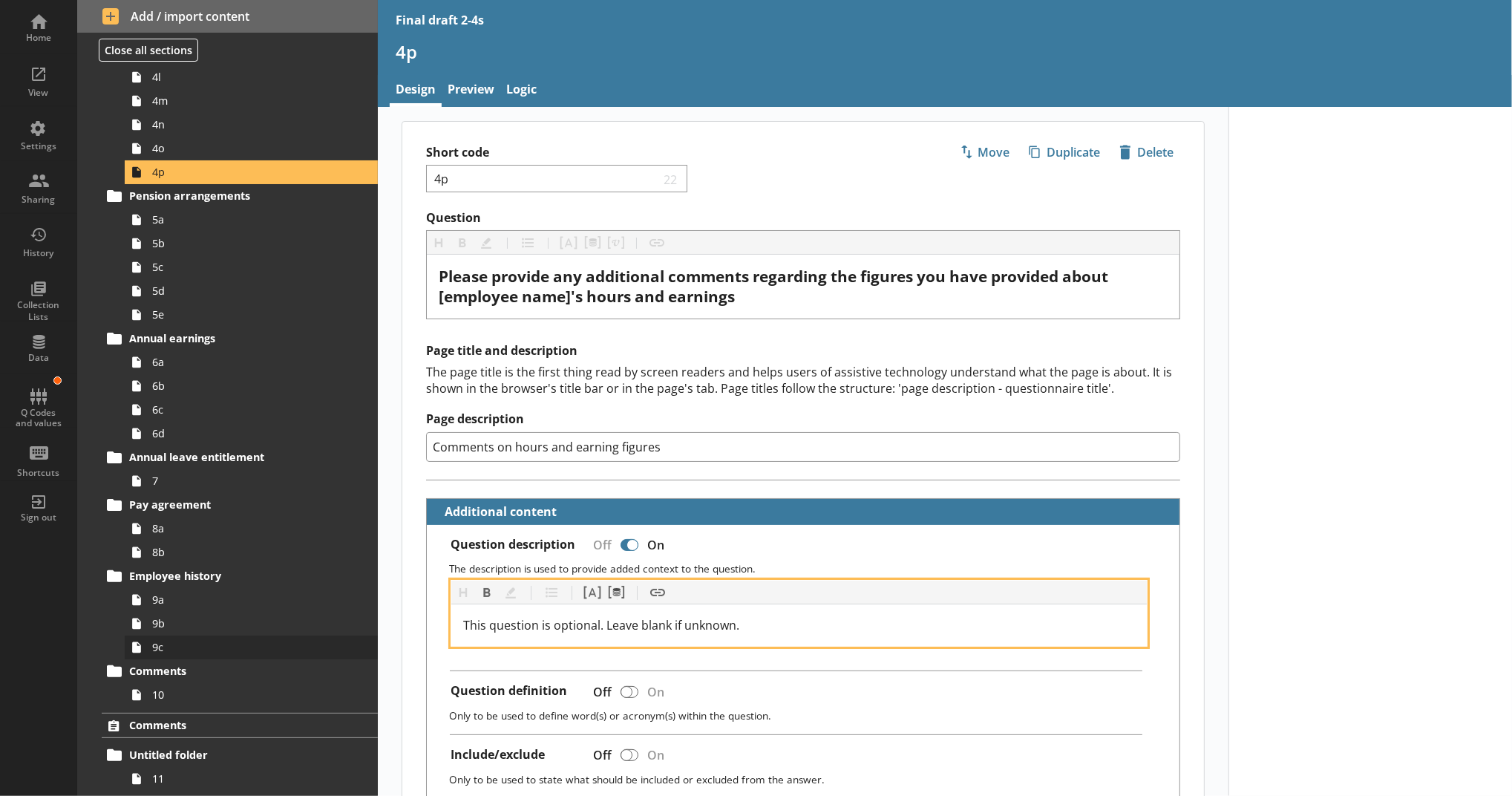
scroll to position [904, 0]
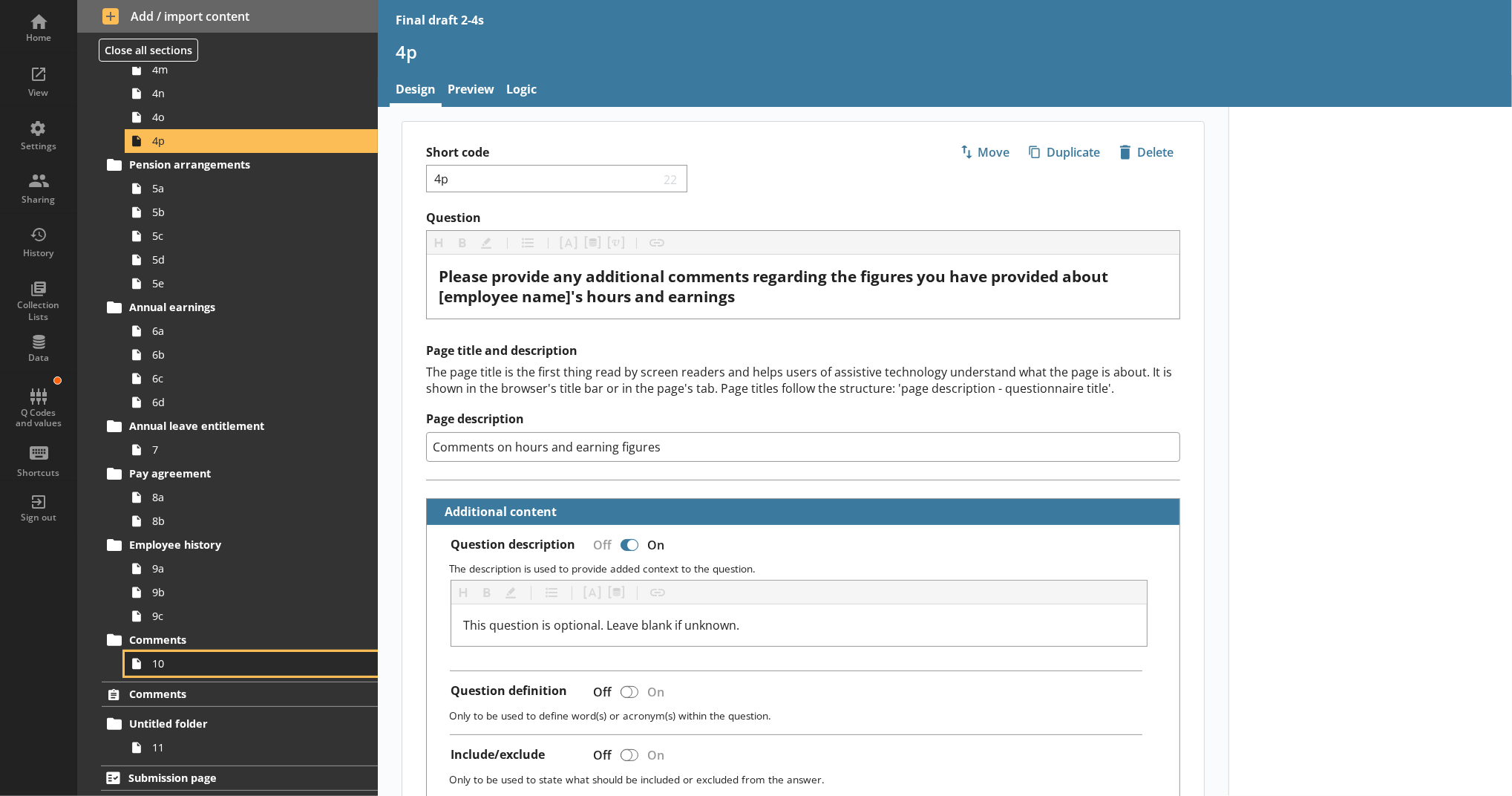
click at [251, 674] on link "10" at bounding box center [251, 664] width 253 height 24
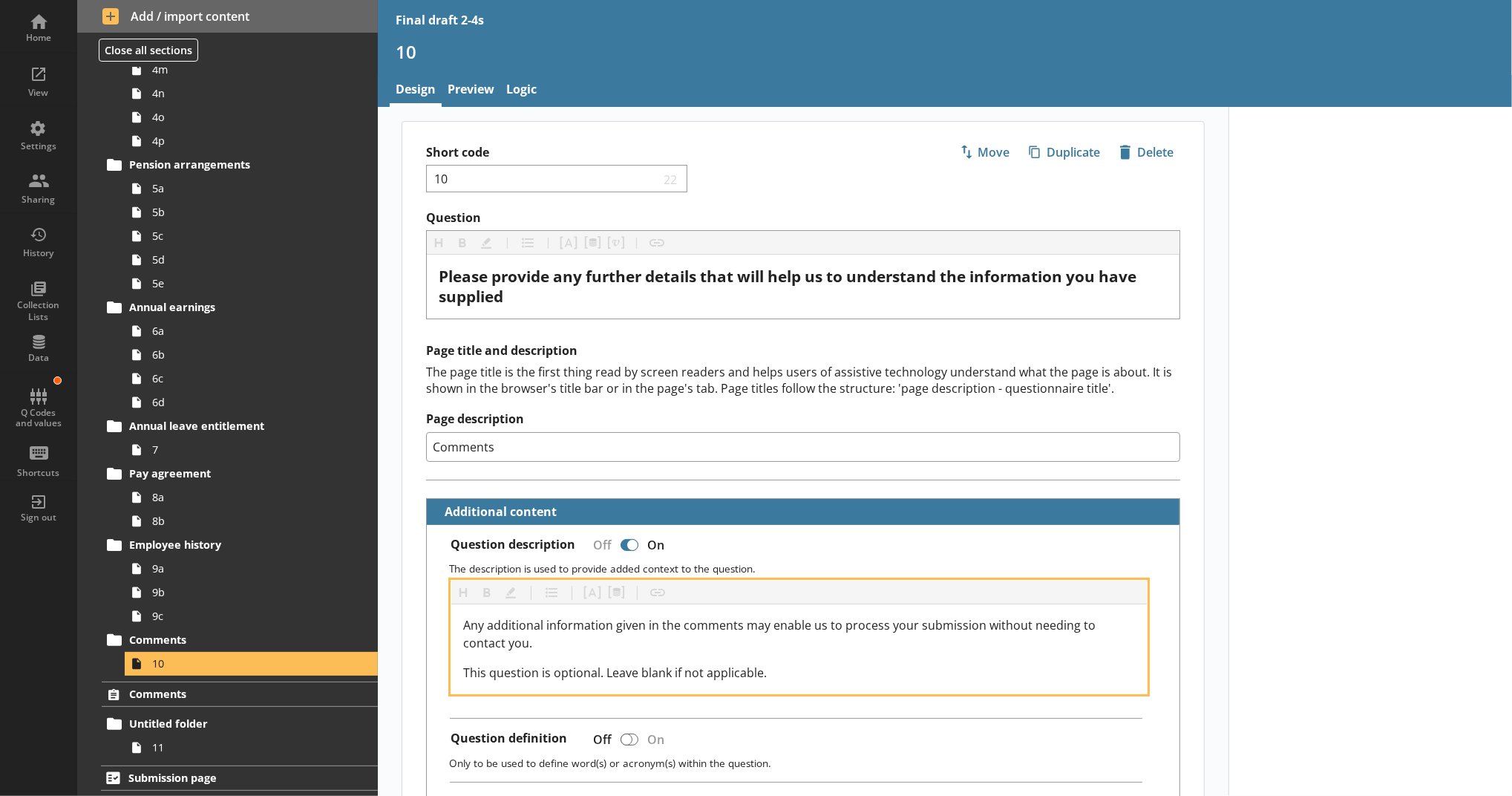
click at [820, 652] on div "Any additional information given in the comments may enable us to process your …" at bounding box center [799, 649] width 672 height 65
drag, startPoint x: 817, startPoint y: 655, endPoint x: 413, endPoint y: 671, distance: 404.3
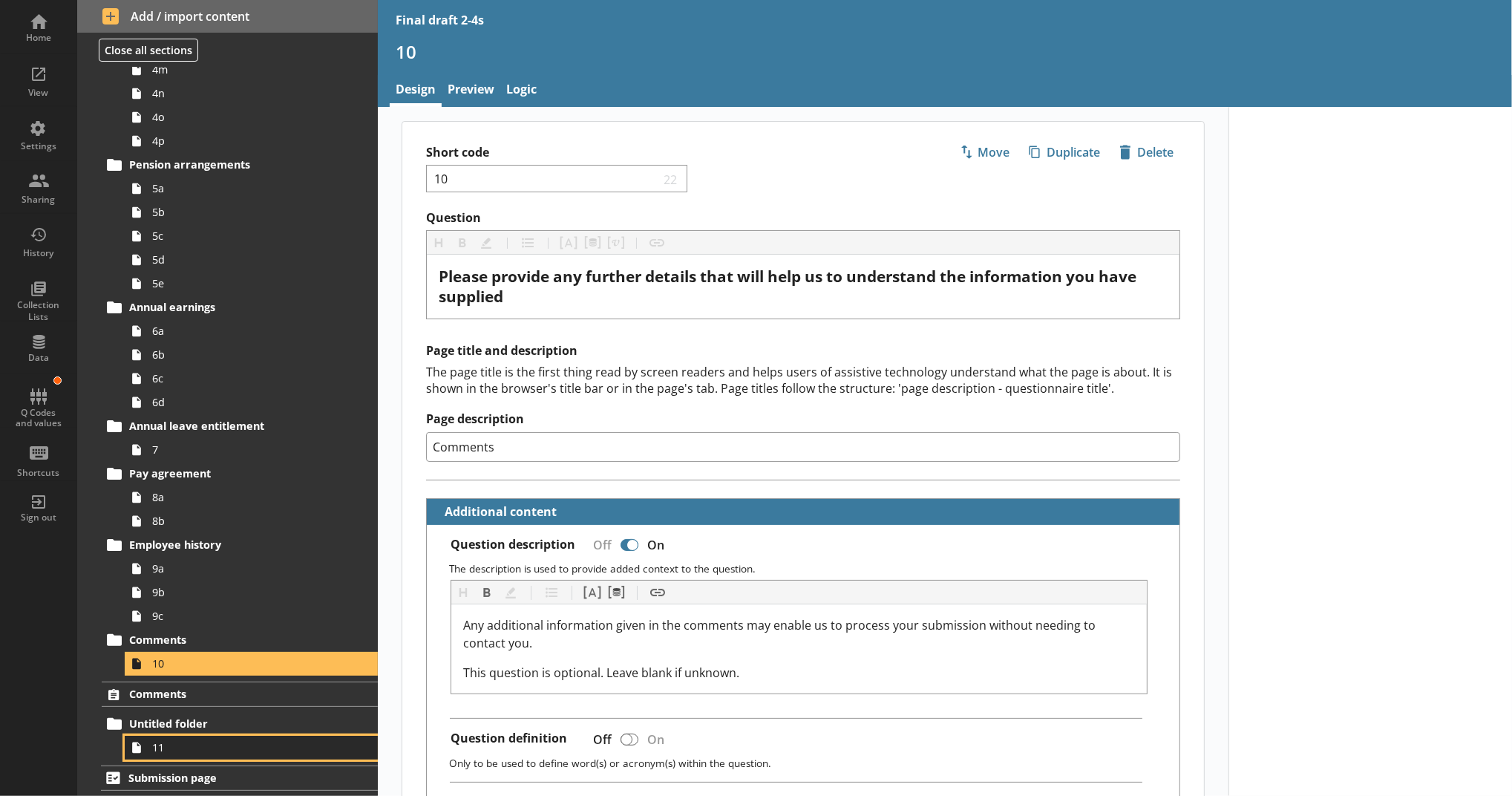
click at [178, 751] on span "11" at bounding box center [243, 748] width 182 height 14
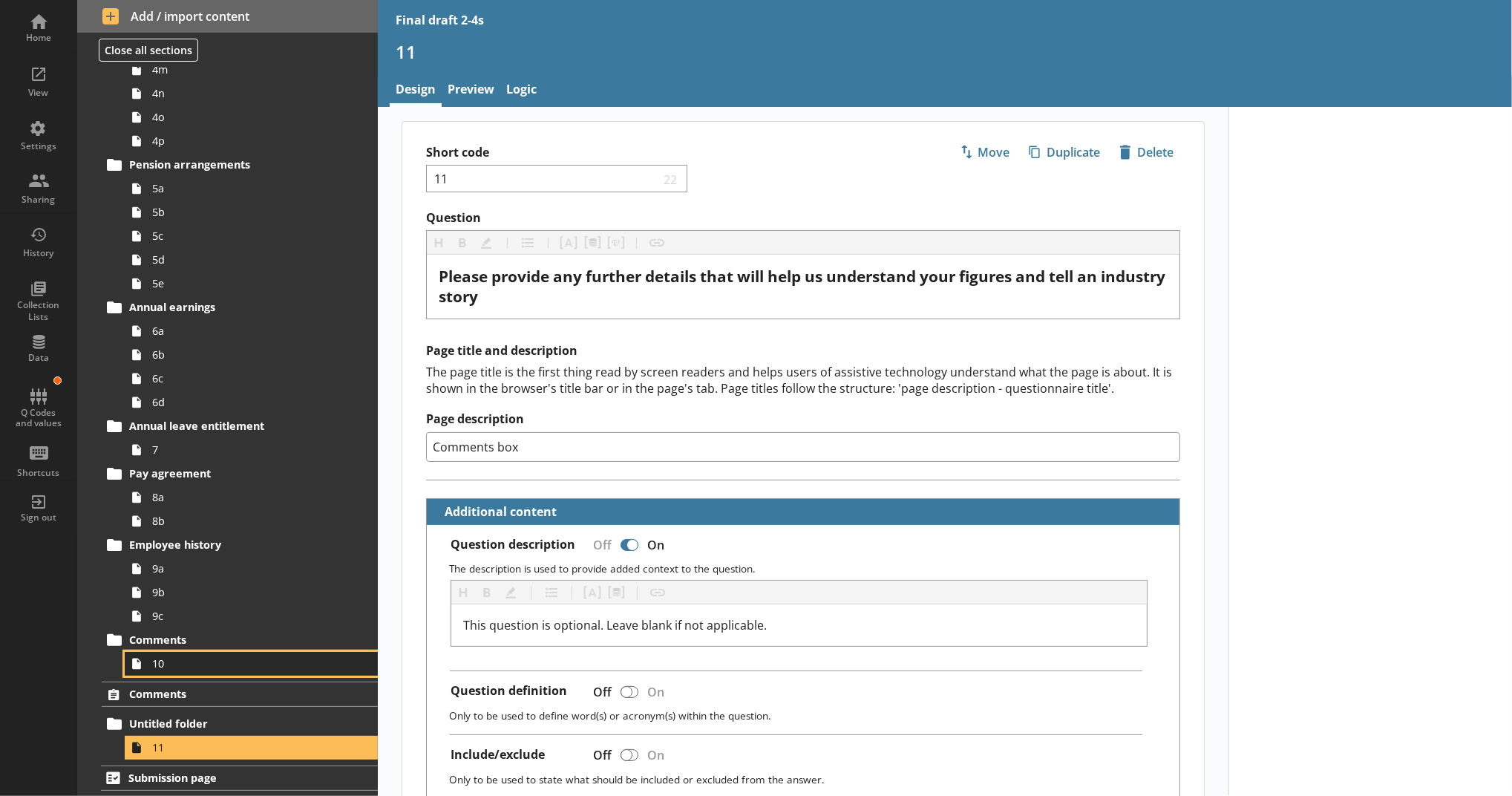
click at [251, 669] on span "10" at bounding box center [243, 663] width 182 height 14
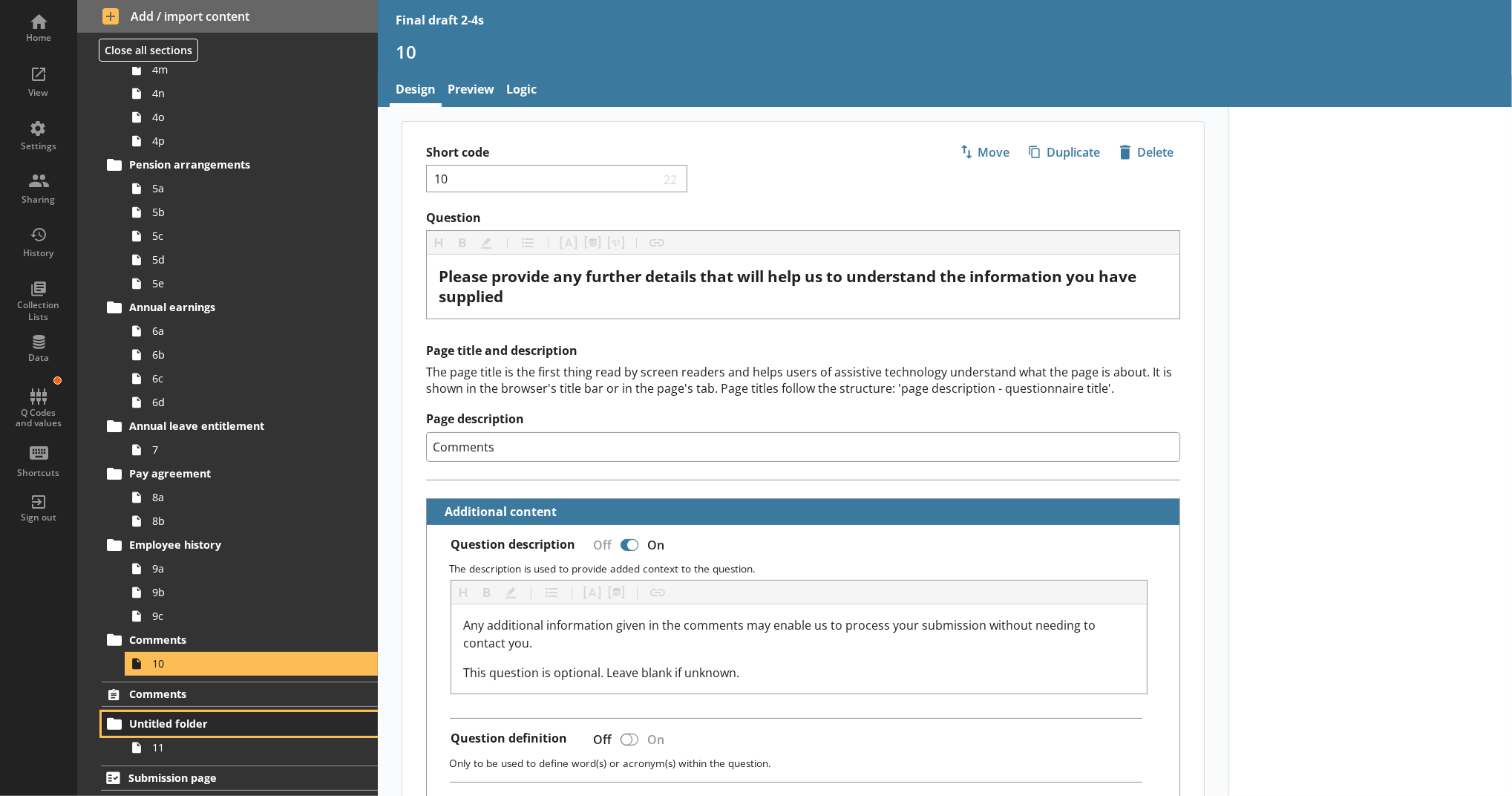
click at [271, 734] on link "Untitled folder" at bounding box center [240, 724] width 276 height 24
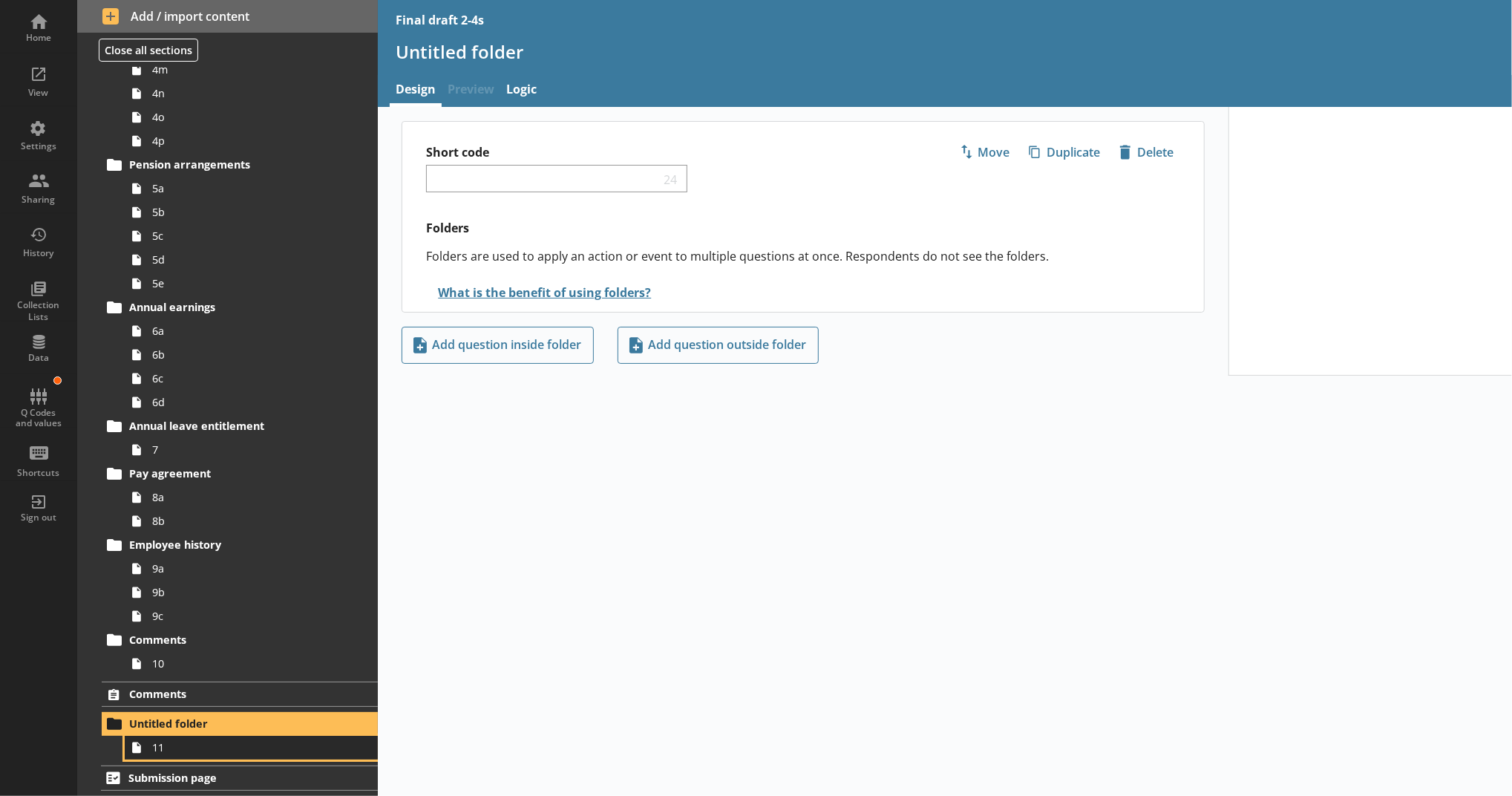
click at [314, 744] on span "11" at bounding box center [243, 748] width 182 height 14
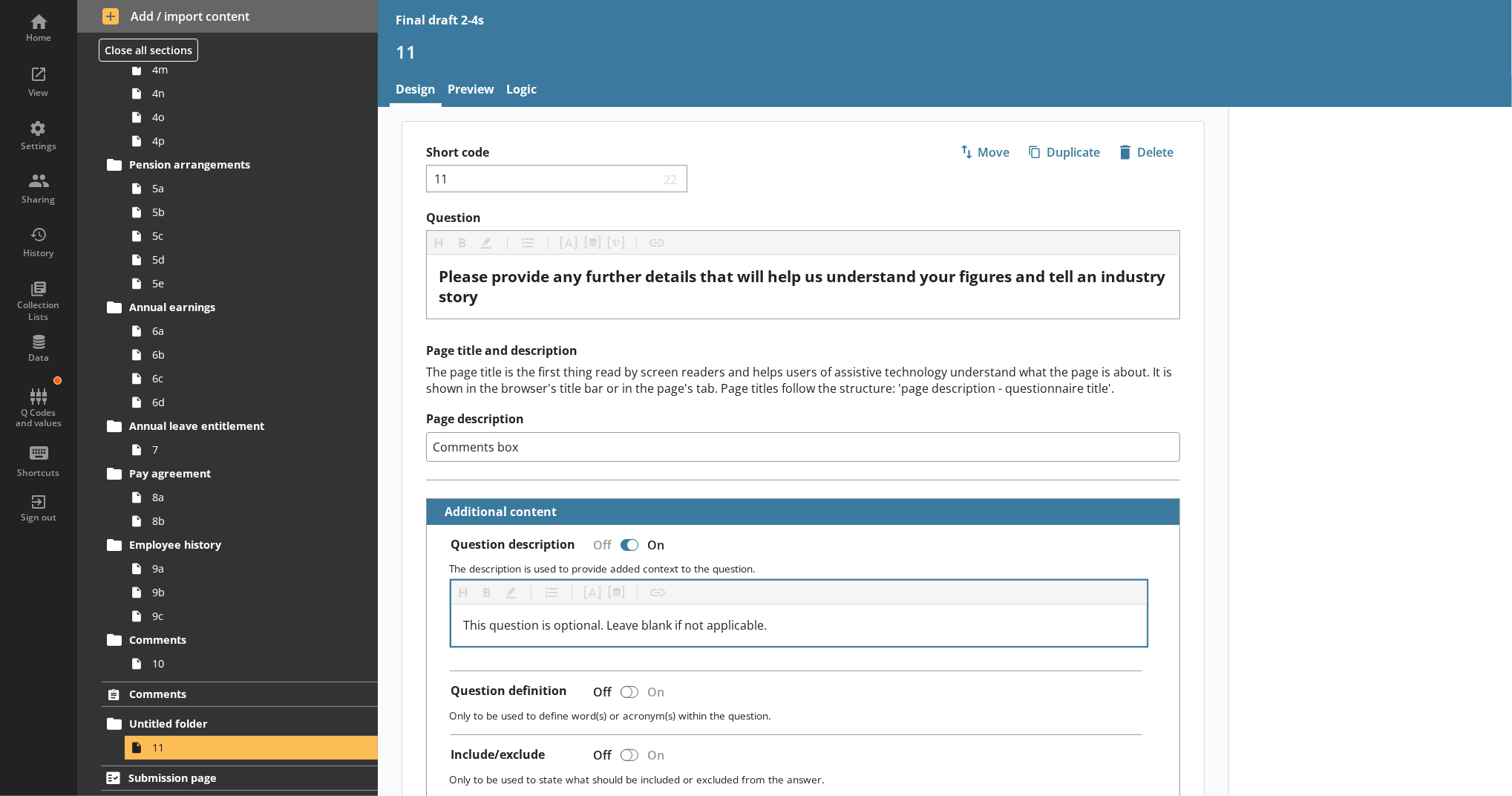
drag, startPoint x: 799, startPoint y: 634, endPoint x: 514, endPoint y: 633, distance: 285.0
click at [514, 633] on div "This question is optional. Leave blank if not applicable." at bounding box center [799, 625] width 696 height 41
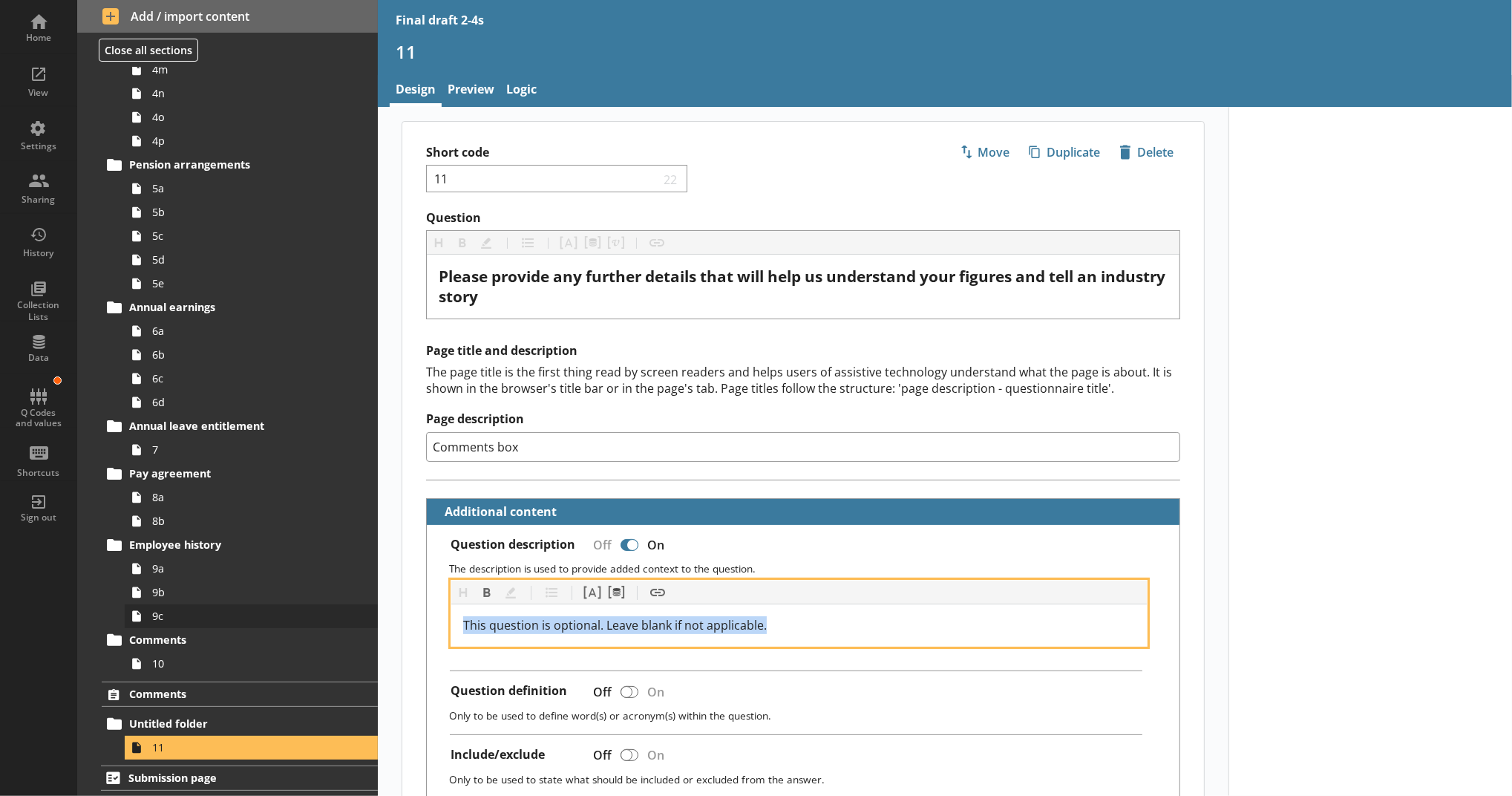
drag, startPoint x: 821, startPoint y: 626, endPoint x: 267, endPoint y: 626, distance: 554.0
click at [267, 626] on div "Home View Settings Sharing History Collection Lists Data Q Codes and values Sho…" at bounding box center [756, 398] width 1512 height 796
copy span "This question is optional. Leave blank if not applicable."
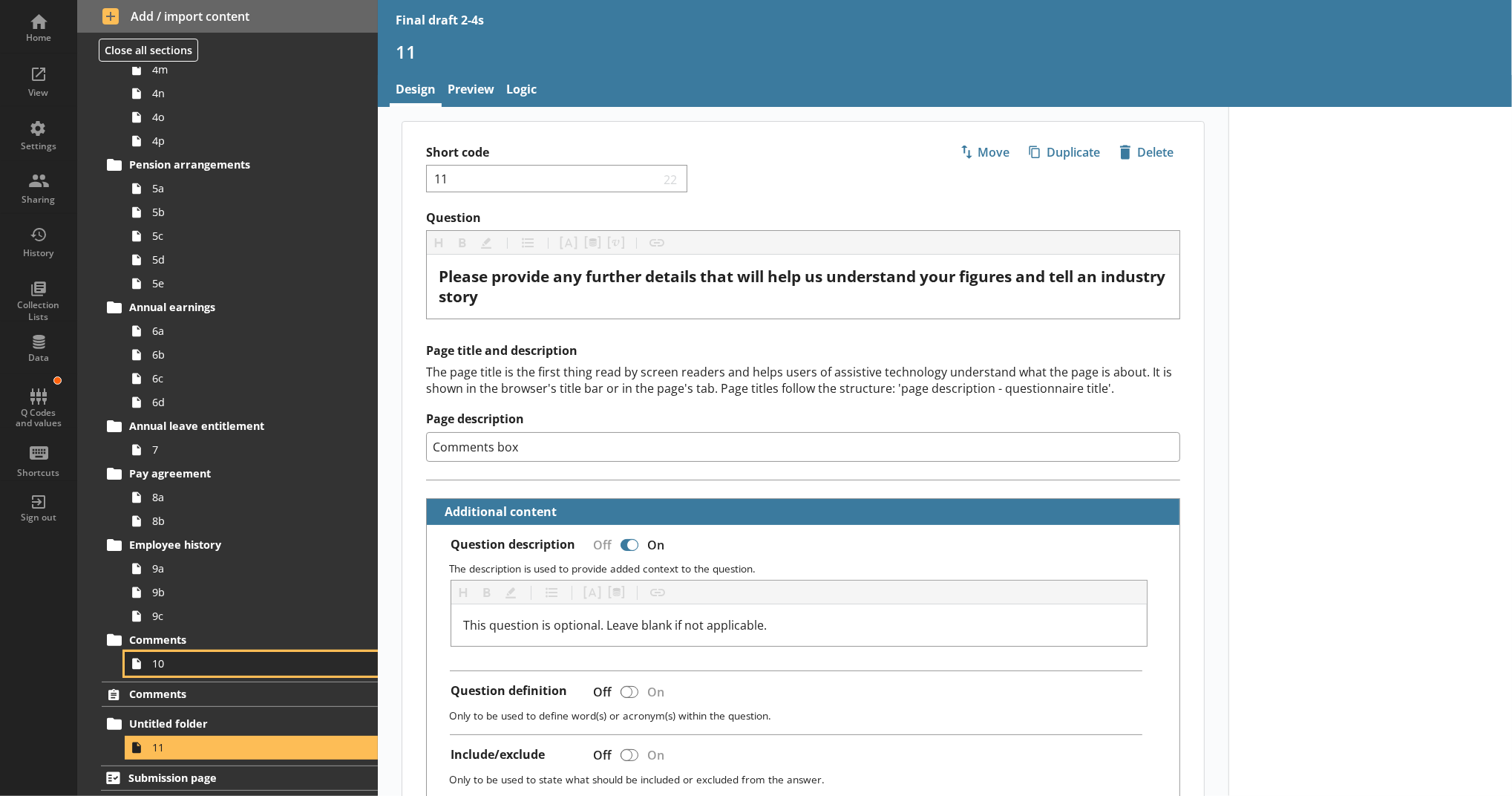
click at [208, 652] on link "10" at bounding box center [251, 664] width 253 height 24
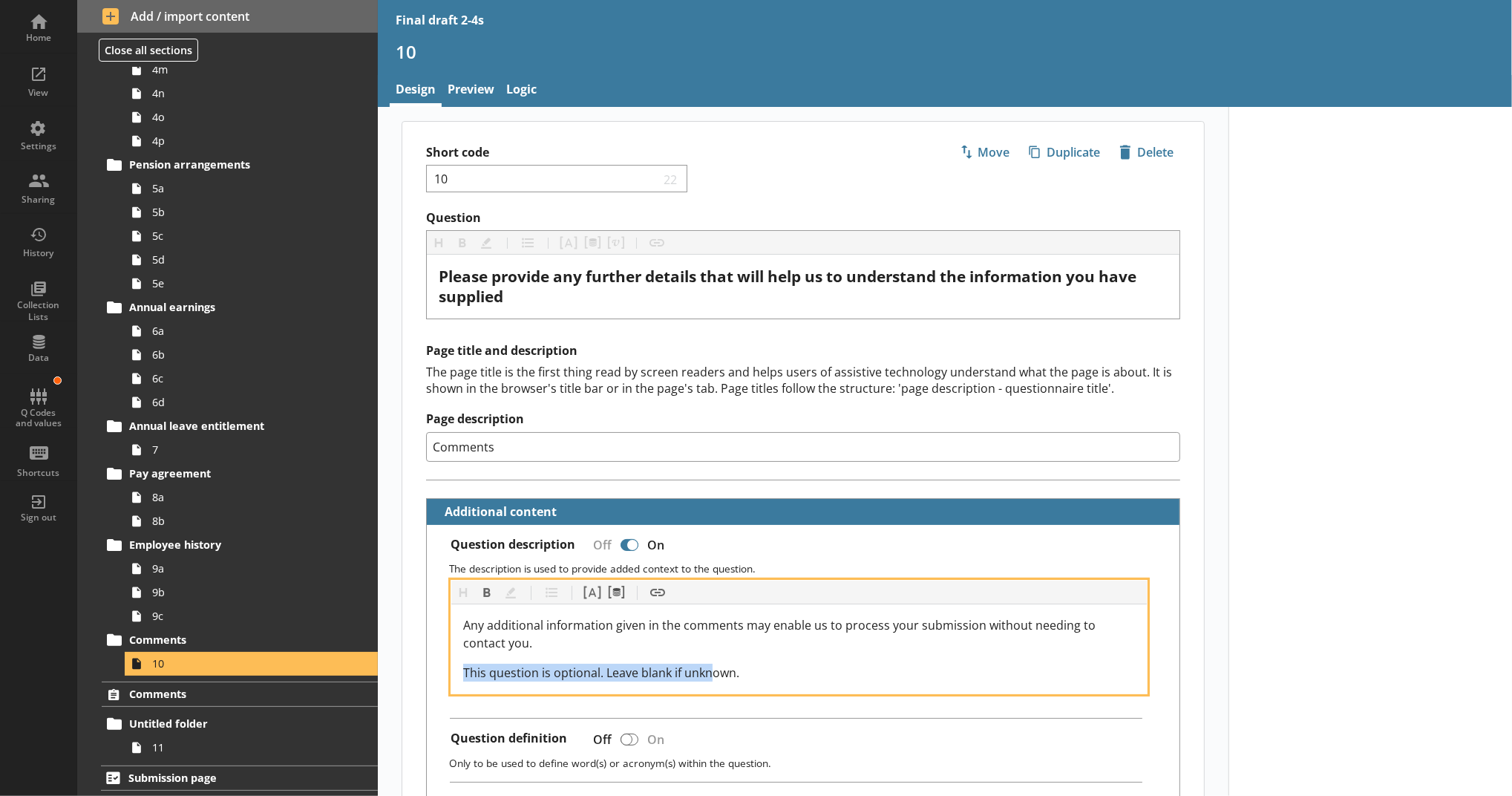
drag, startPoint x: 557, startPoint y: 676, endPoint x: 421, endPoint y: 676, distance: 136.0
click at [849, 676] on div "This question is optional. Leave blank if unknown." at bounding box center [799, 673] width 672 height 17
drag, startPoint x: 509, startPoint y: 679, endPoint x: 346, endPoint y: 674, distance: 163.1
click at [346, 674] on div "Home View Settings Sharing History Collection Lists Data Q Codes and values Sho…" at bounding box center [756, 398] width 1512 height 796
